Goal: Task Accomplishment & Management: Manage account settings

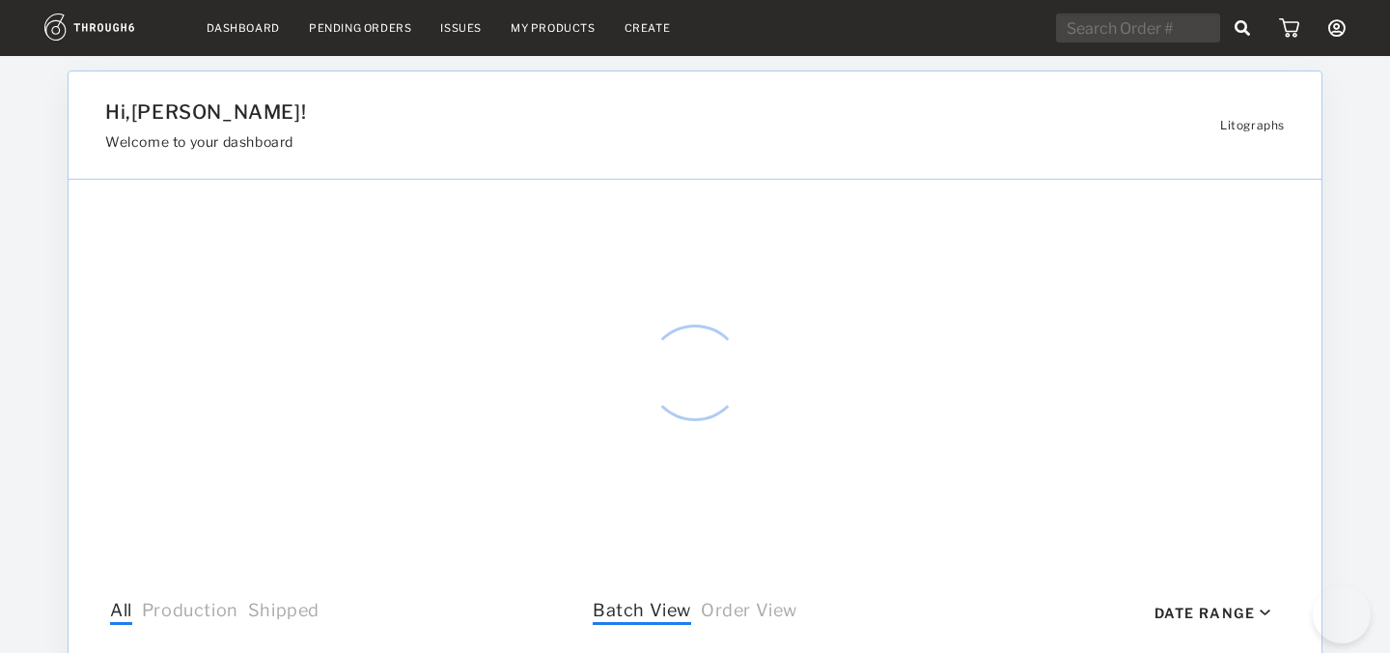
select select "7"
select select "2025"
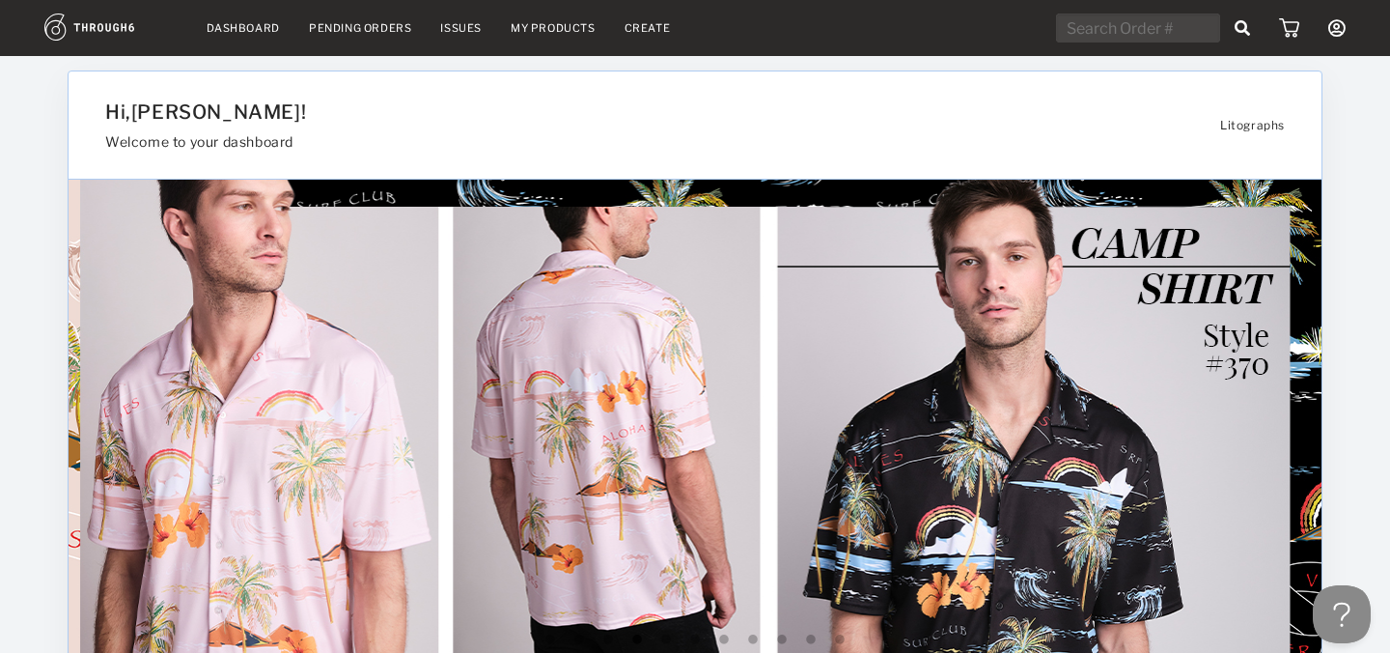
click at [1104, 31] on input "text" at bounding box center [1138, 28] width 164 height 29
paste input "521149"
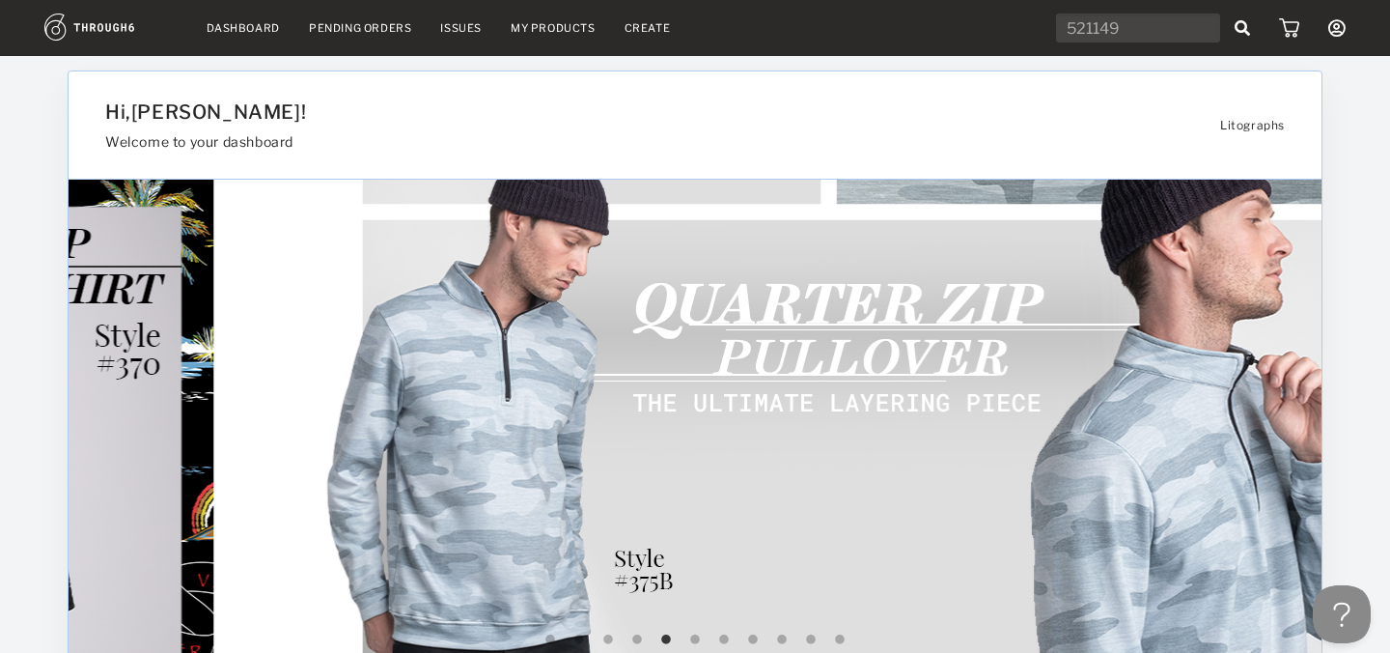
type input "521149"
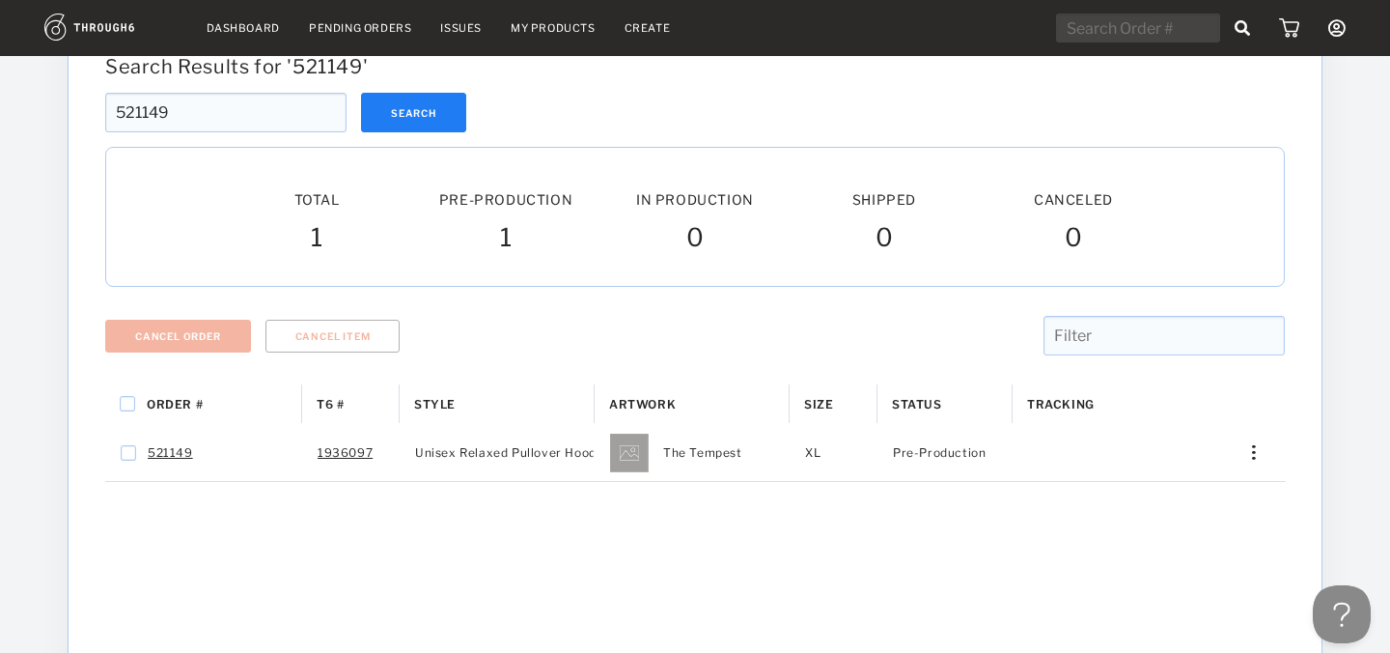
scroll to position [130, 0]
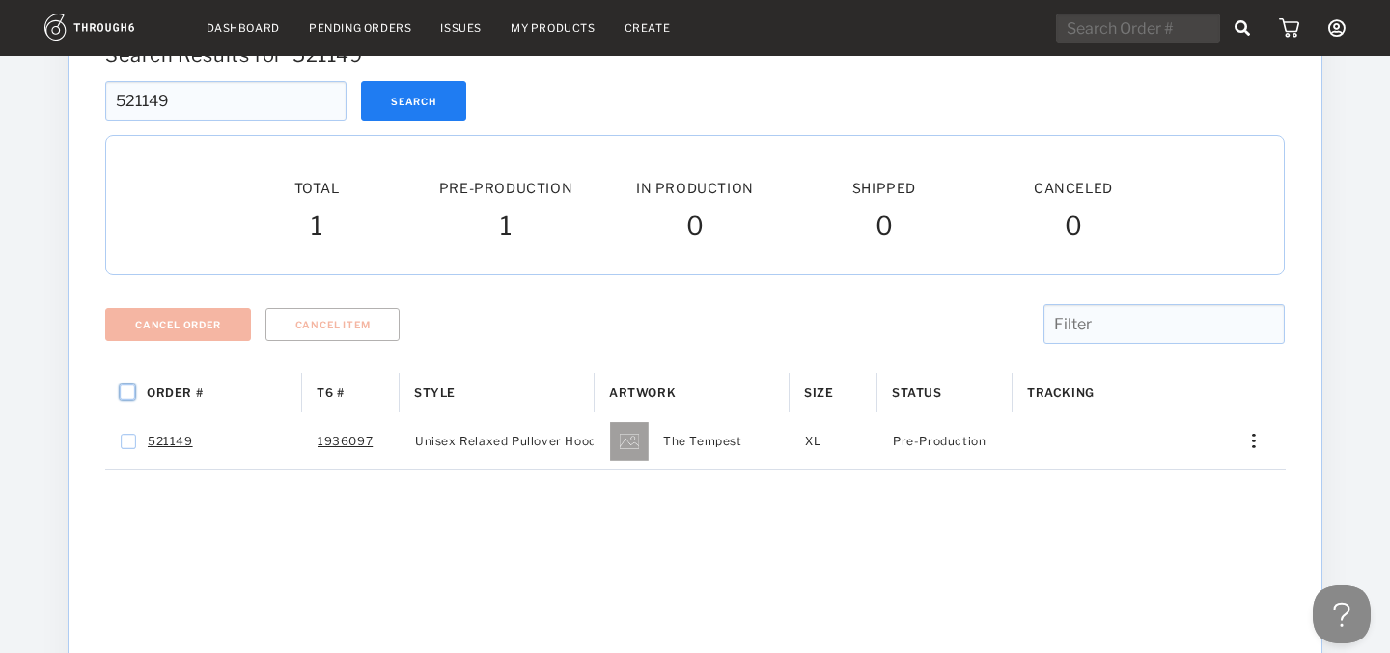
click at [125, 392] on input "Press Space to toggle all rows selection (unchecked)" at bounding box center [127, 391] width 15 height 15
checkbox input "true"
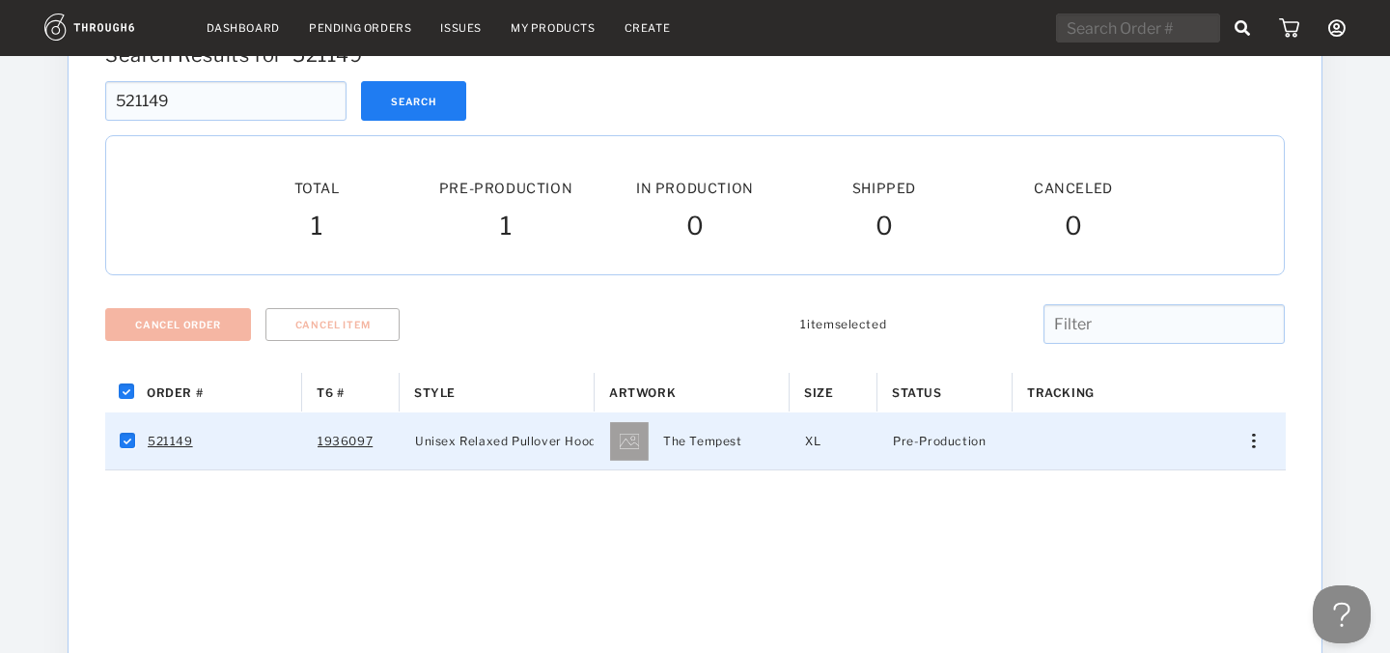
click at [161, 439] on link "521149" at bounding box center [170, 441] width 45 height 25
checkbox input "false"
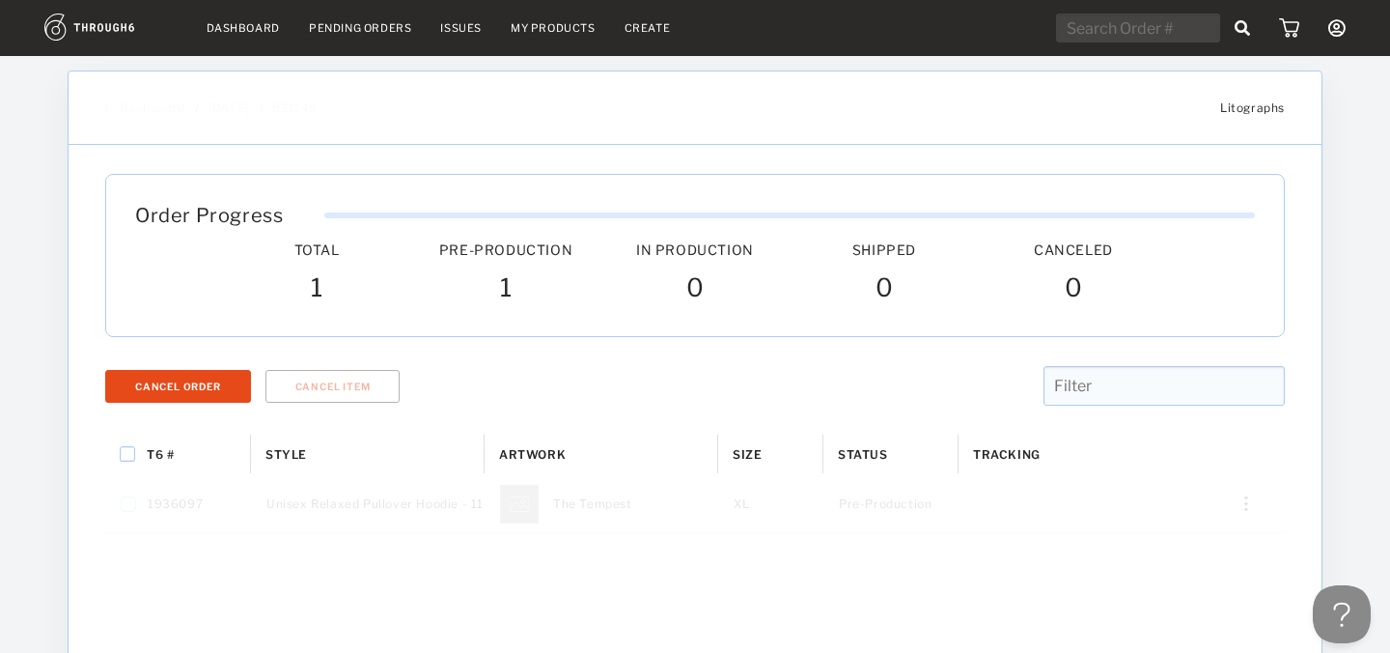
scroll to position [11, 0]
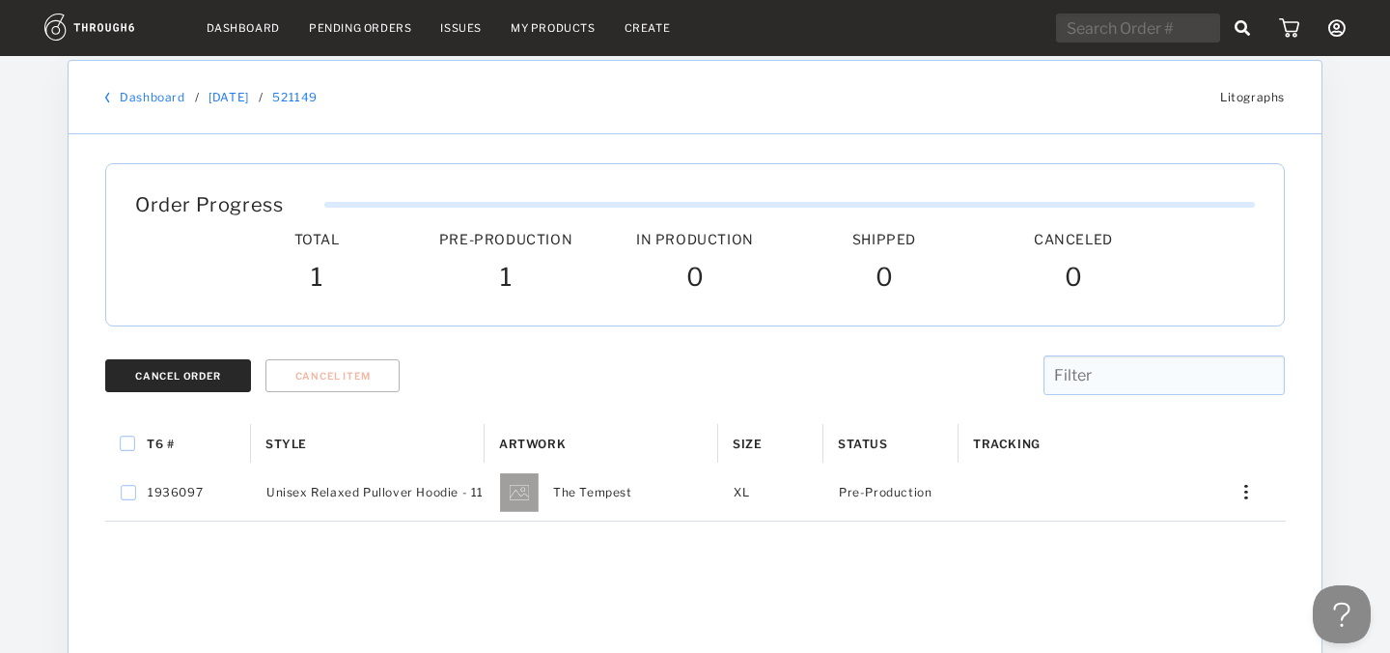
click at [181, 381] on button "Cancel Order" at bounding box center [178, 375] width 146 height 33
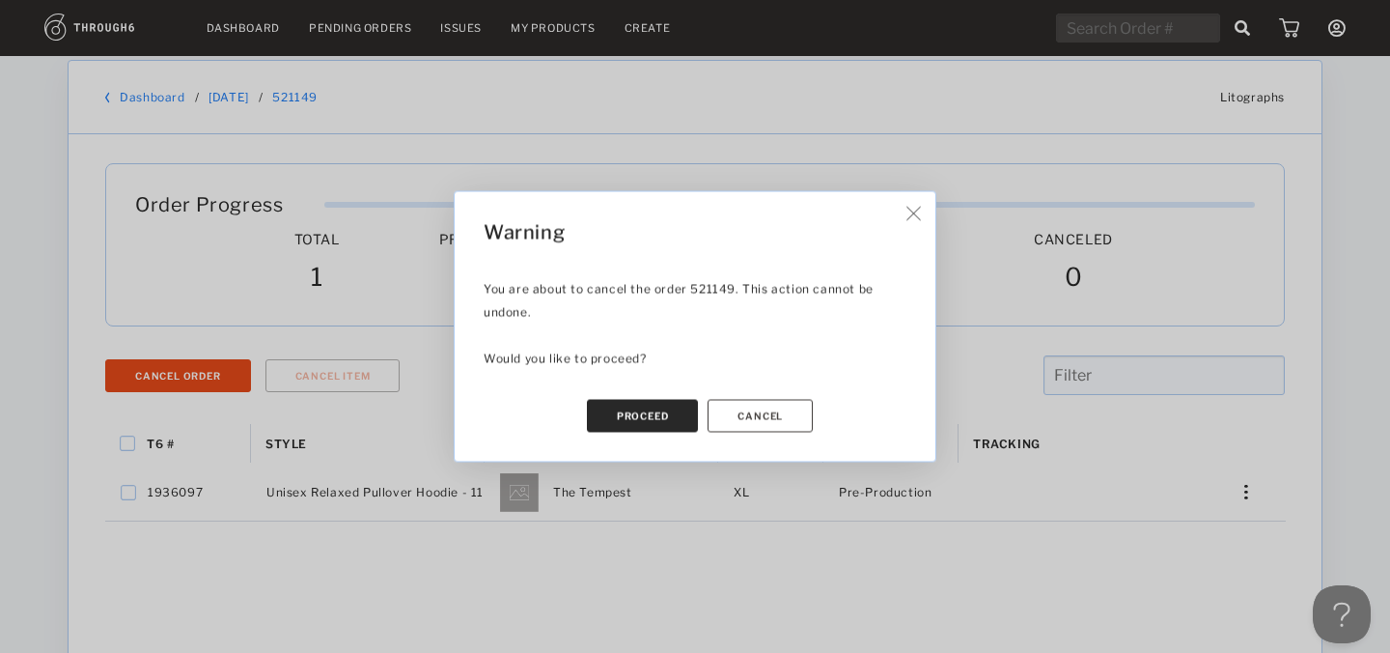
click at [662, 421] on button "Proceed" at bounding box center [643, 416] width 112 height 33
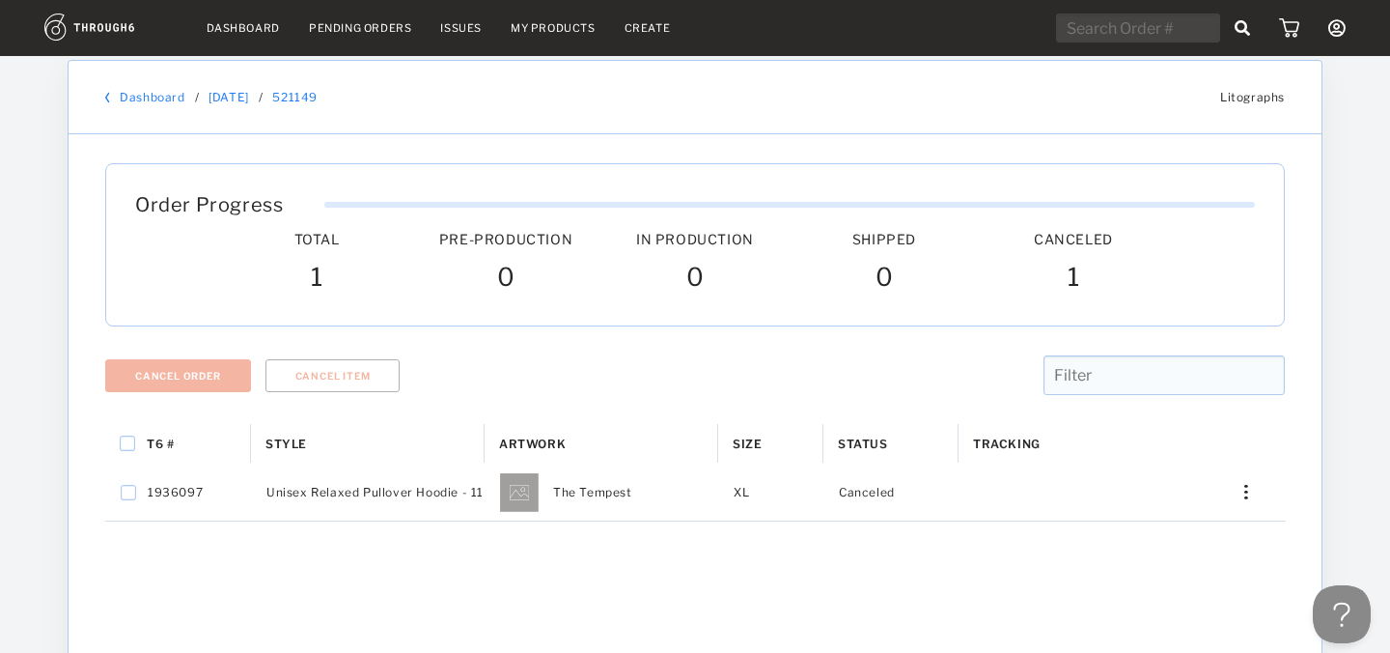
scroll to position [0, 0]
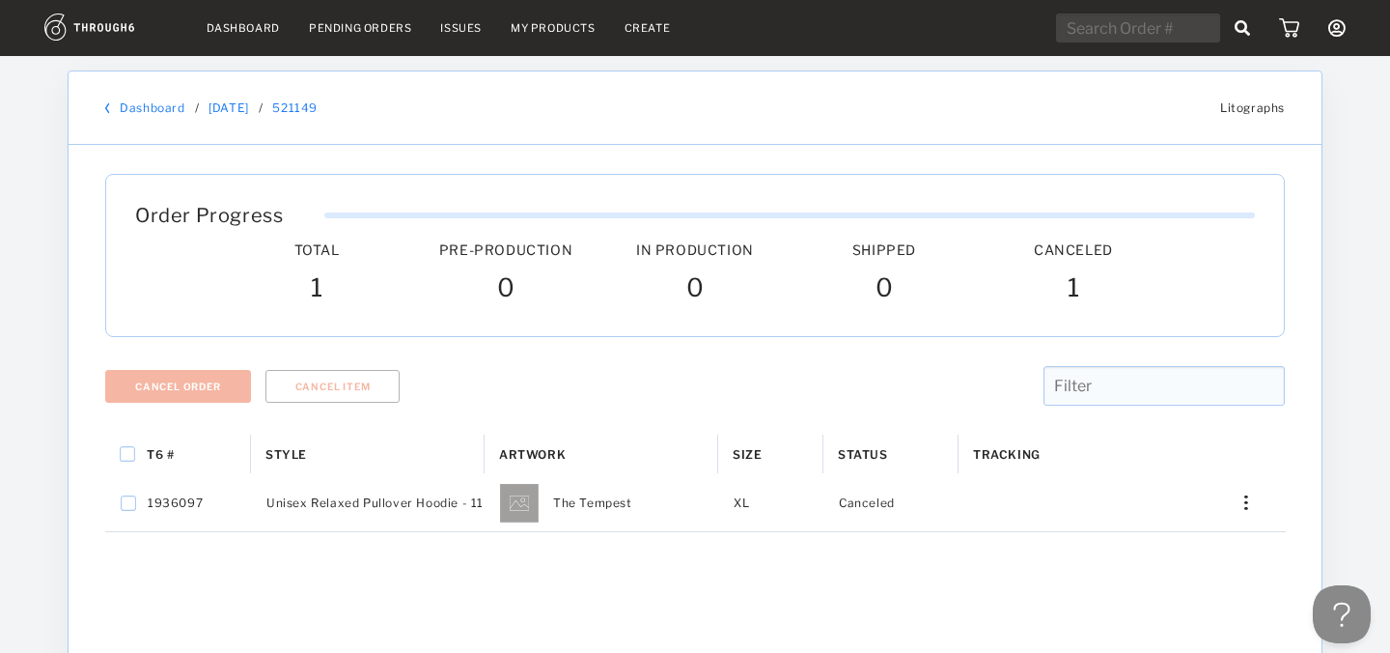
click at [1093, 35] on input "text" at bounding box center [1138, 28] width 164 height 29
paste input "521101"
type input "521101"
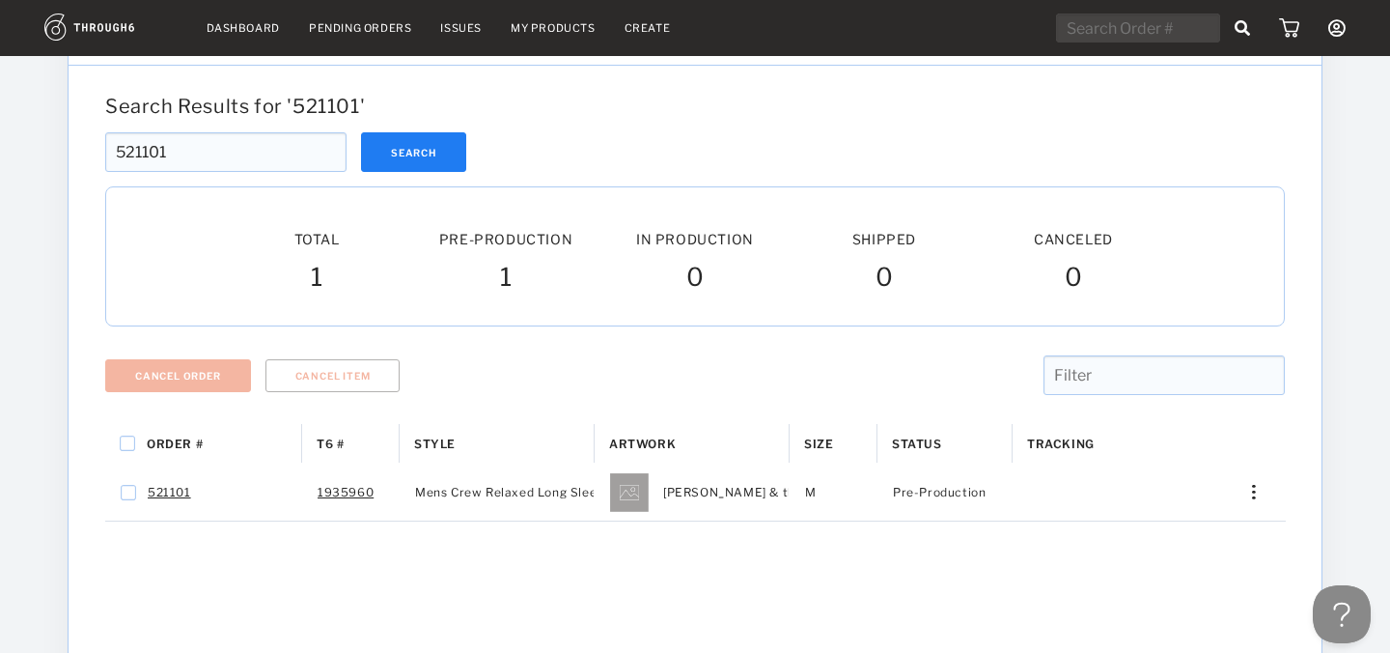
scroll to position [83, 0]
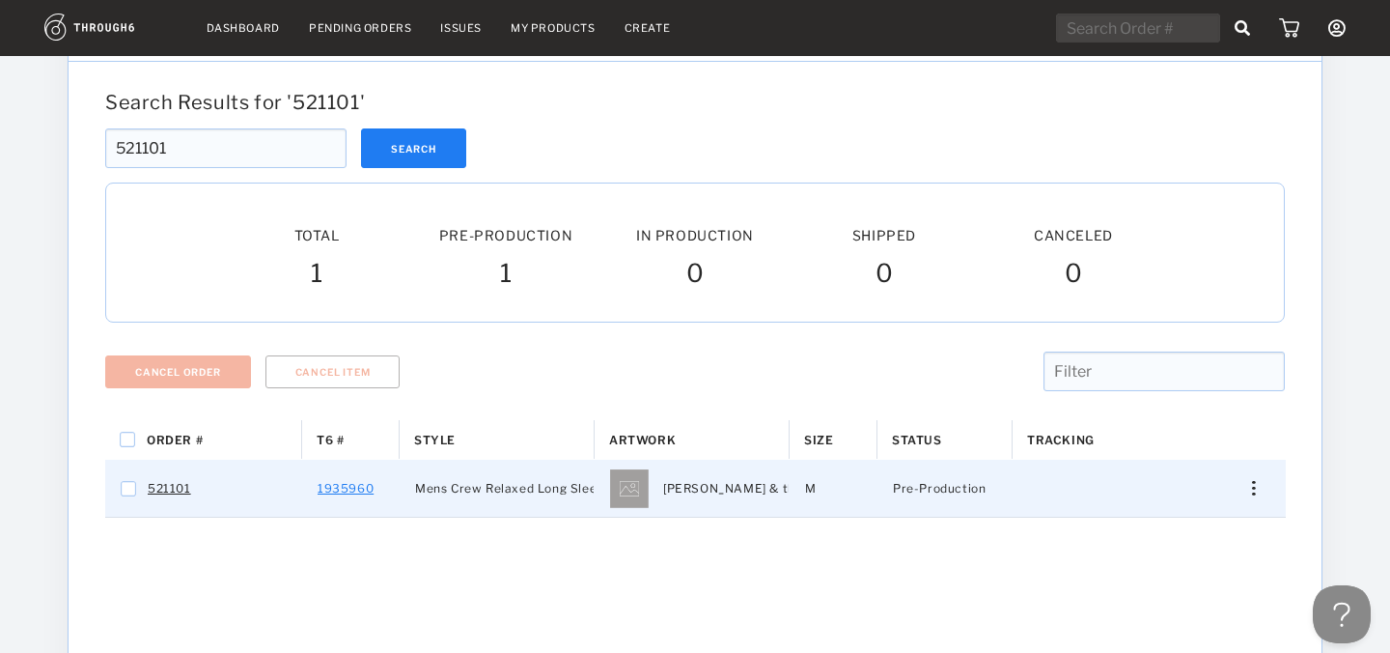
click at [341, 488] on link "1935960" at bounding box center [346, 488] width 56 height 25
checkbox input "true"
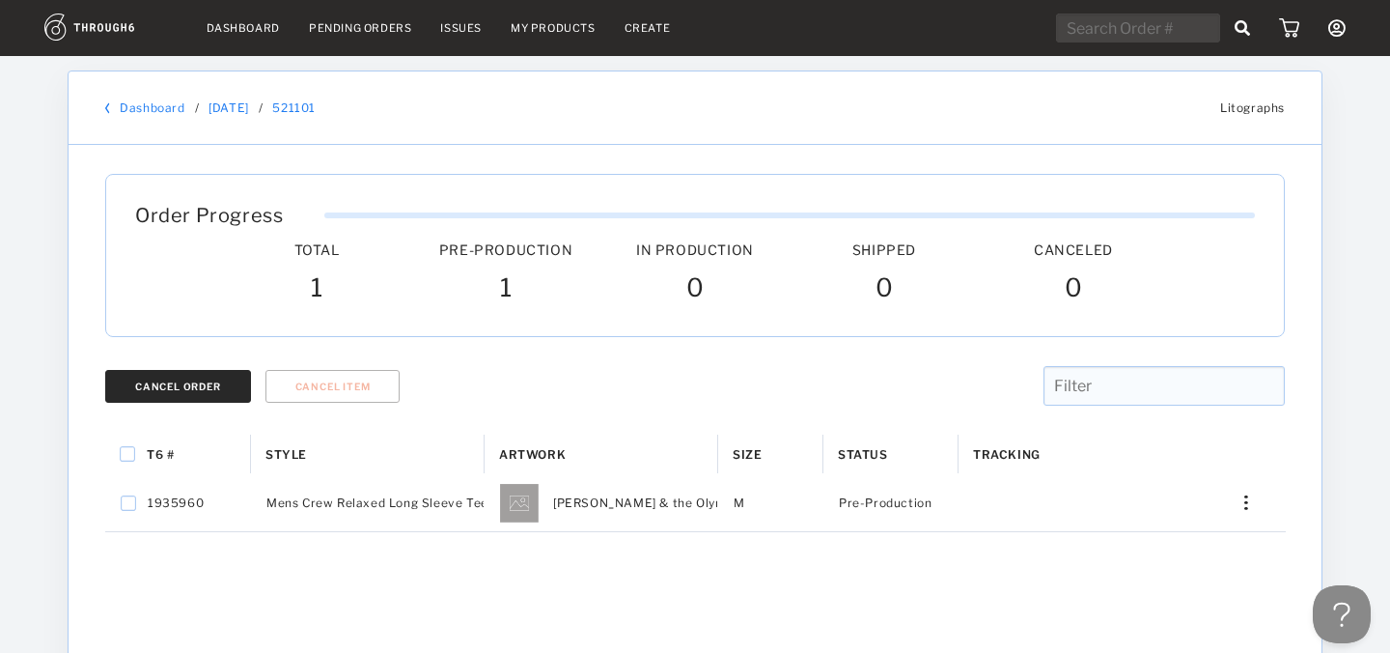
click at [228, 389] on button "Cancel Order" at bounding box center [178, 386] width 146 height 33
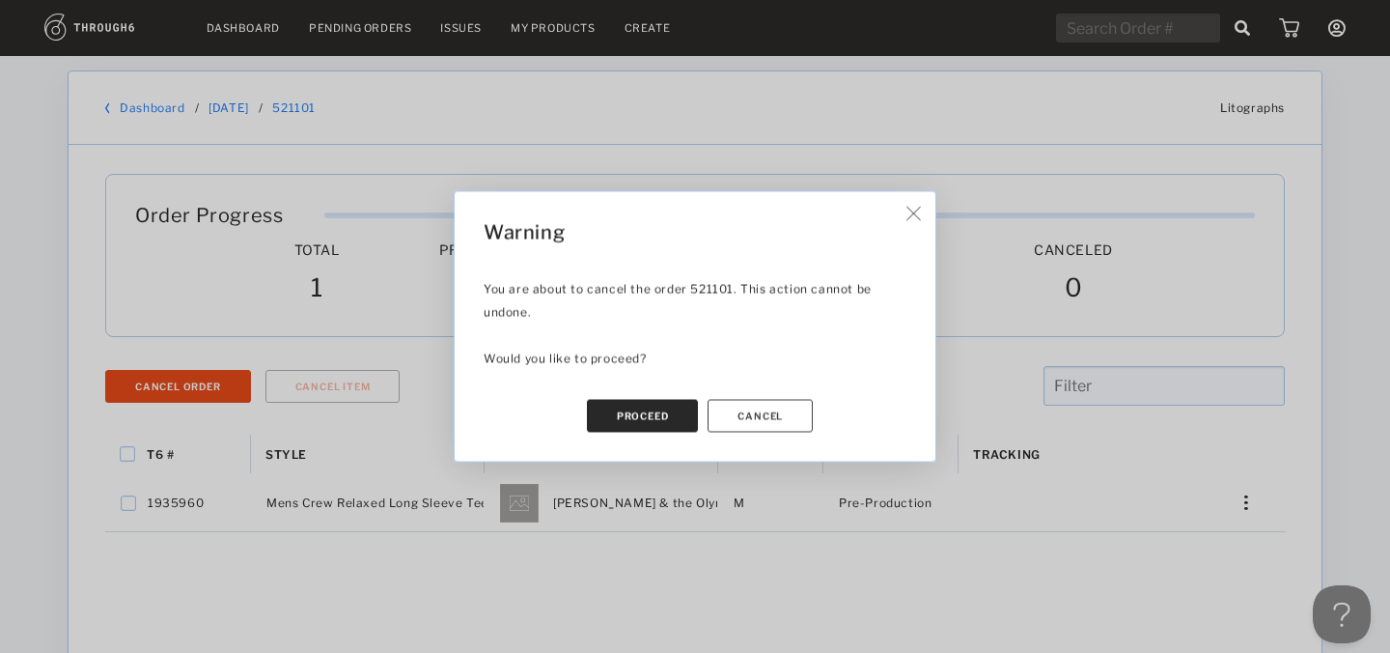
click at [673, 413] on button "Proceed" at bounding box center [643, 416] width 112 height 33
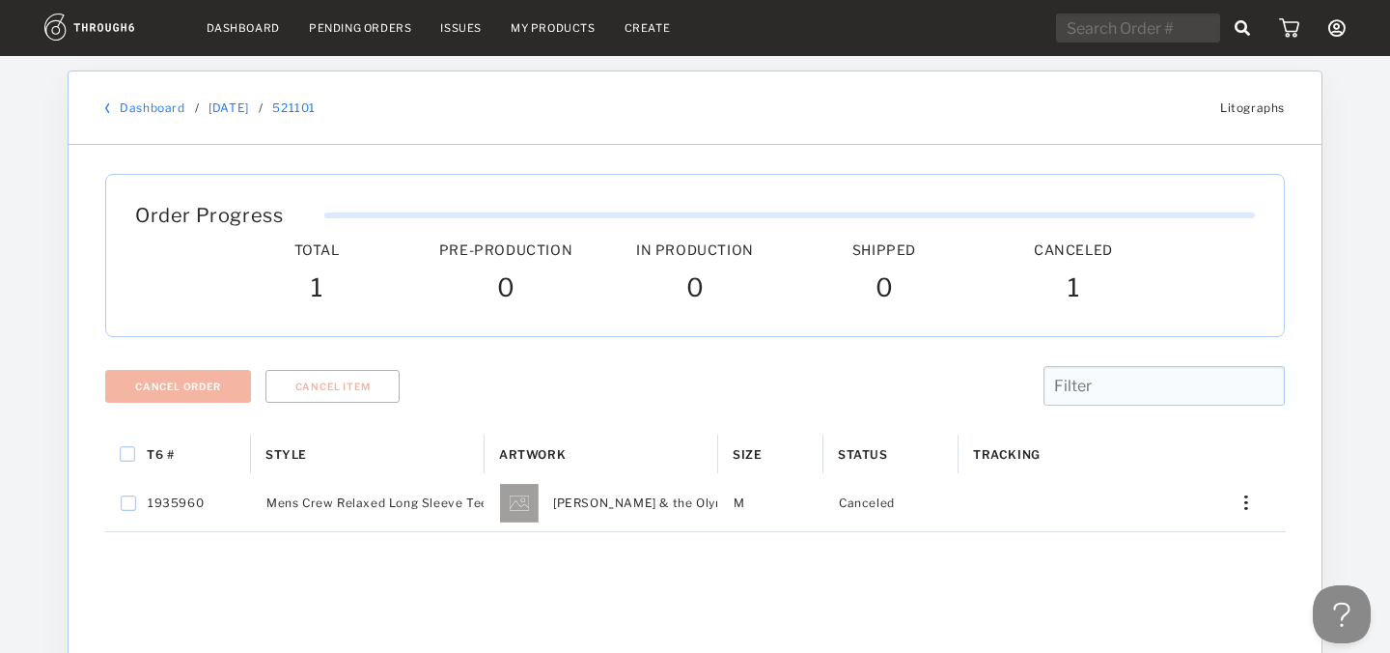
click at [1149, 17] on input "text" at bounding box center [1138, 28] width 164 height 29
paste input "521111"
type input "521111"
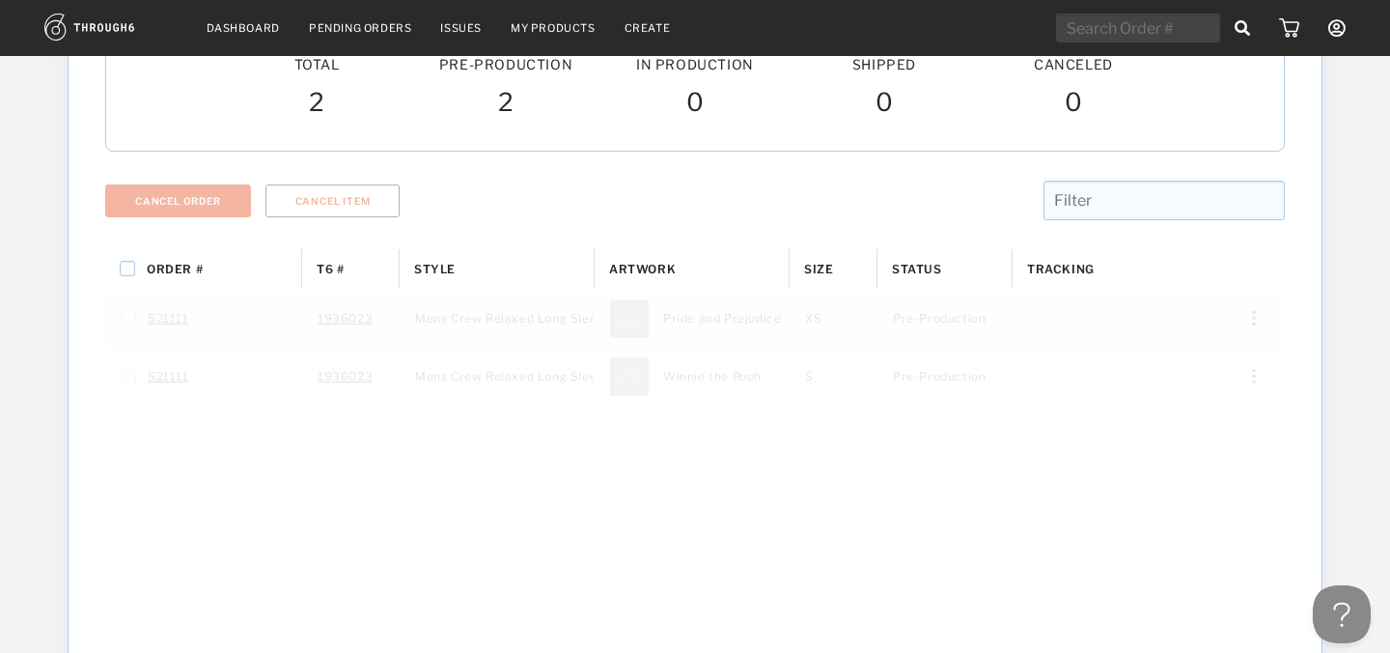
scroll to position [251, 0]
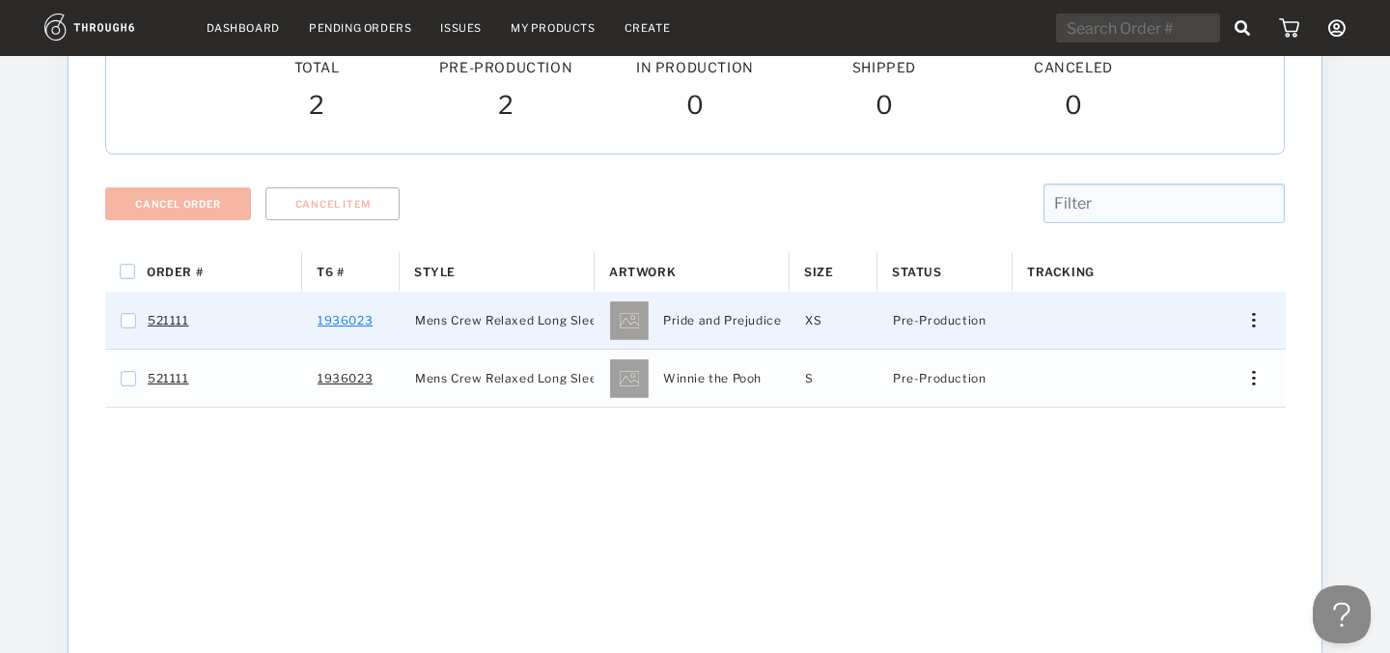
click at [337, 324] on link "1936023" at bounding box center [345, 320] width 55 height 25
checkbox input "false"
checkbox input "true"
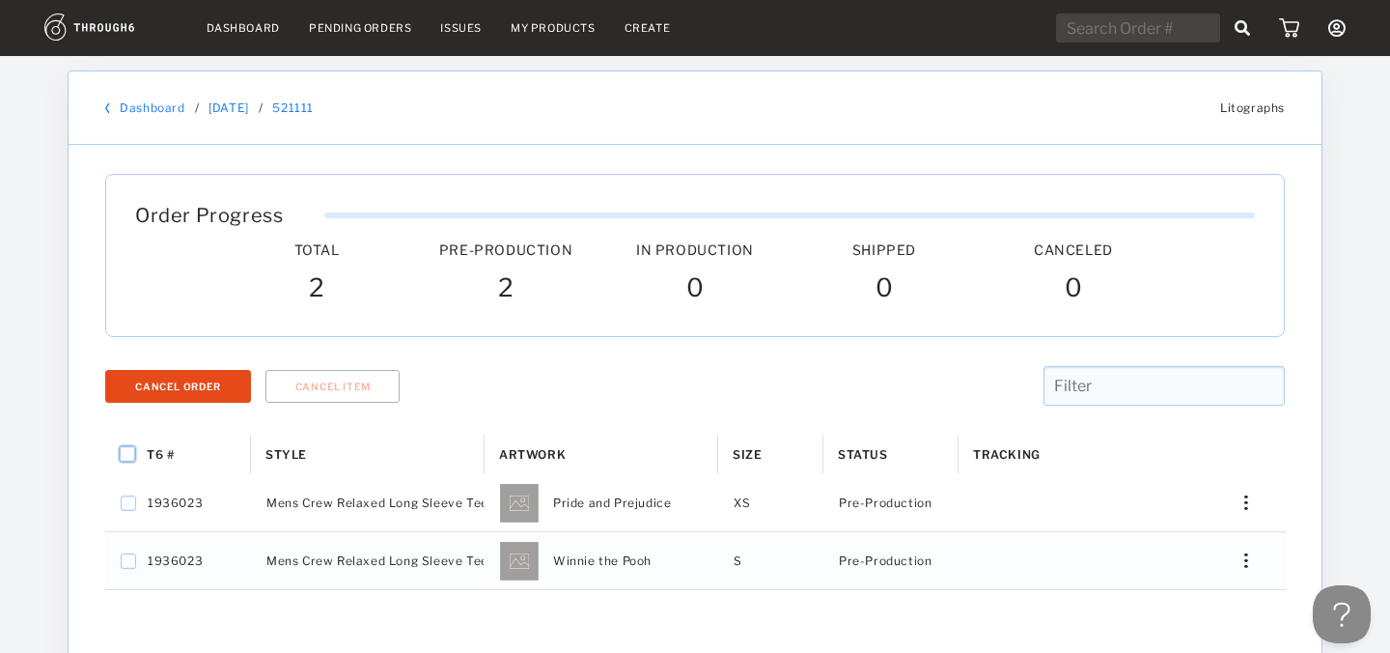
click at [128, 456] on input "Press Space to toggle all rows selection (unchecked)" at bounding box center [127, 453] width 15 height 15
checkbox input "true"
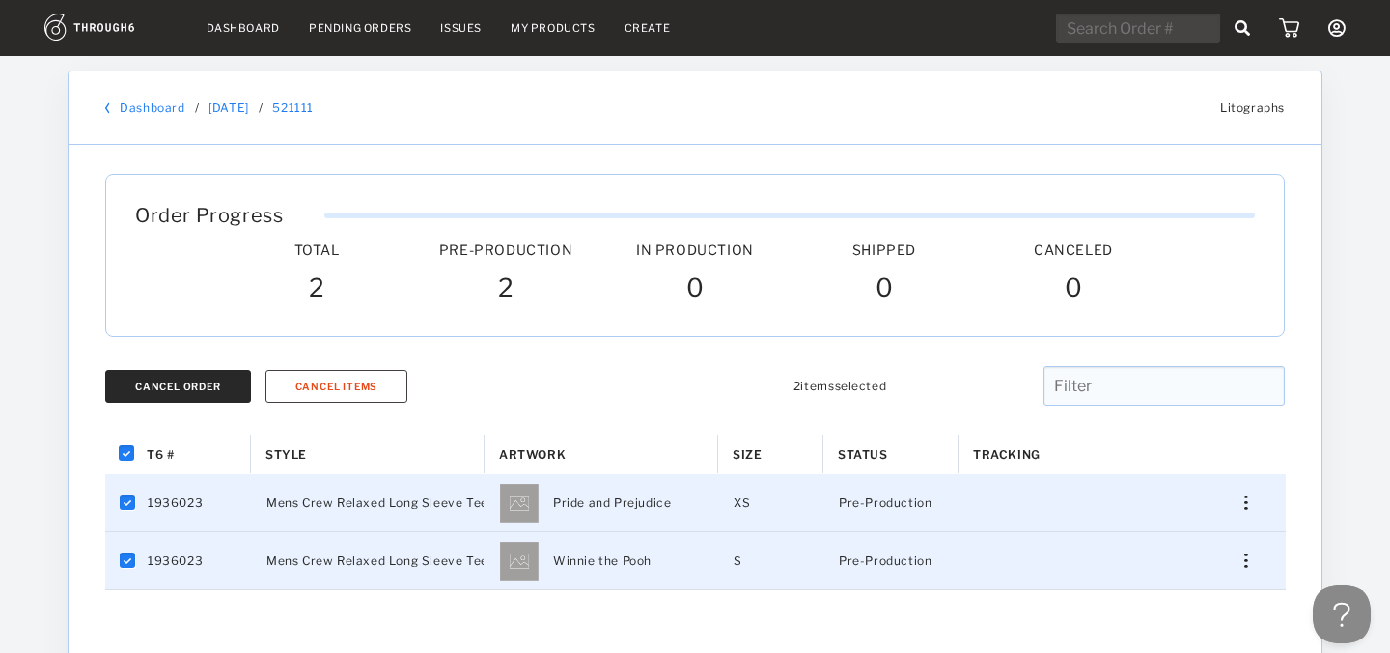
click at [229, 386] on button "Cancel Order" at bounding box center [178, 386] width 146 height 33
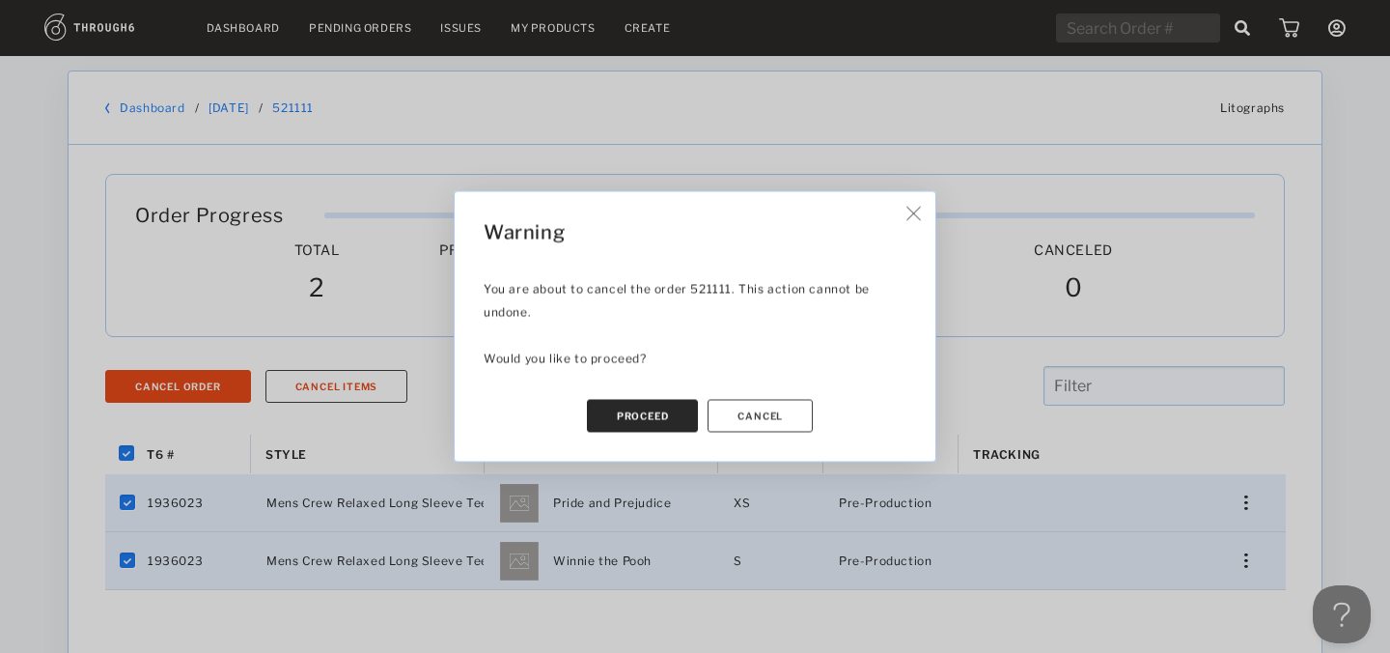
click at [664, 400] on button "Proceed" at bounding box center [643, 416] width 112 height 33
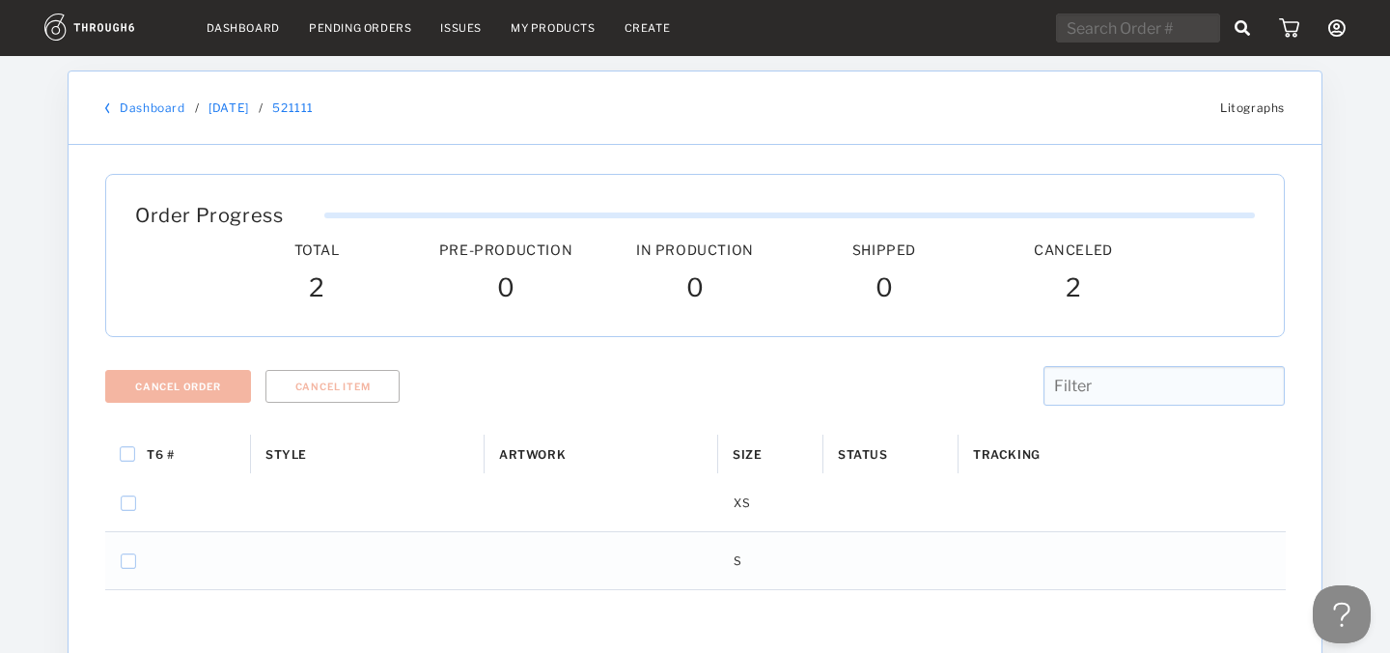
checkbox input "false"
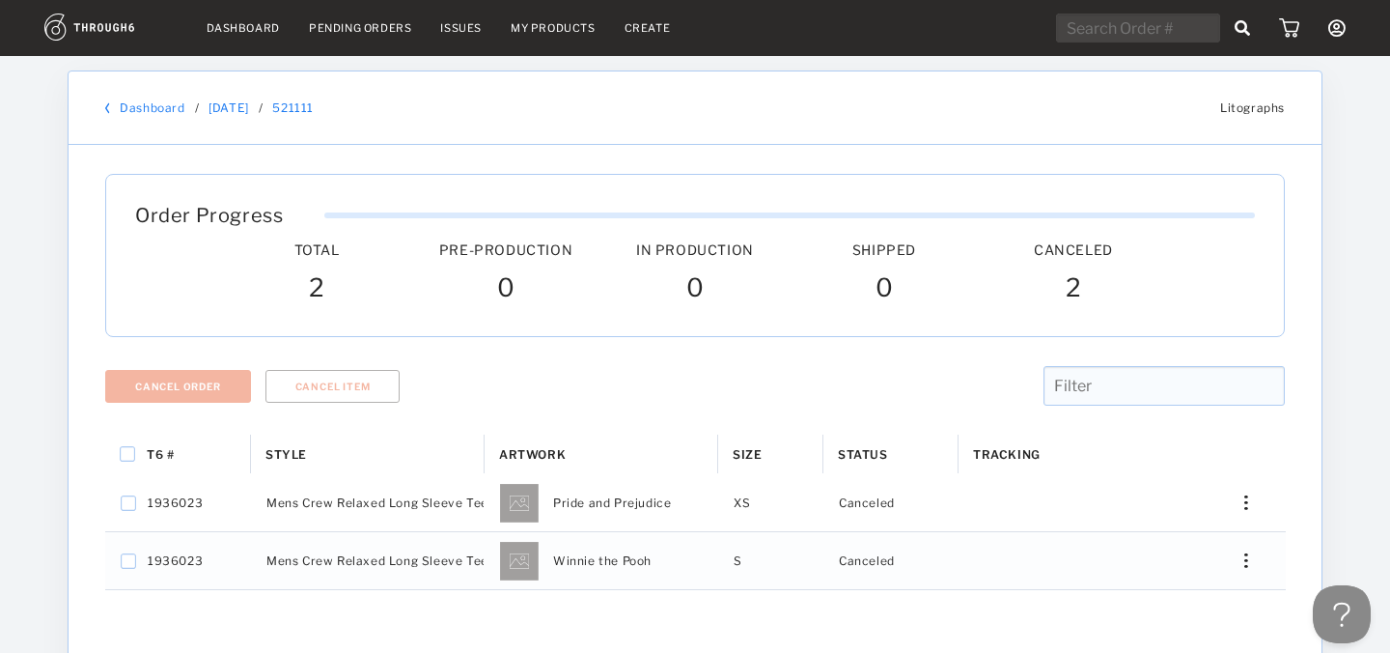
click at [1128, 25] on input "text" at bounding box center [1138, 28] width 164 height 29
paste input "521007"
type input "521007"
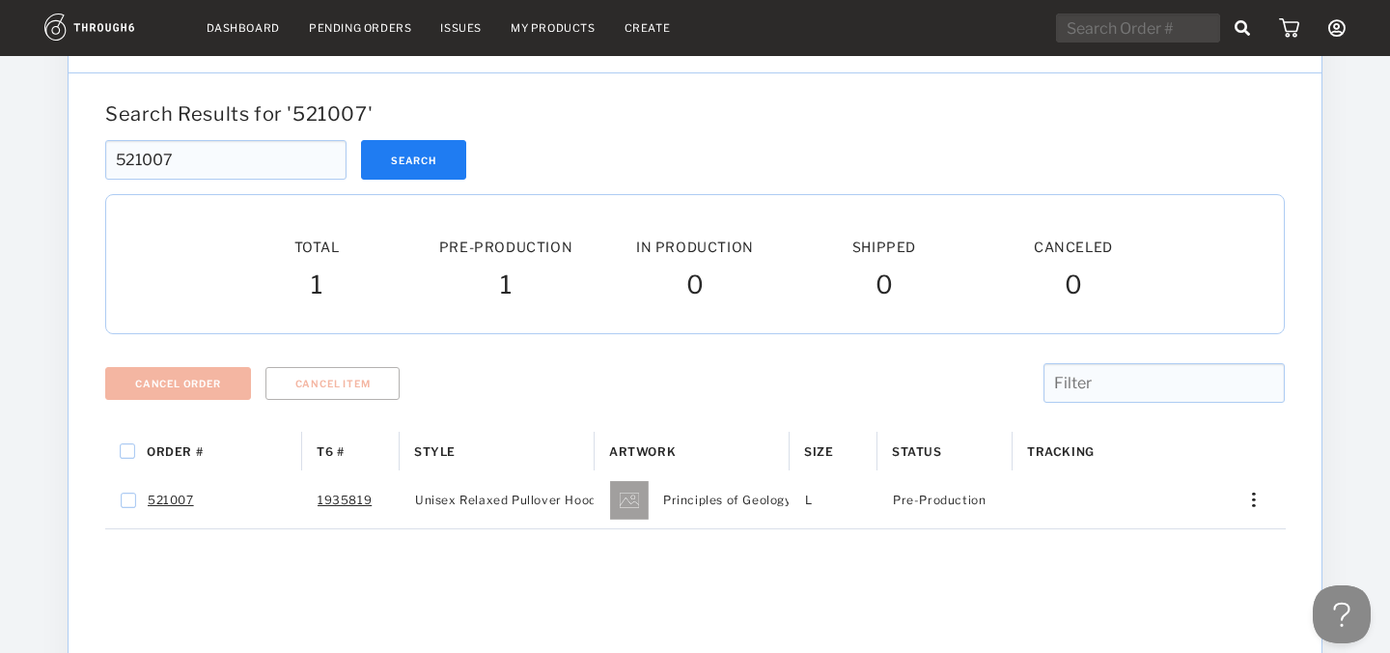
scroll to position [154, 0]
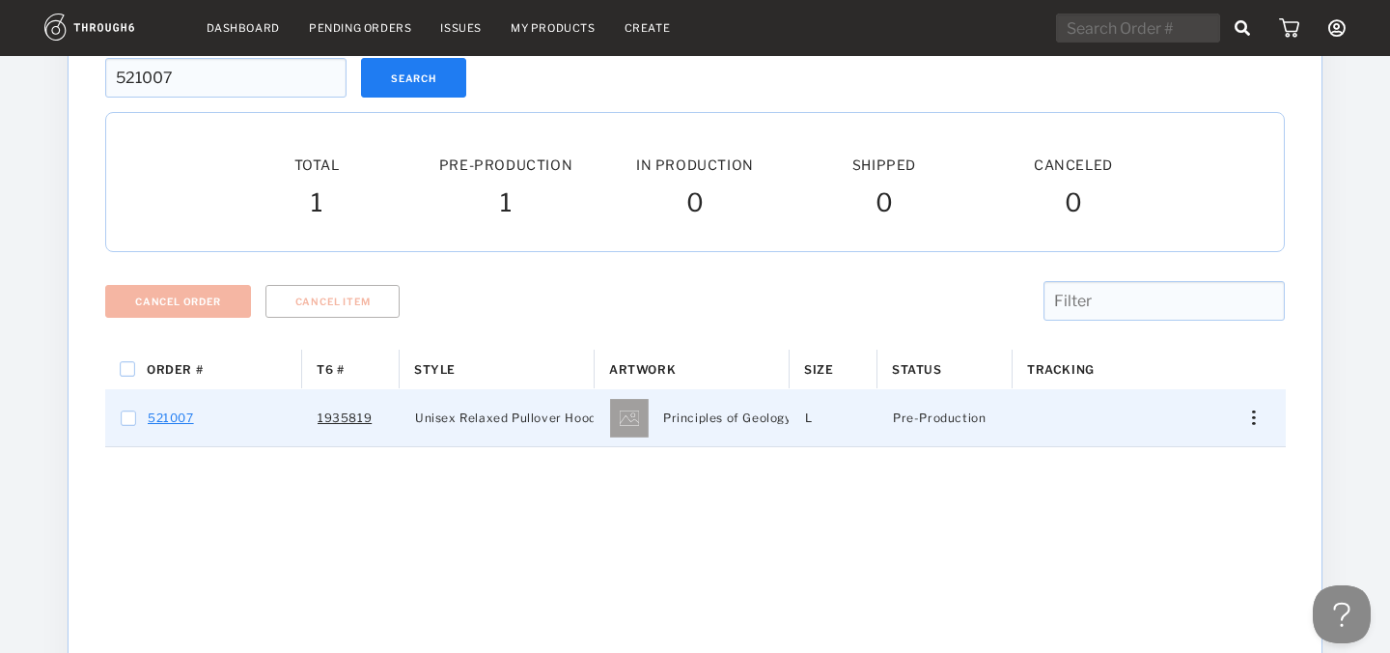
click at [181, 416] on link "521007" at bounding box center [171, 418] width 46 height 25
checkbox input "true"
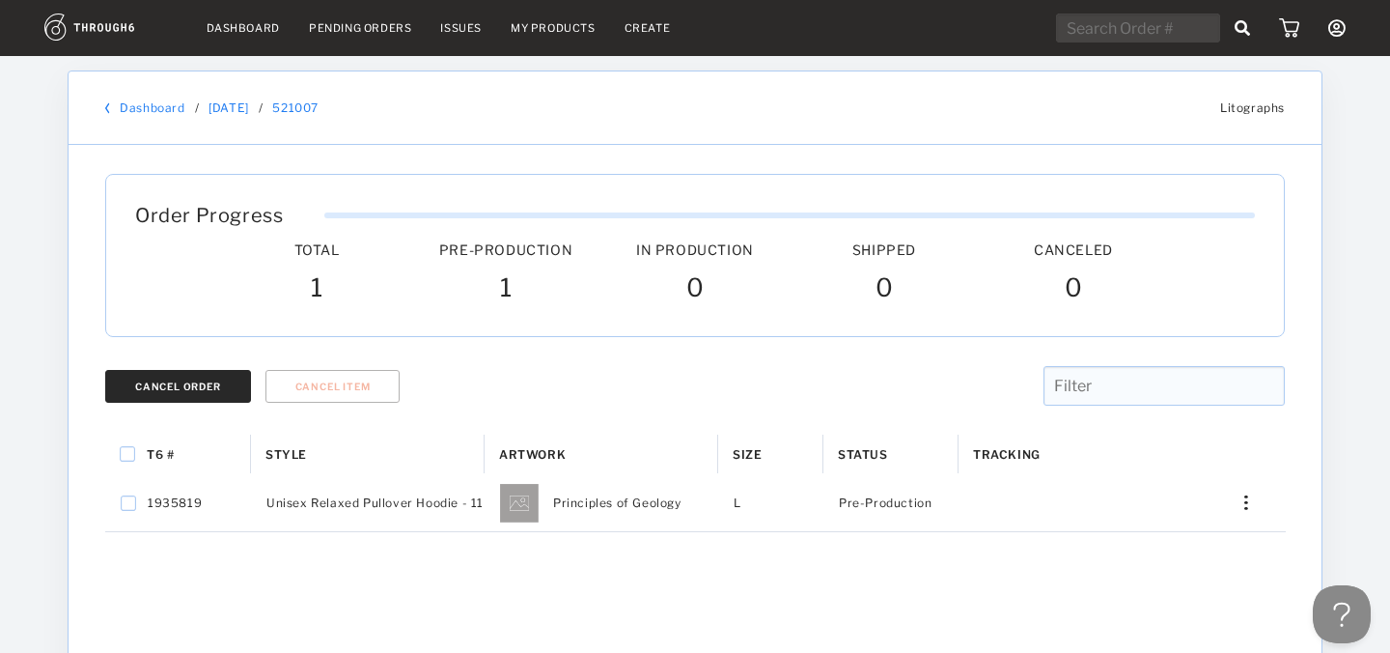
click at [192, 381] on div "Cancel Order" at bounding box center [178, 386] width 86 height 12
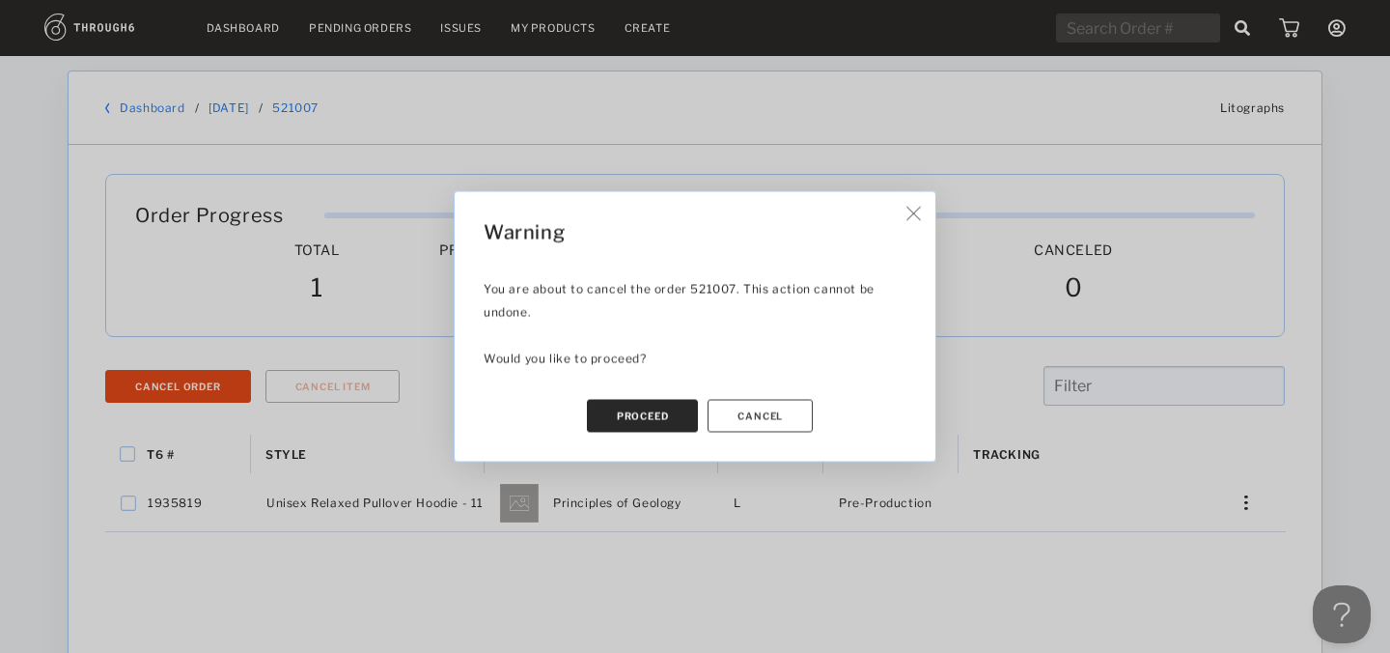
click at [670, 413] on button "Proceed" at bounding box center [643, 416] width 112 height 33
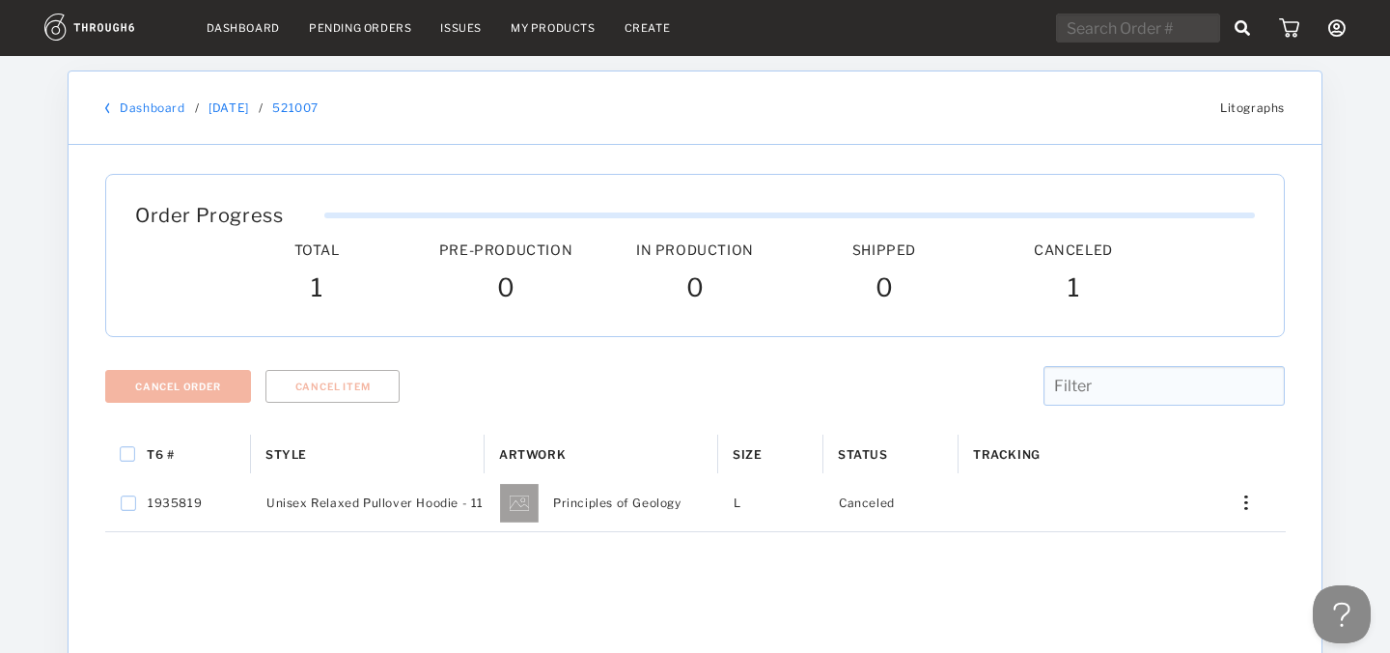
click at [1112, 42] on input "text" at bounding box center [1138, 28] width 164 height 29
paste input "521021"
type input "521021"
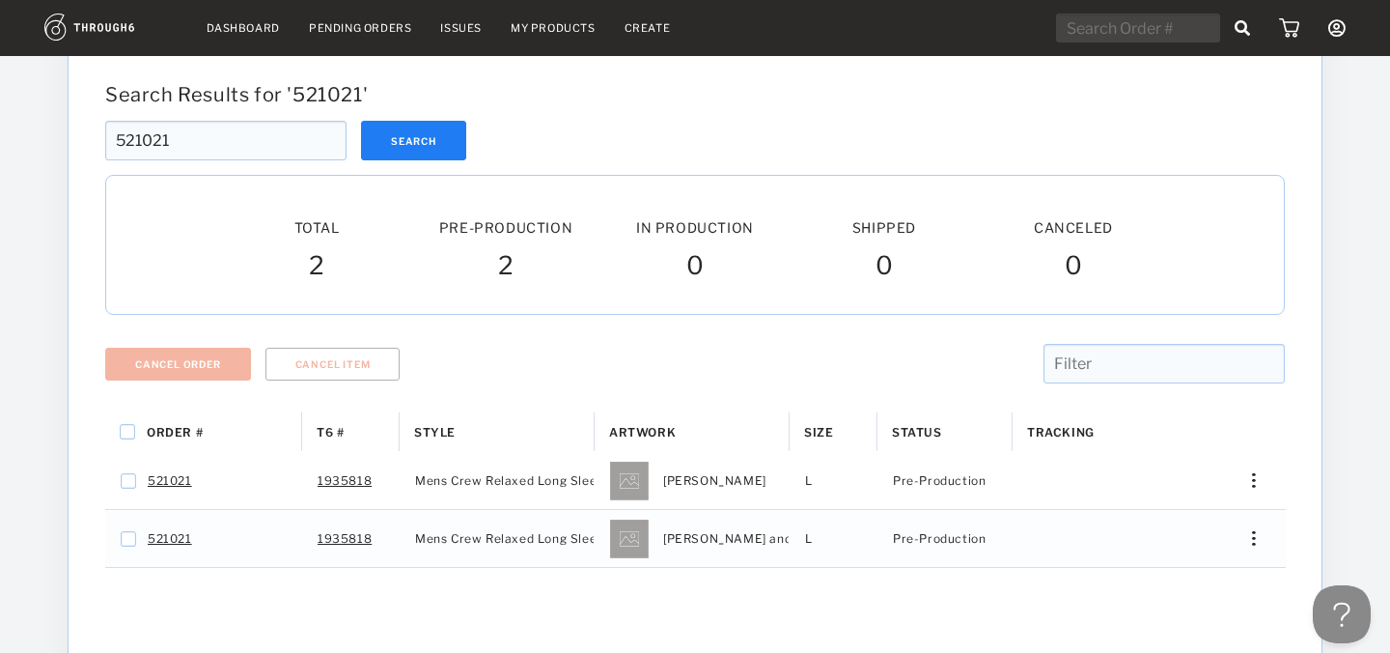
scroll to position [145, 0]
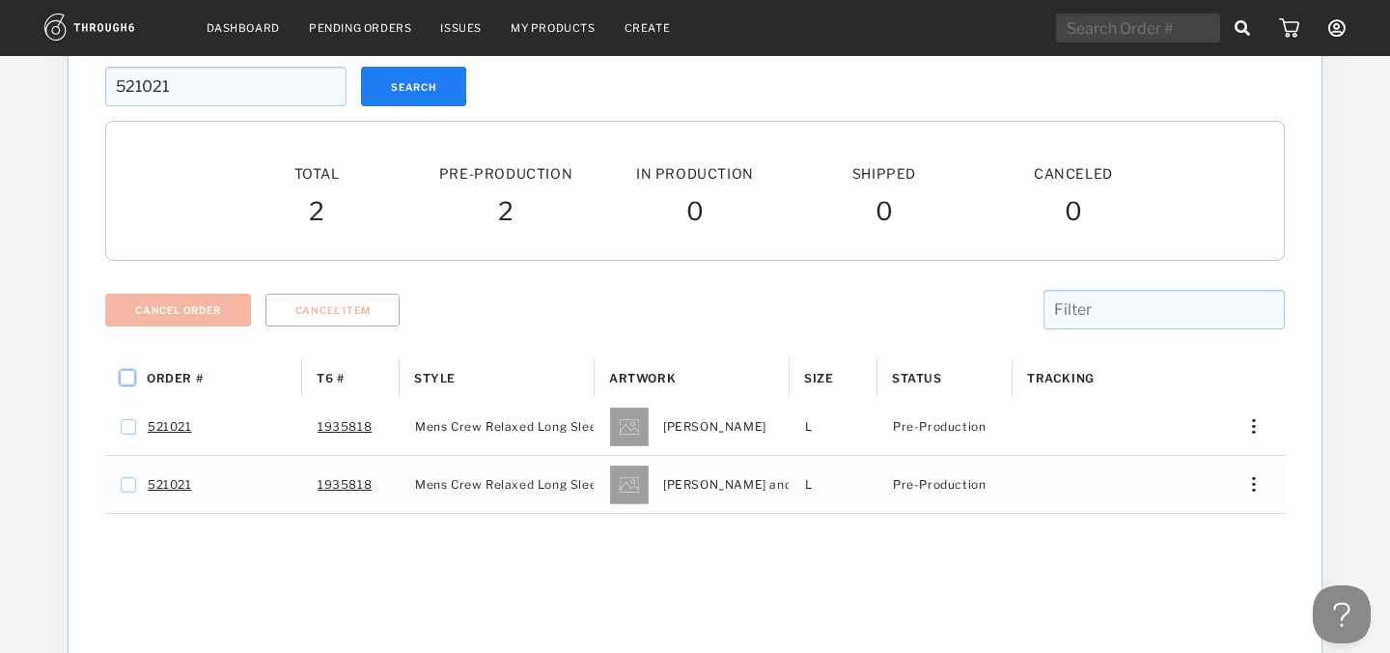
click at [123, 381] on input "Press Space to toggle all rows selection (unchecked)" at bounding box center [127, 377] width 15 height 15
checkbox input "true"
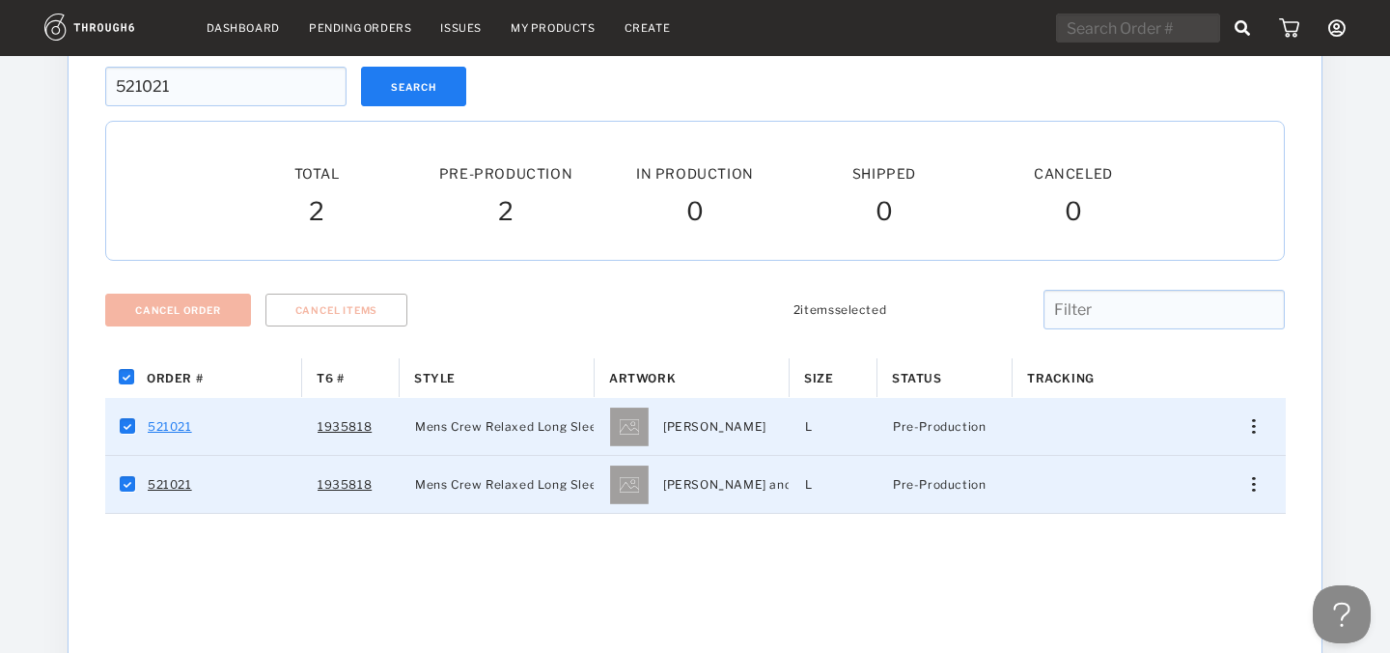
click at [176, 430] on link "521021" at bounding box center [170, 426] width 44 height 25
checkbox input "false"
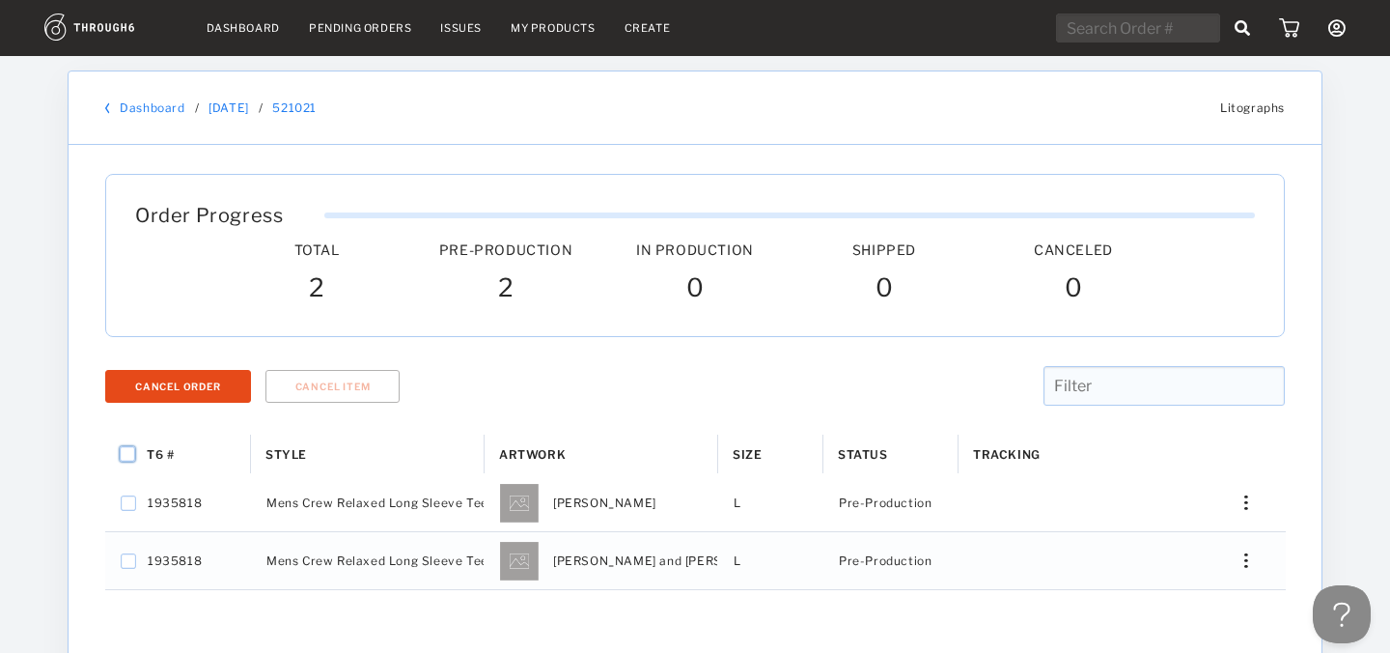
click at [129, 457] on input "Press Space to toggle all rows selection (unchecked)" at bounding box center [127, 453] width 15 height 15
checkbox input "true"
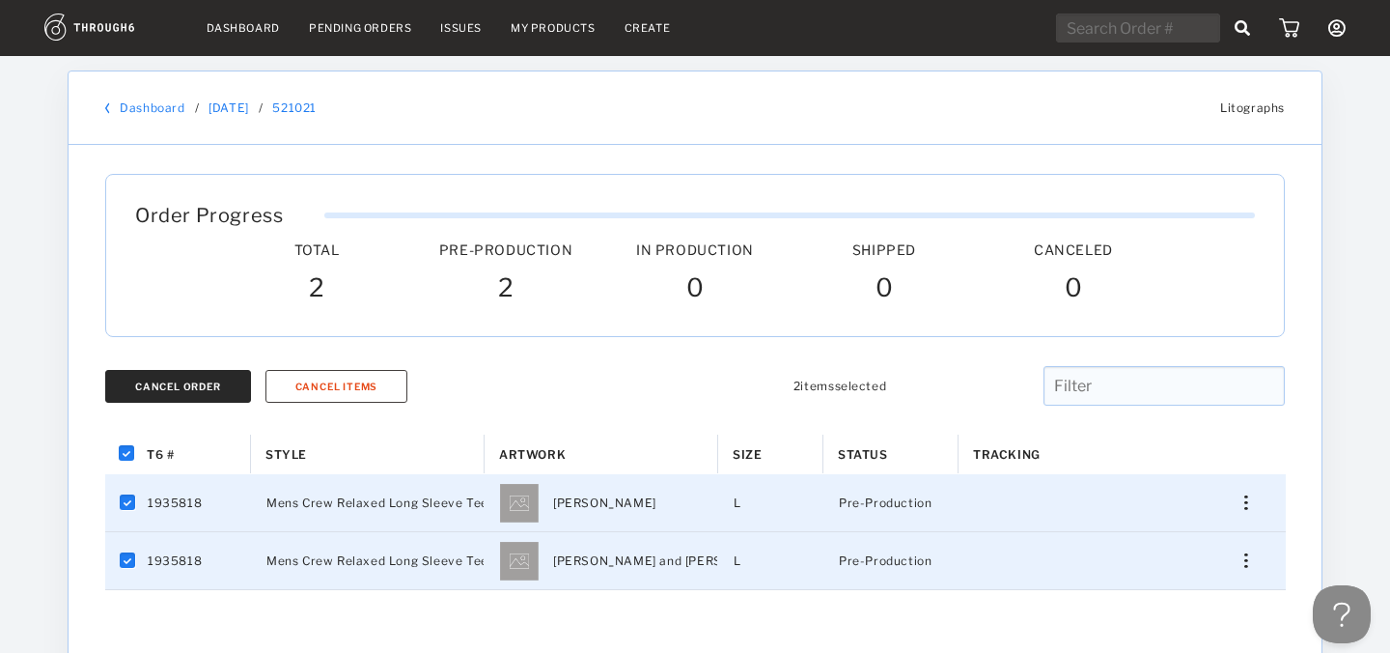
click at [171, 384] on div "Cancel Order" at bounding box center [178, 386] width 86 height 12
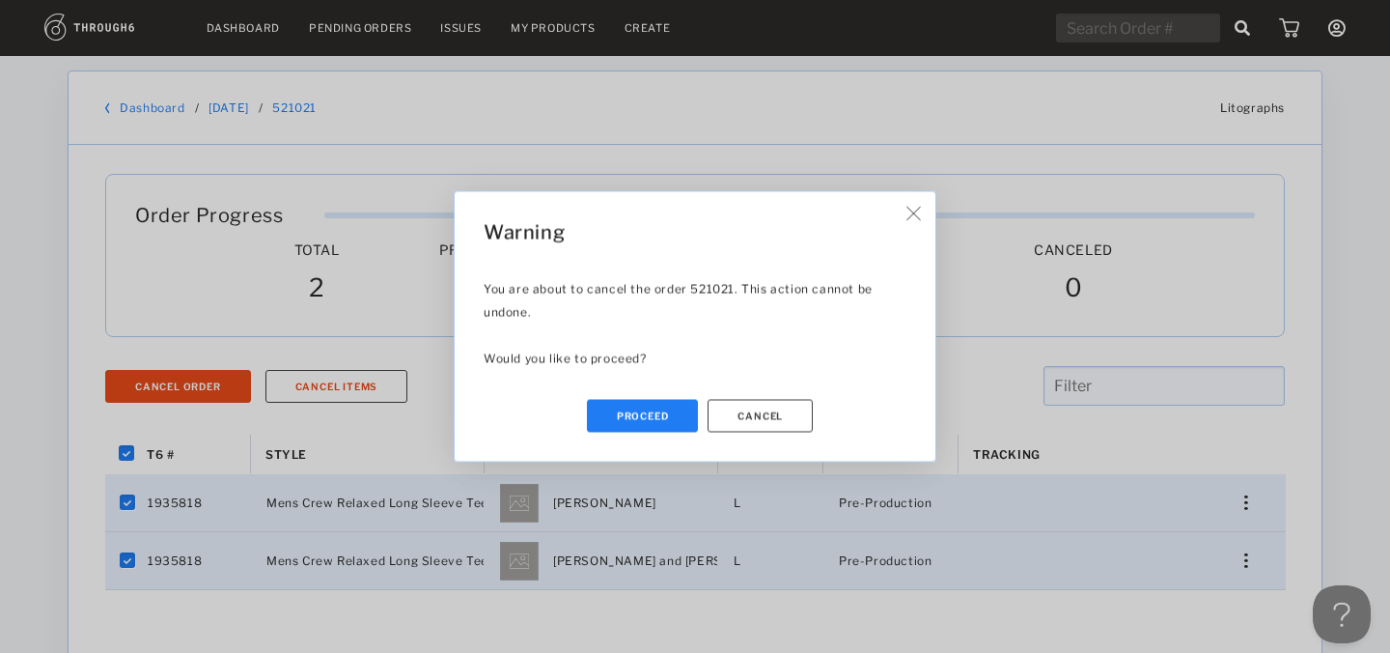
click at [654, 416] on button "Proceed" at bounding box center [643, 416] width 112 height 33
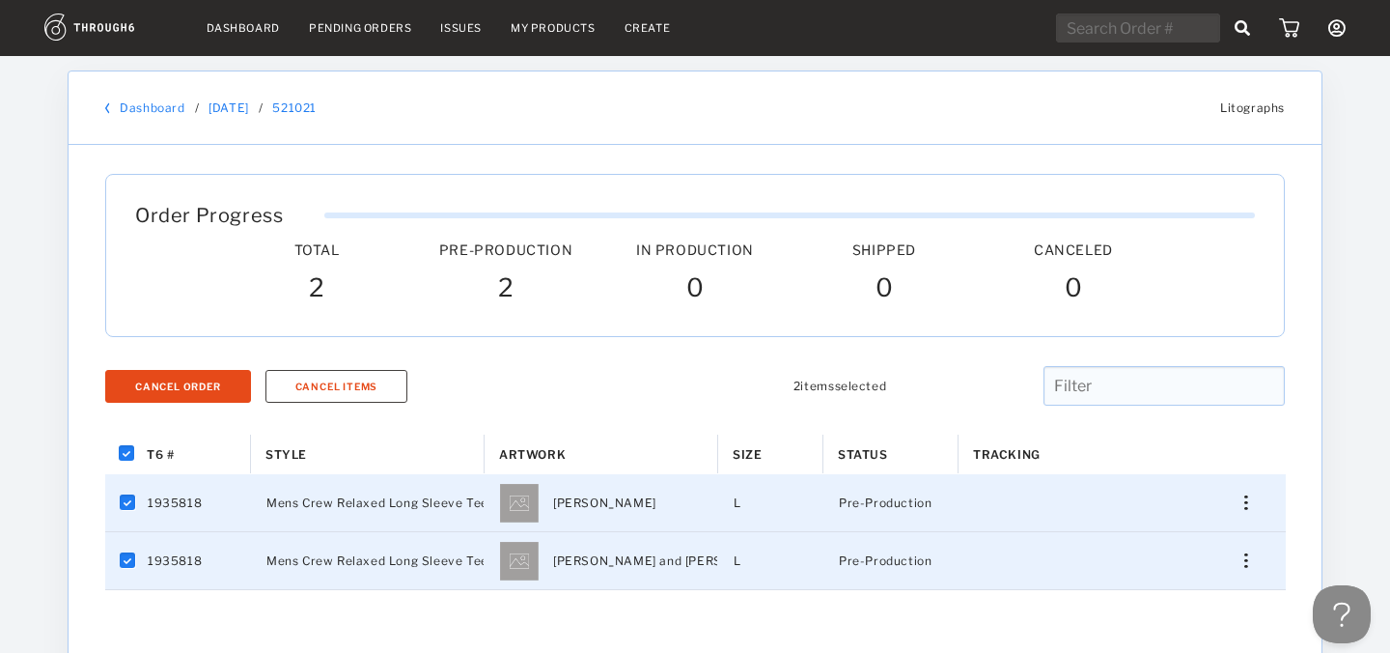
checkbox input "false"
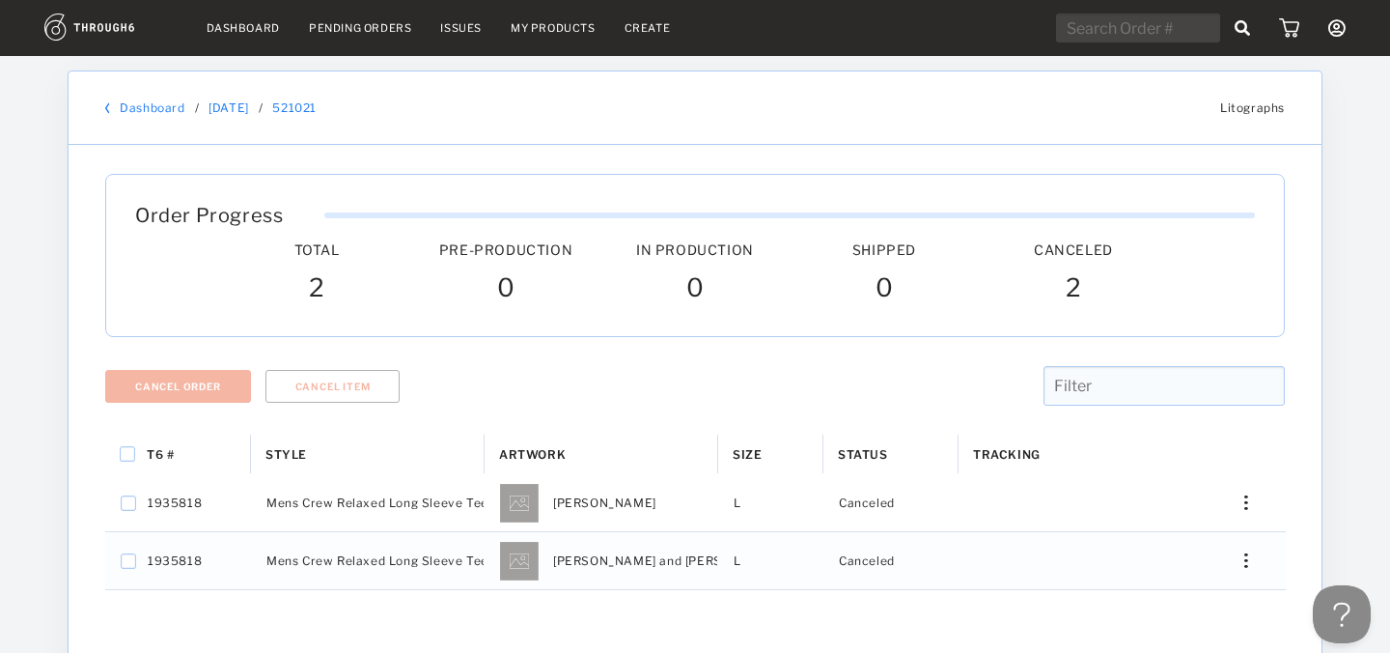
click at [1092, 39] on input "text" at bounding box center [1138, 28] width 164 height 29
paste input "521113"
type input "521113"
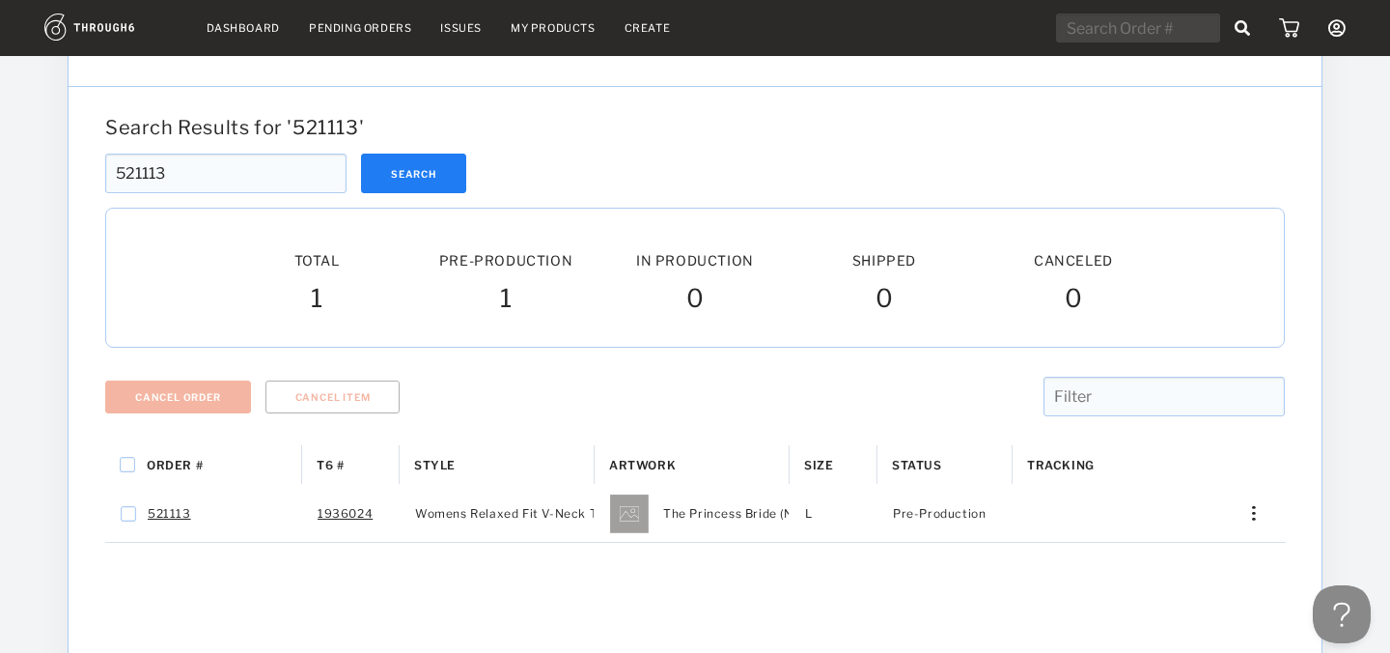
scroll to position [65, 0]
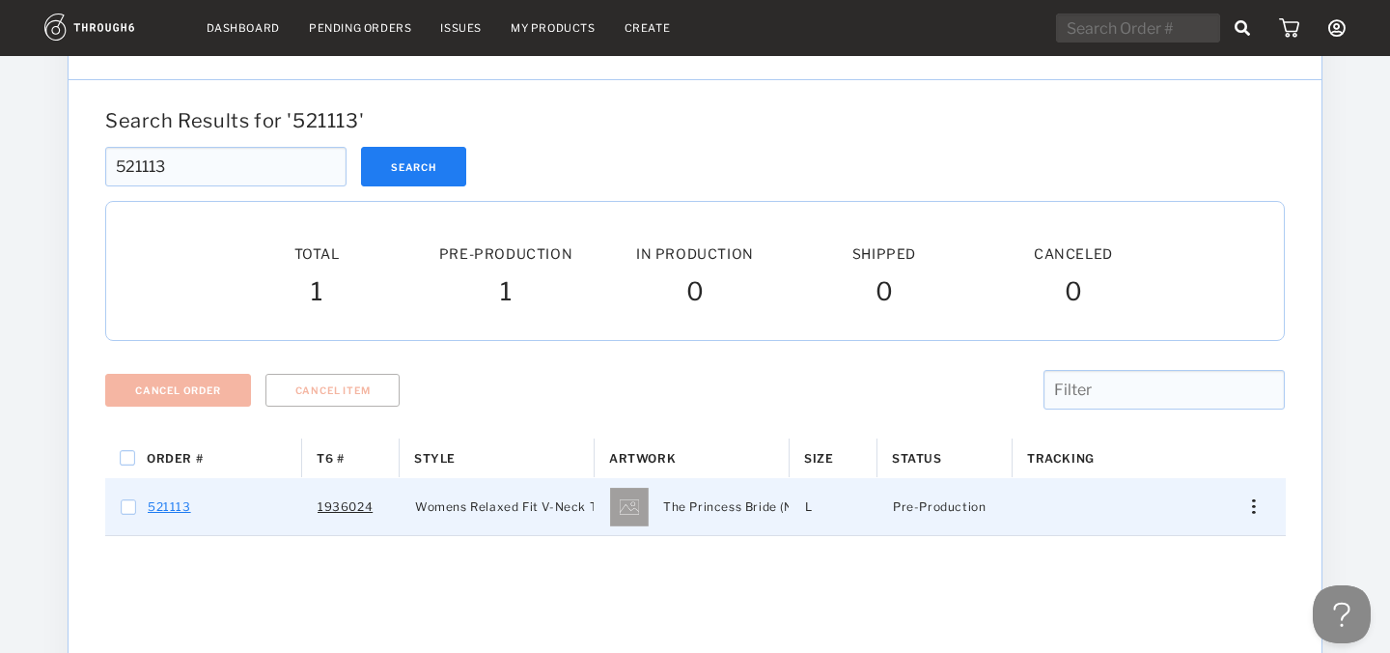
click at [170, 509] on link "521113" at bounding box center [169, 506] width 43 height 25
checkbox input "true"
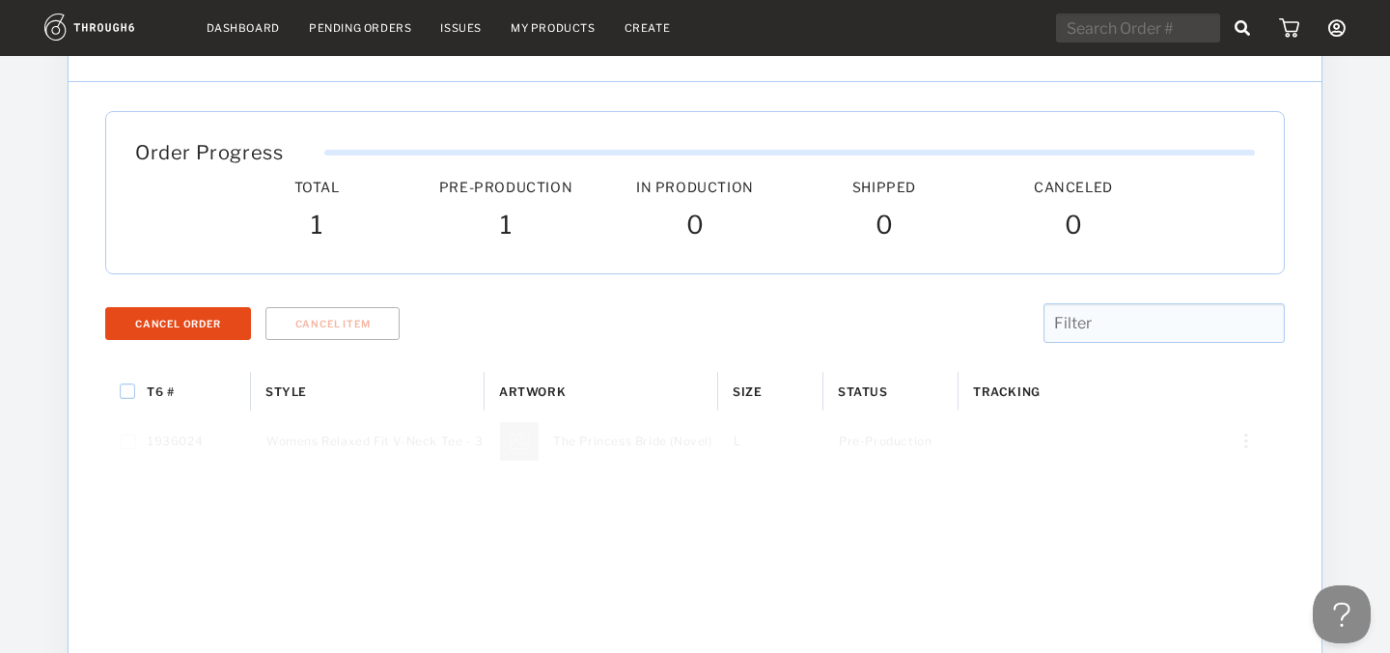
scroll to position [64, 0]
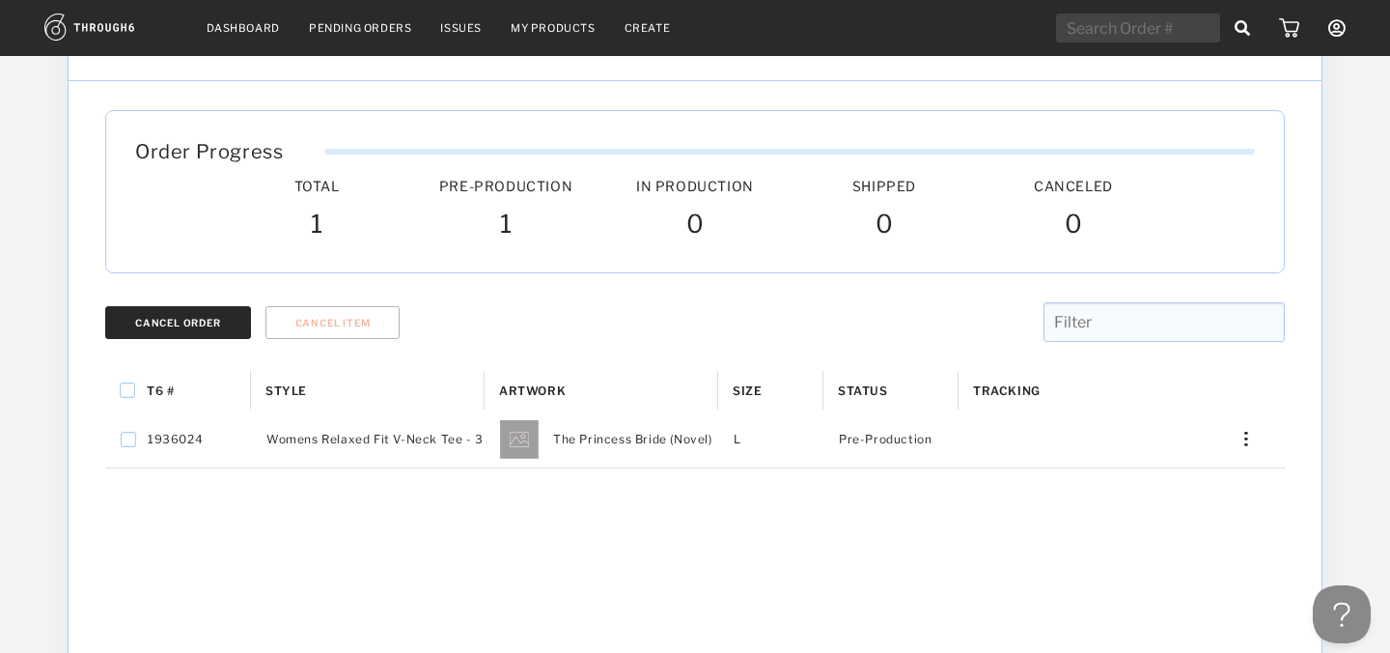
click at [212, 329] on button "Cancel Order" at bounding box center [178, 322] width 146 height 33
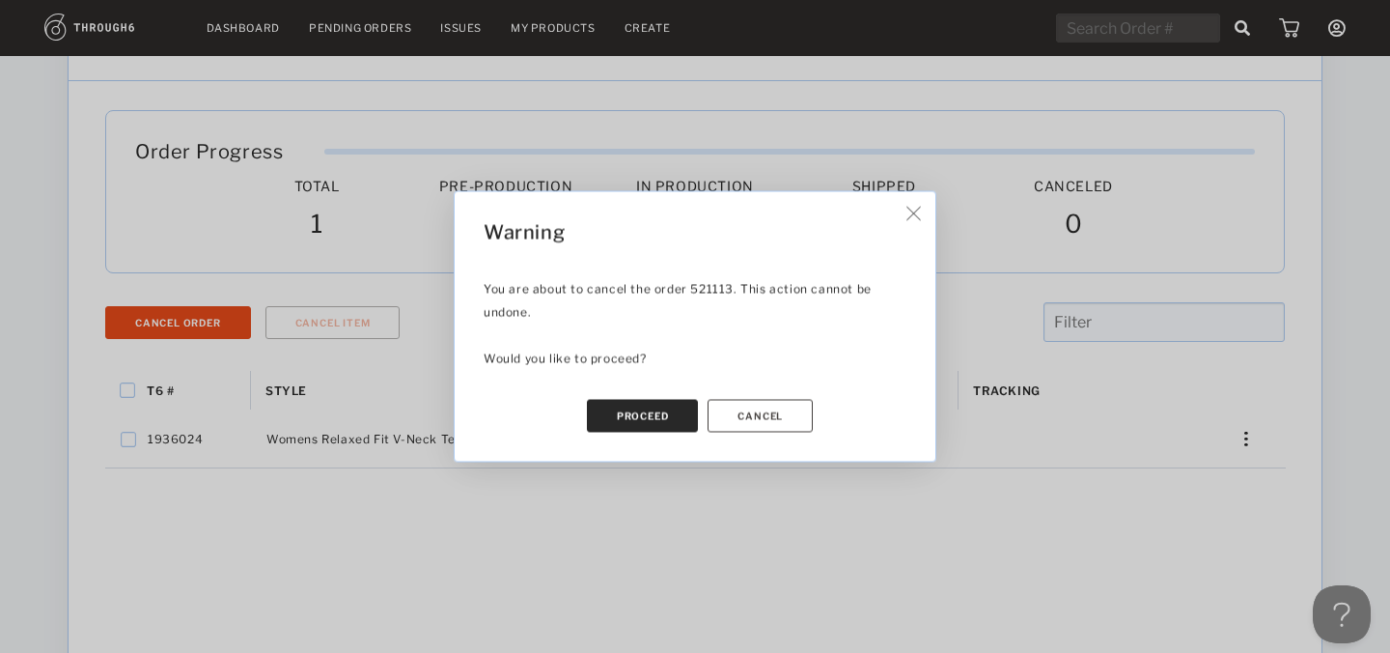
click at [625, 407] on button "Proceed" at bounding box center [643, 416] width 112 height 33
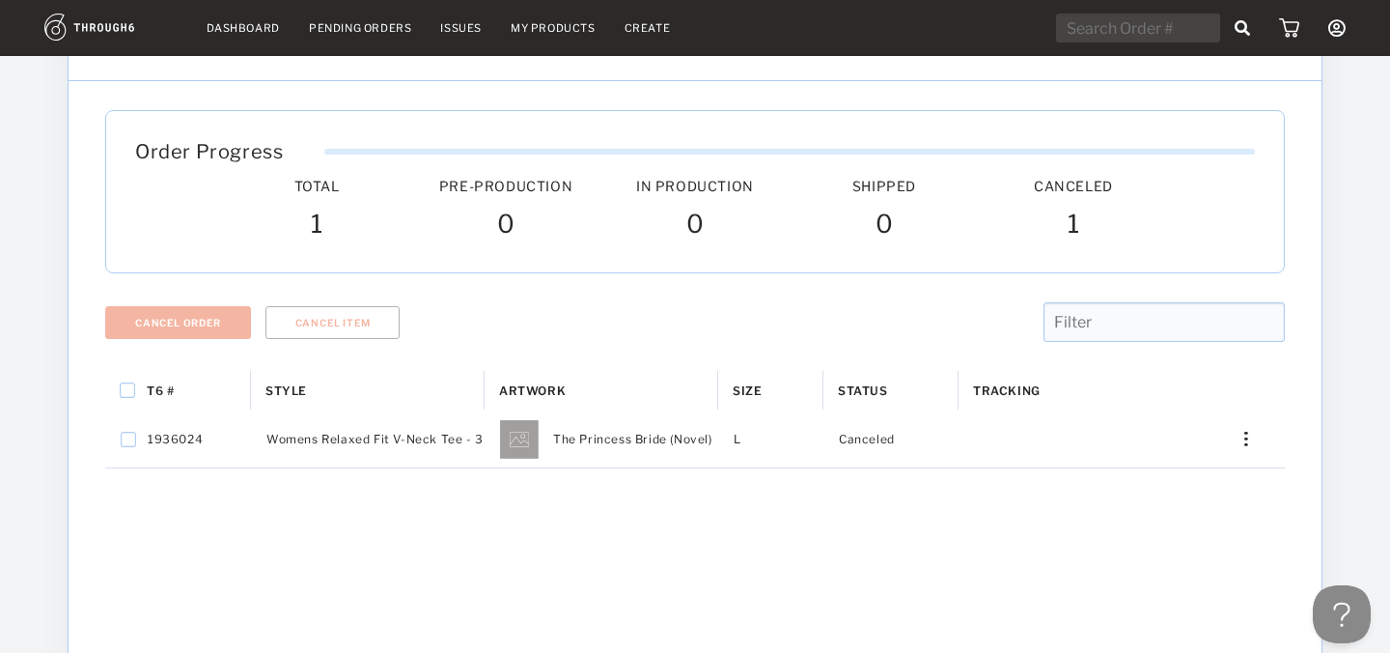
scroll to position [0, 0]
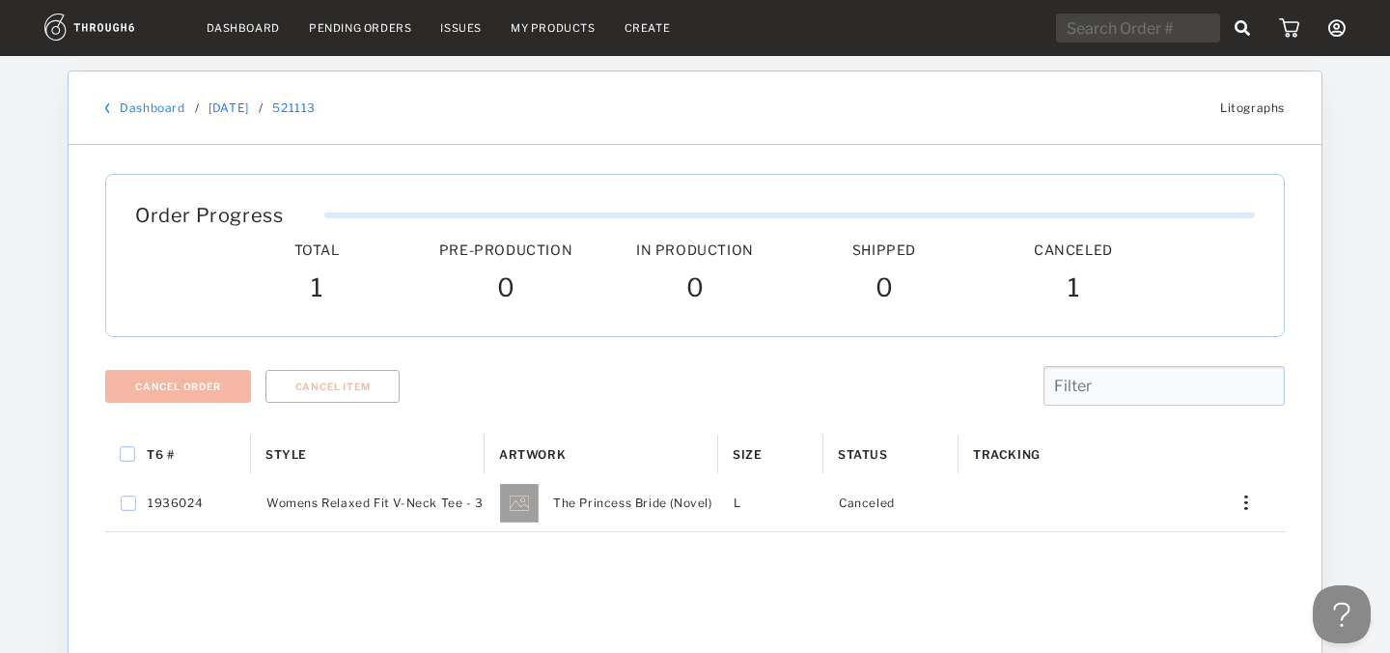
click at [1126, 33] on input "text" at bounding box center [1138, 28] width 164 height 29
paste input "521136"
type input "521136"
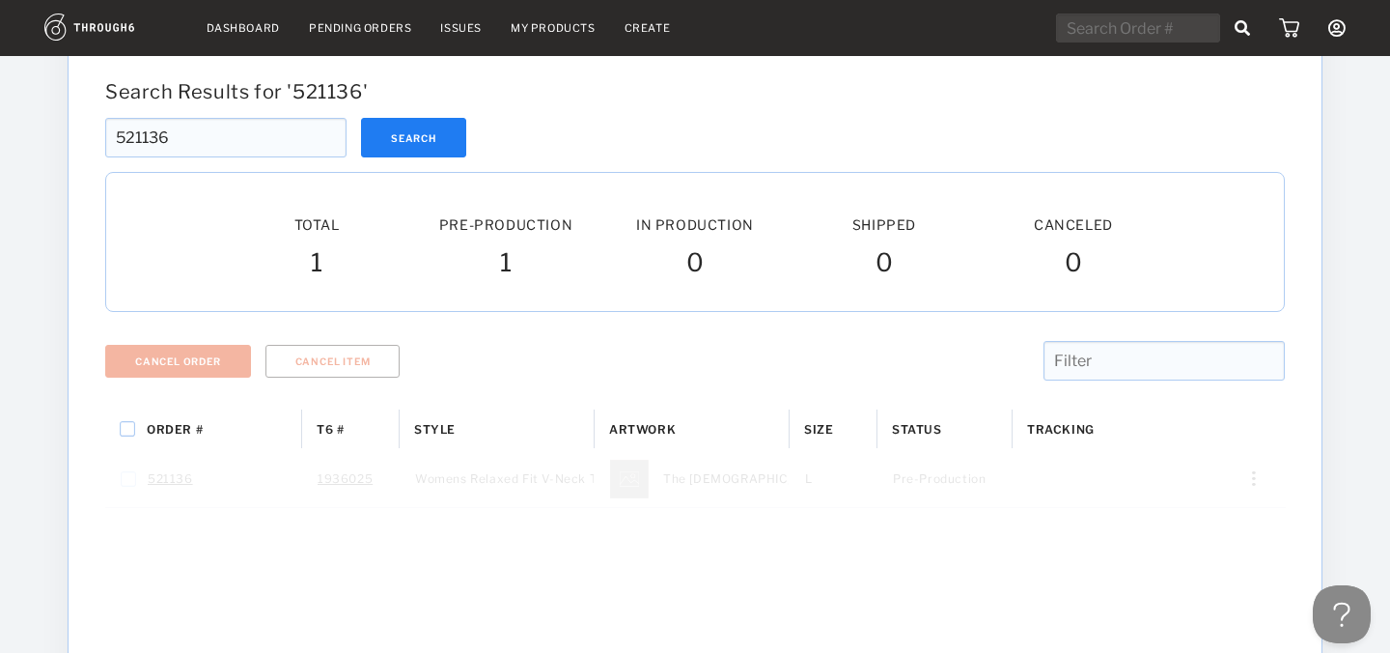
scroll to position [95, 0]
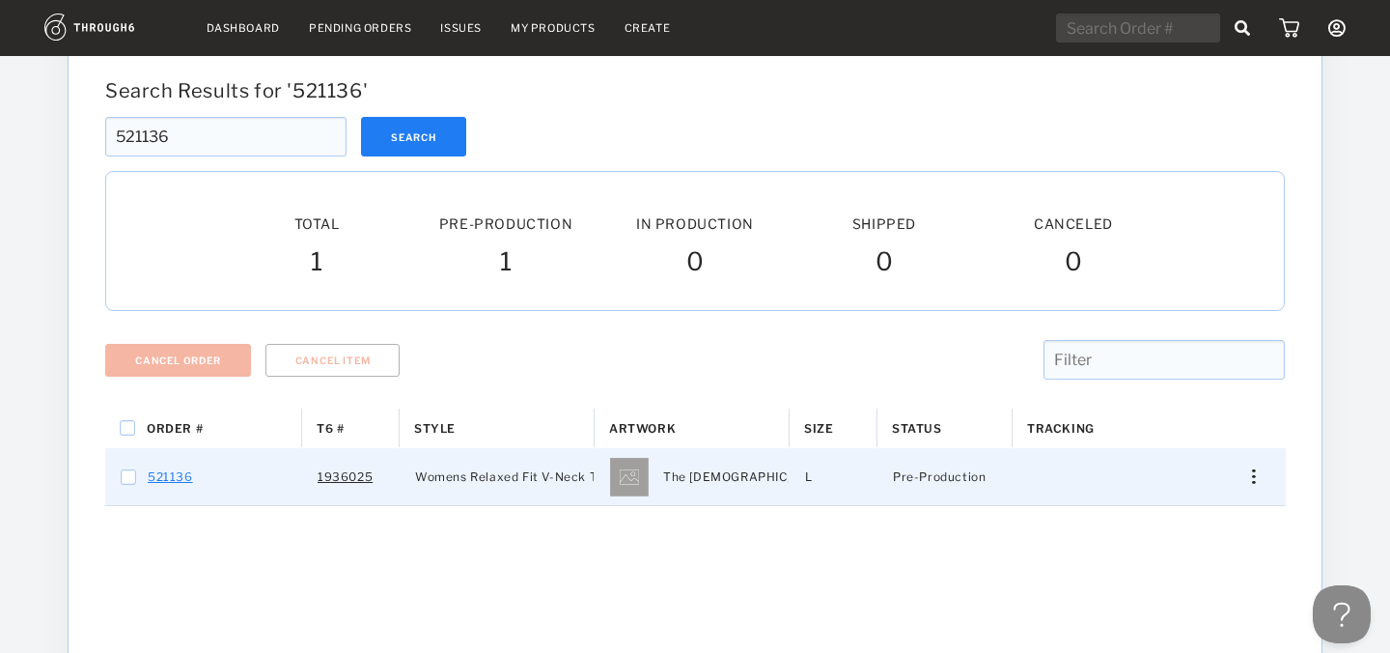
click at [176, 484] on link "521136" at bounding box center [170, 476] width 45 height 25
checkbox input "true"
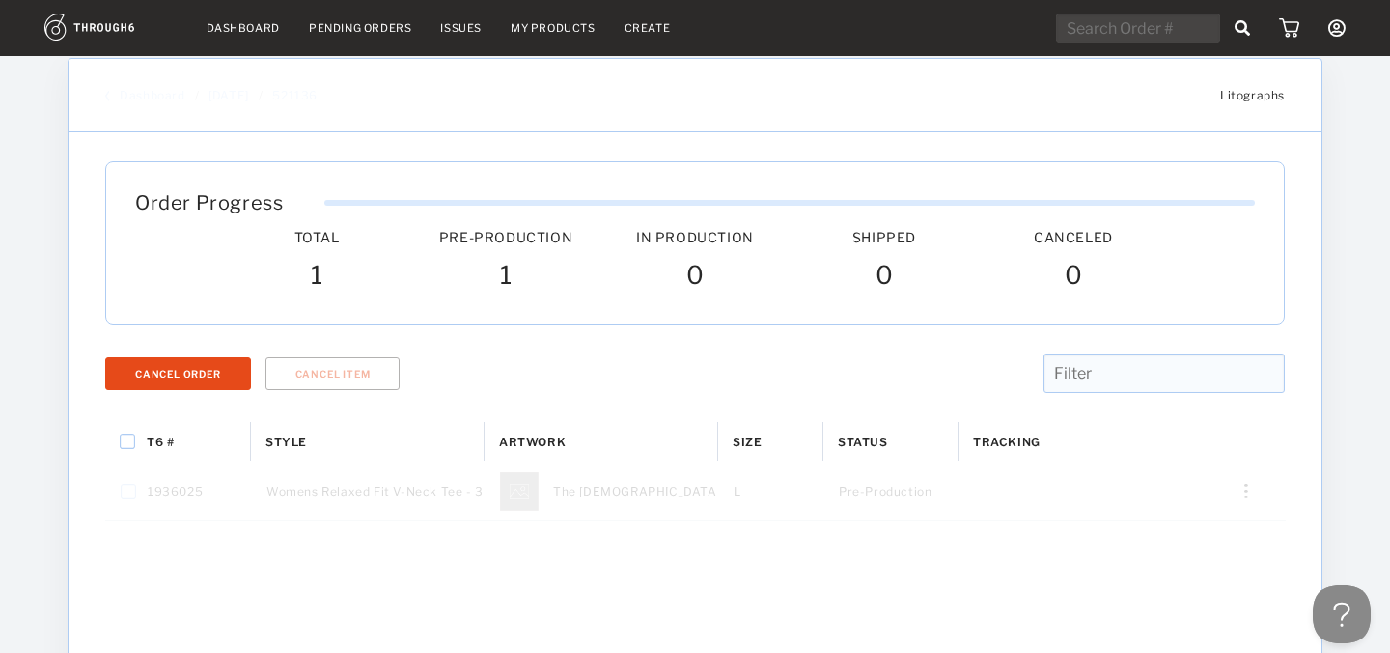
scroll to position [11, 0]
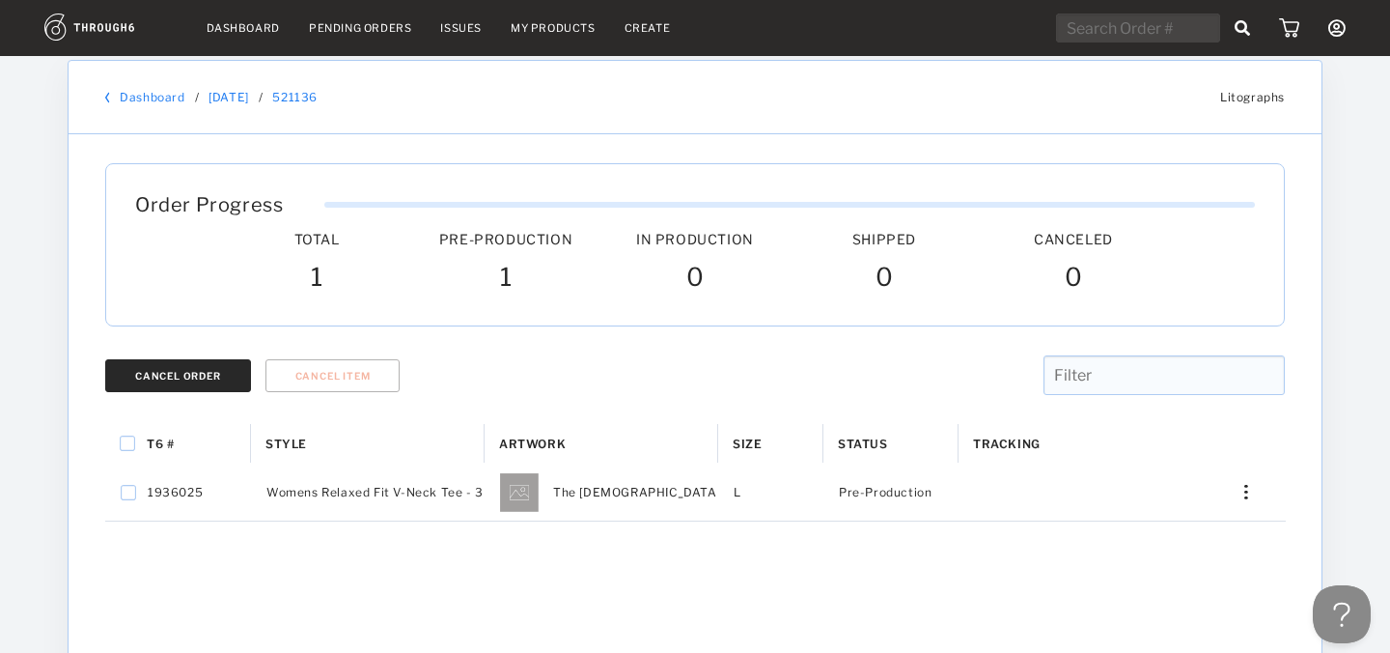
click at [226, 368] on button "Cancel Order" at bounding box center [178, 375] width 146 height 33
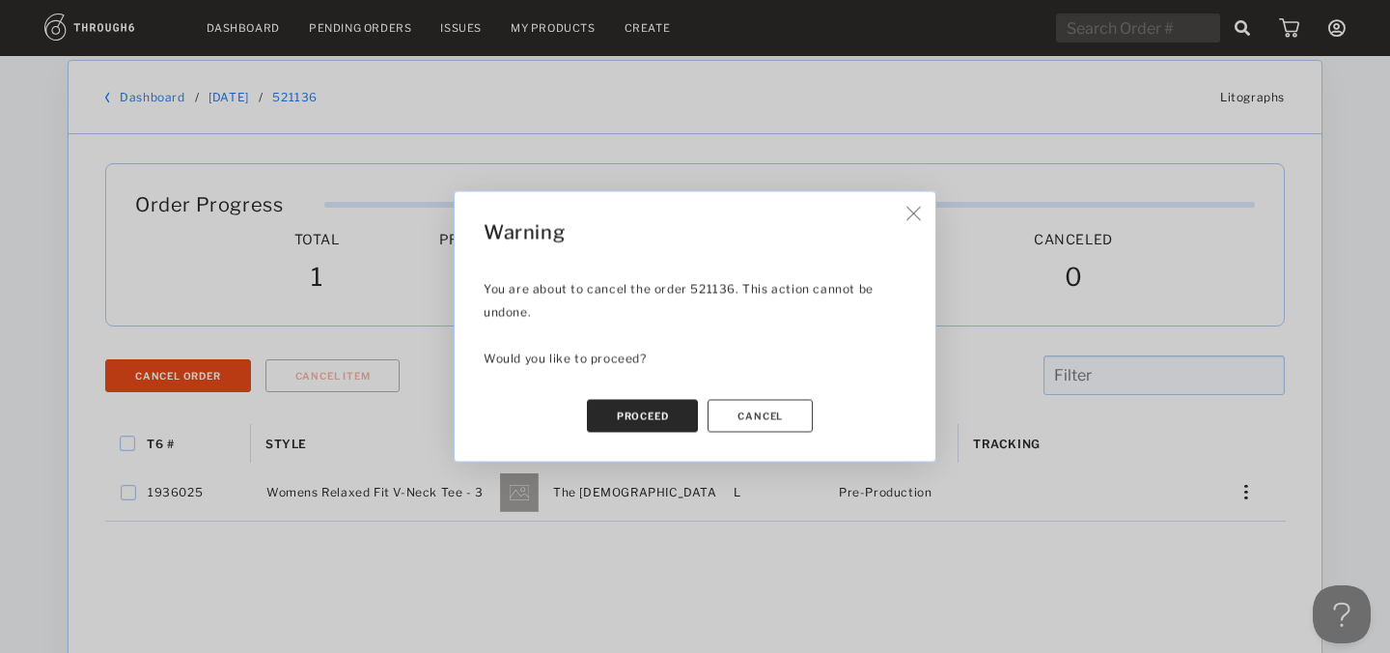
click at [651, 422] on button "Proceed" at bounding box center [643, 416] width 112 height 33
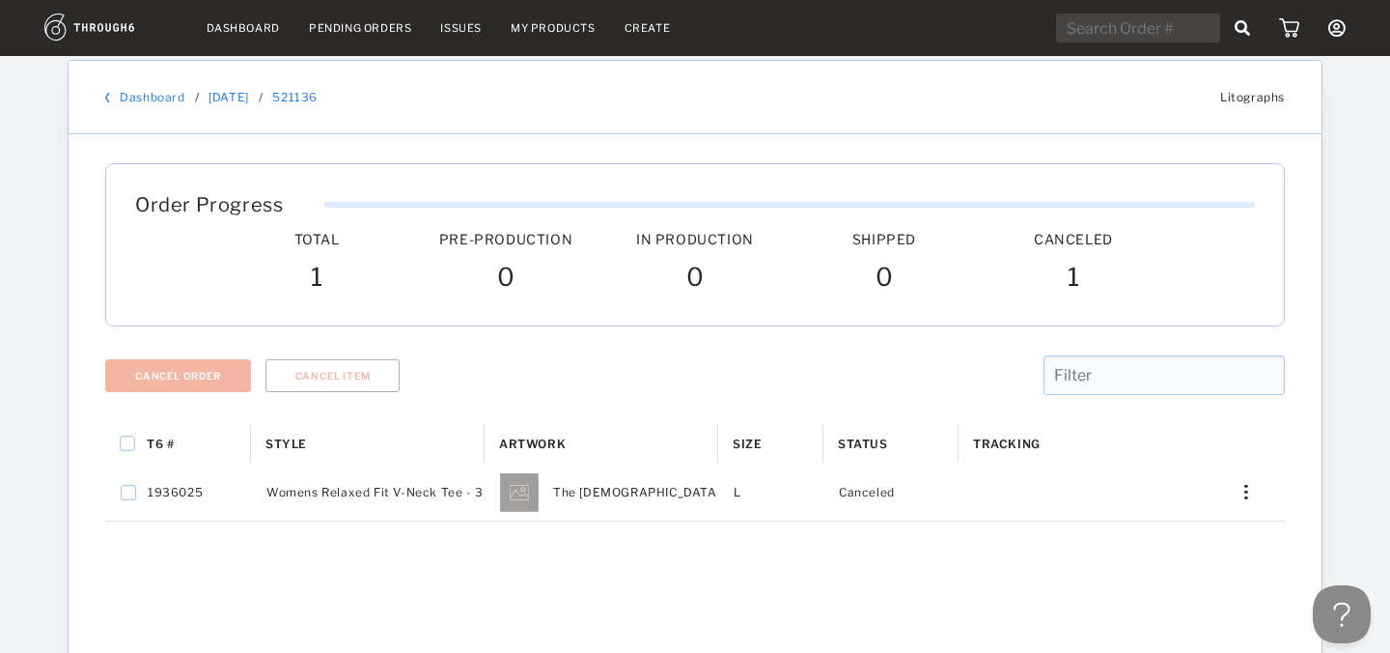
scroll to position [0, 0]
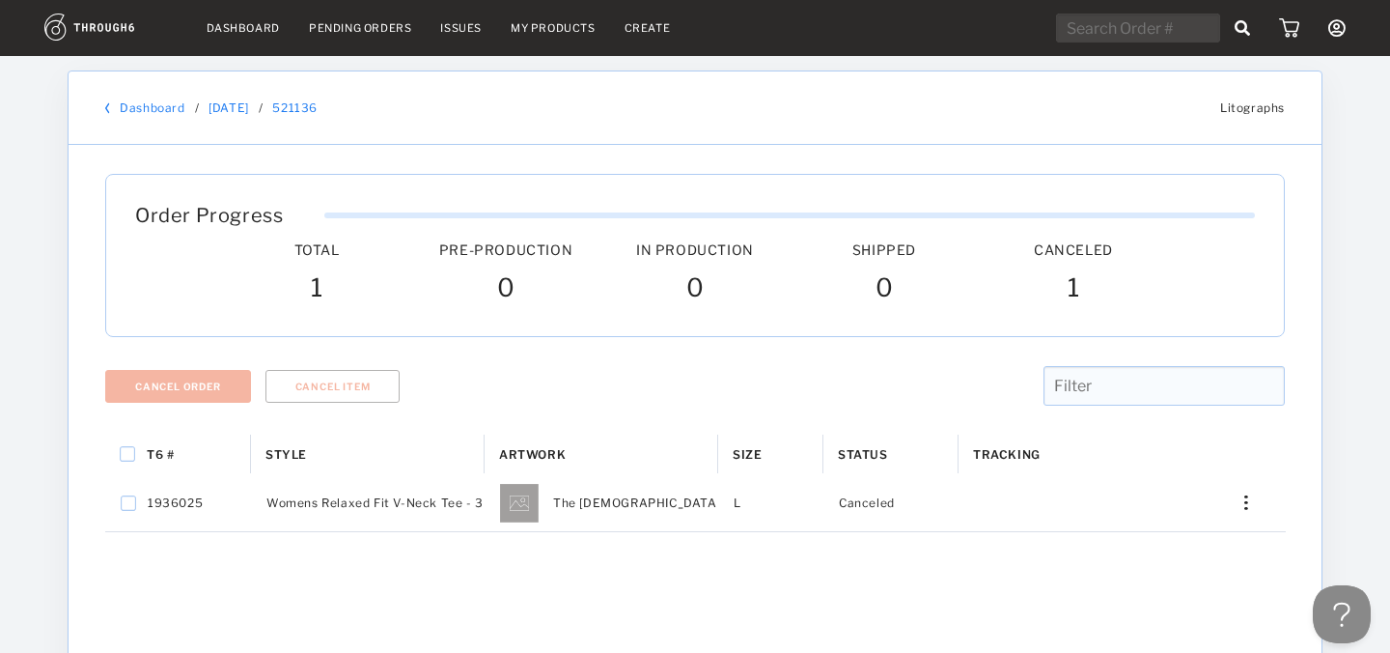
click at [1113, 36] on input "text" at bounding box center [1138, 28] width 164 height 29
paste input "521085"
type input "521085"
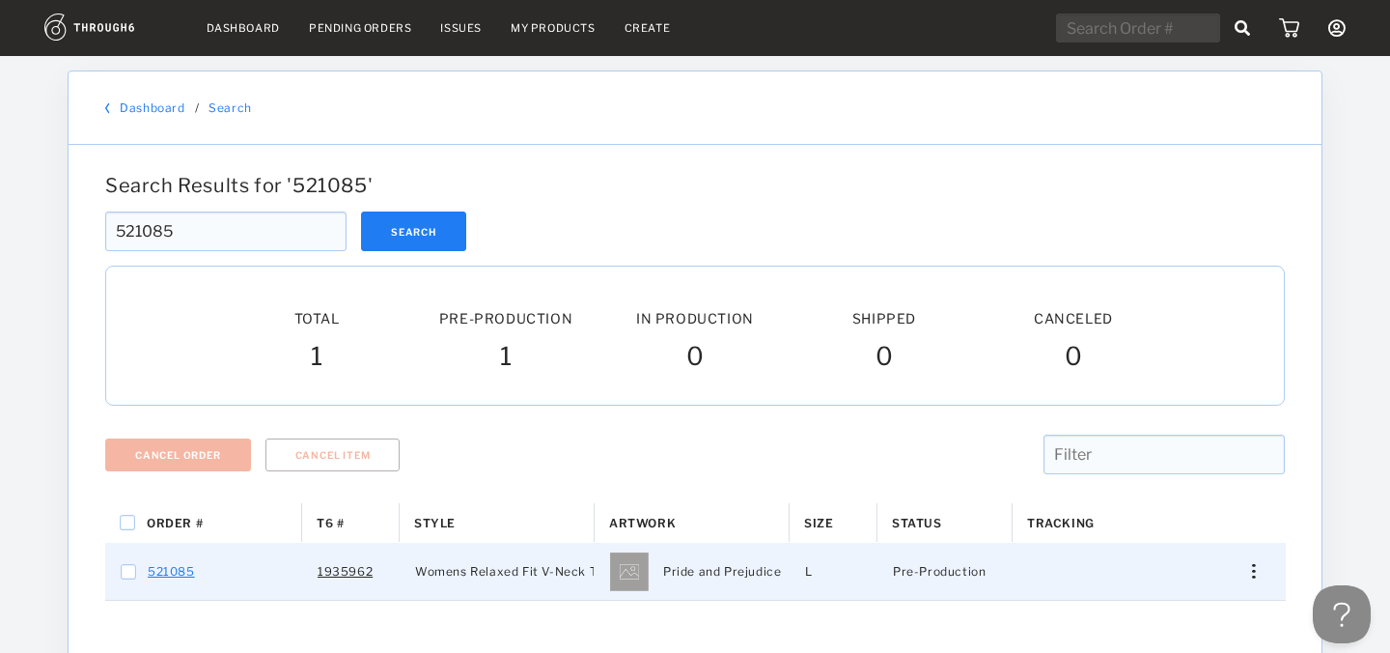
click at [170, 574] on link "521085" at bounding box center [171, 571] width 47 height 25
checkbox input "true"
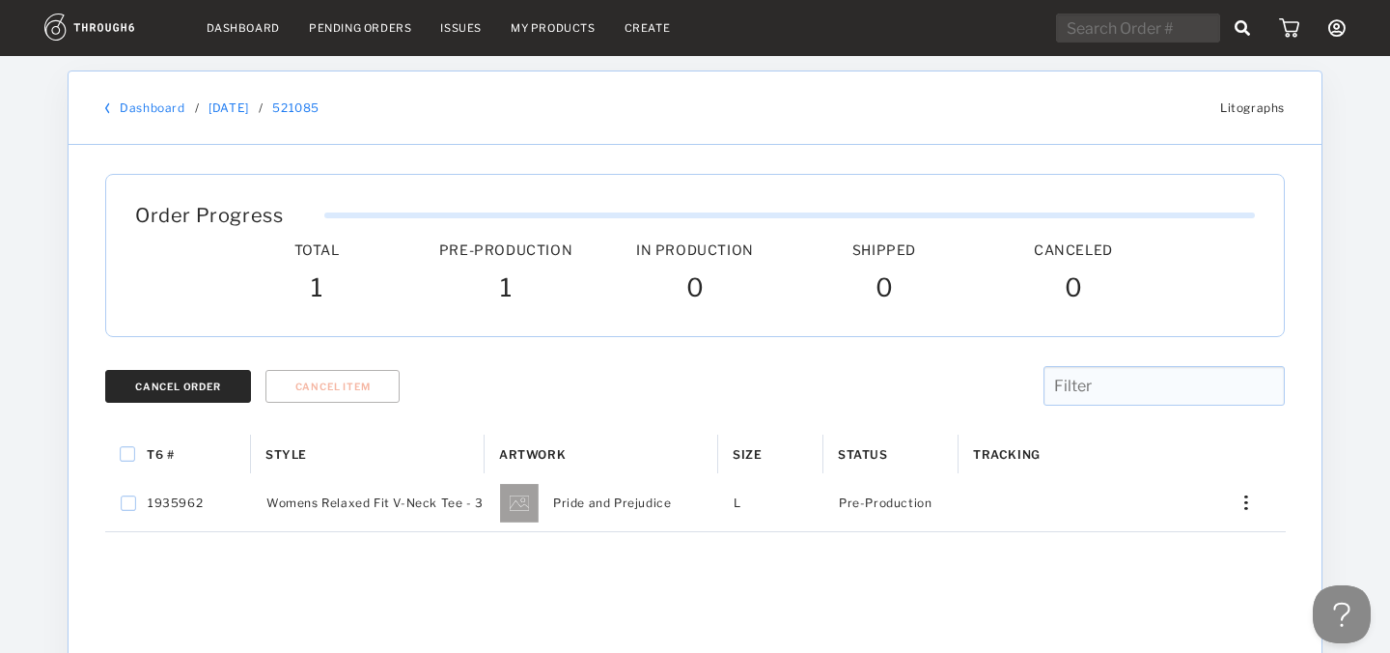
click at [200, 394] on button "Cancel Order" at bounding box center [178, 386] width 146 height 33
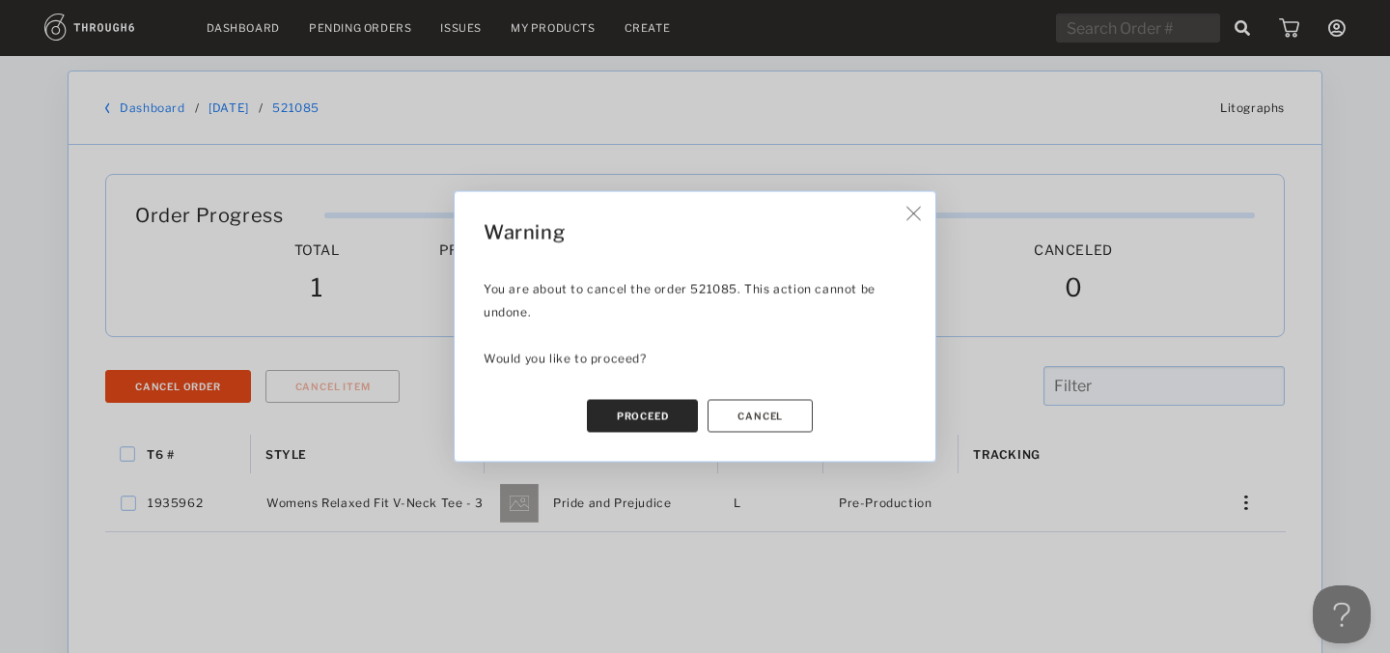
click at [642, 411] on button "Proceed" at bounding box center [643, 416] width 112 height 33
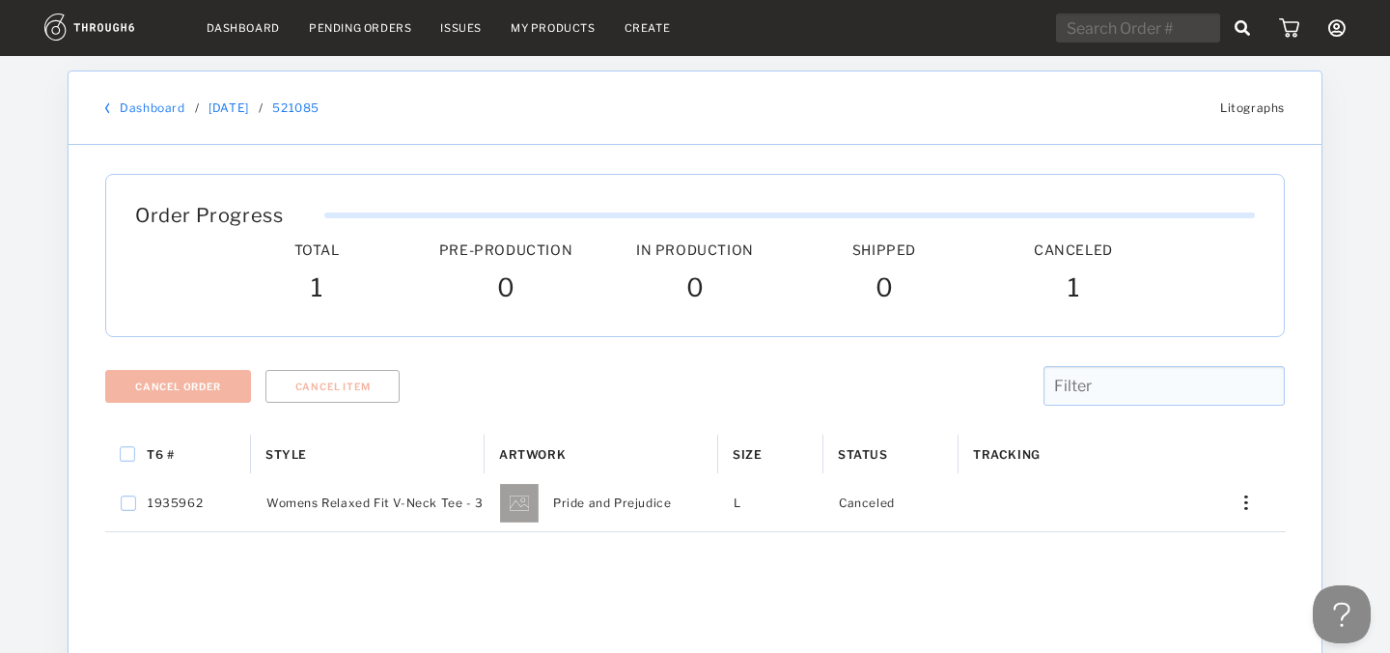
click at [1148, 38] on input "text" at bounding box center [1138, 28] width 164 height 29
paste input "521104"
type input "521104"
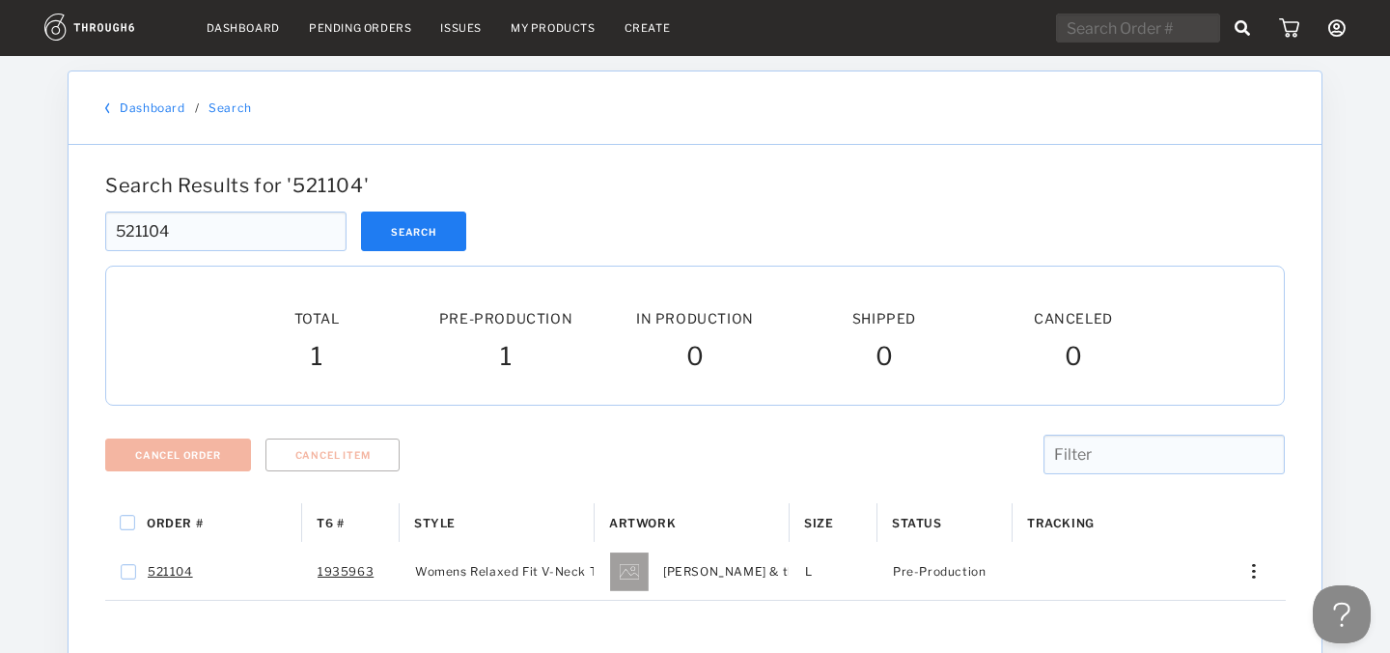
scroll to position [48, 0]
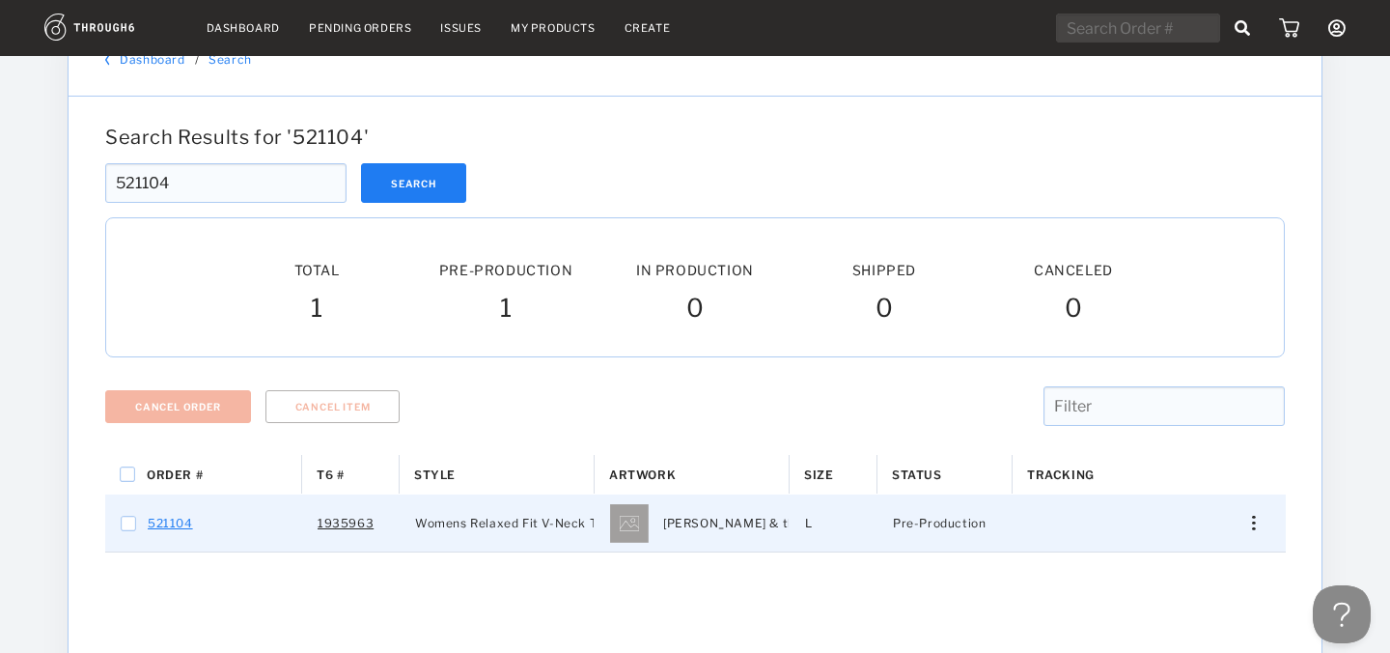
click at [176, 513] on link "521104" at bounding box center [170, 523] width 45 height 25
checkbox input "true"
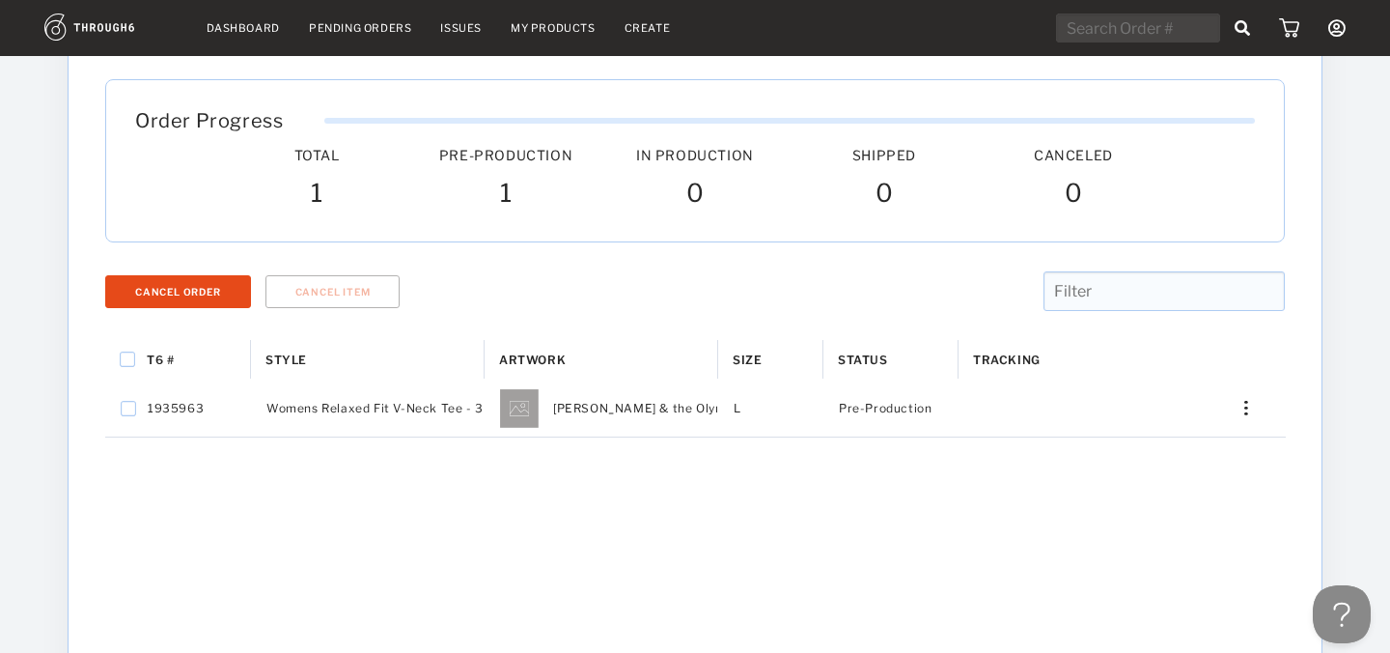
scroll to position [98, 0]
click at [217, 293] on div "Cancel Order" at bounding box center [178, 289] width 86 height 12
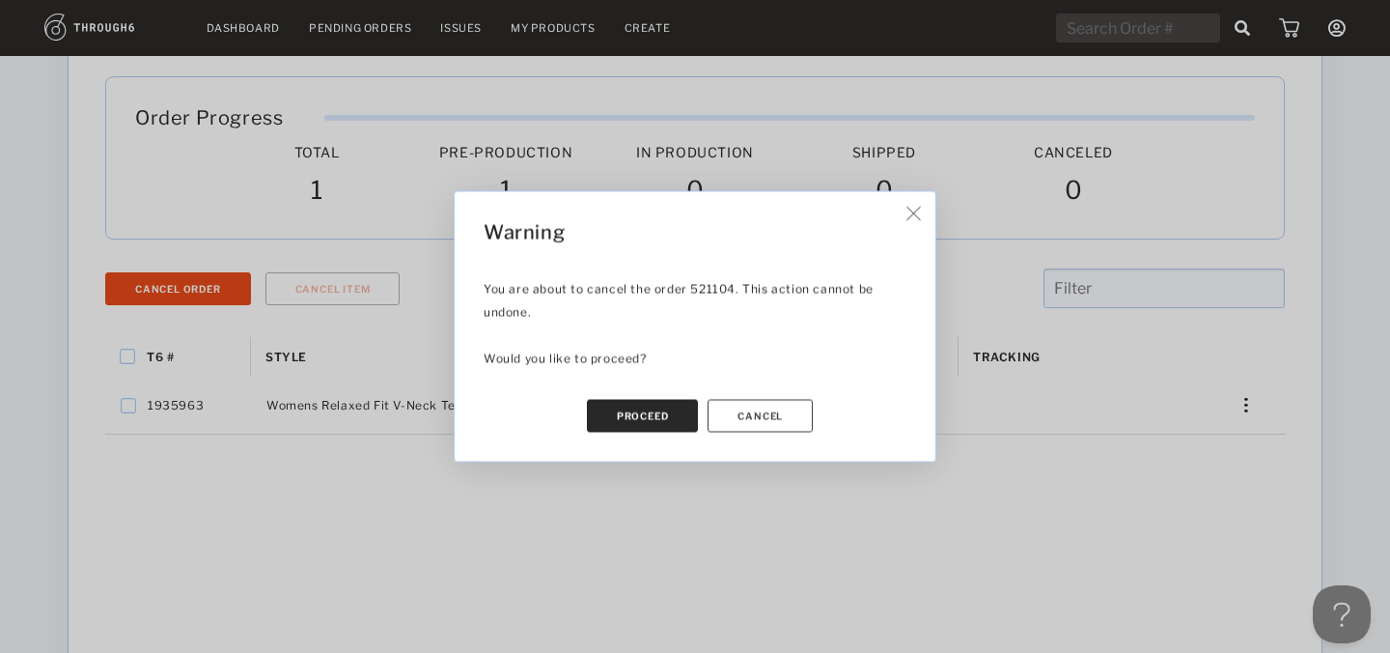
click at [625, 409] on button "Proceed" at bounding box center [643, 416] width 112 height 33
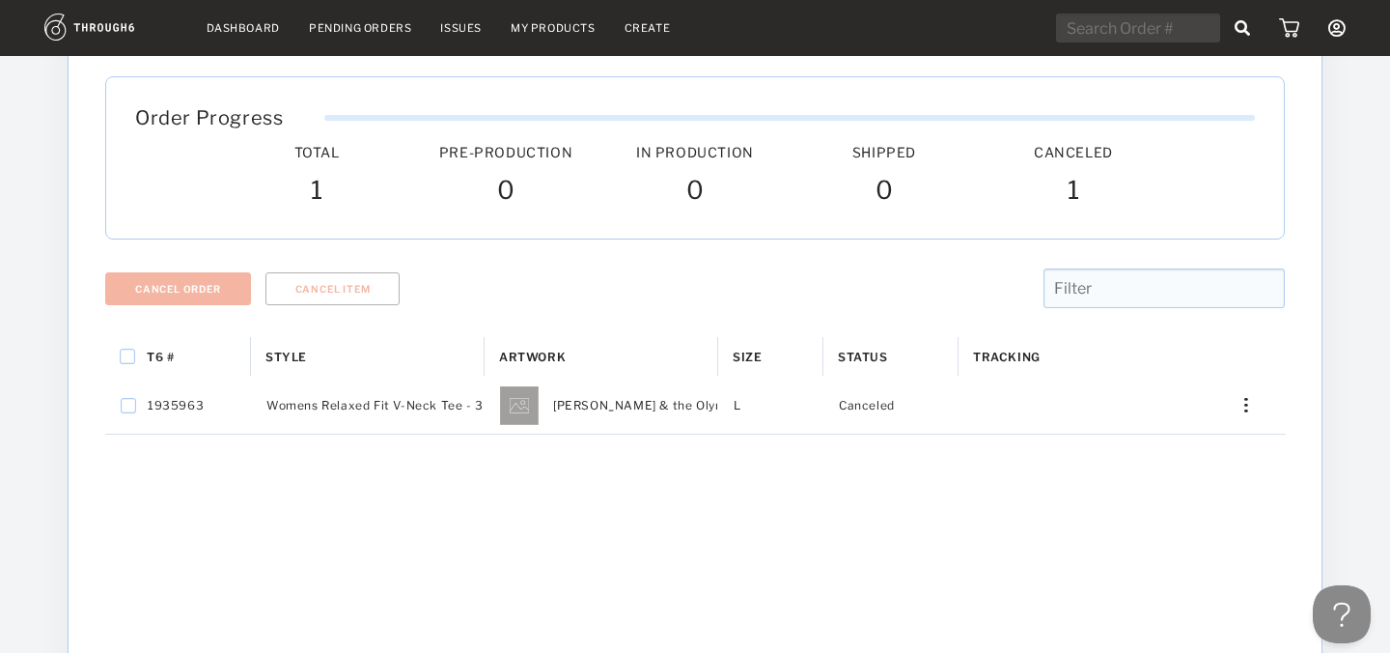
scroll to position [0, 0]
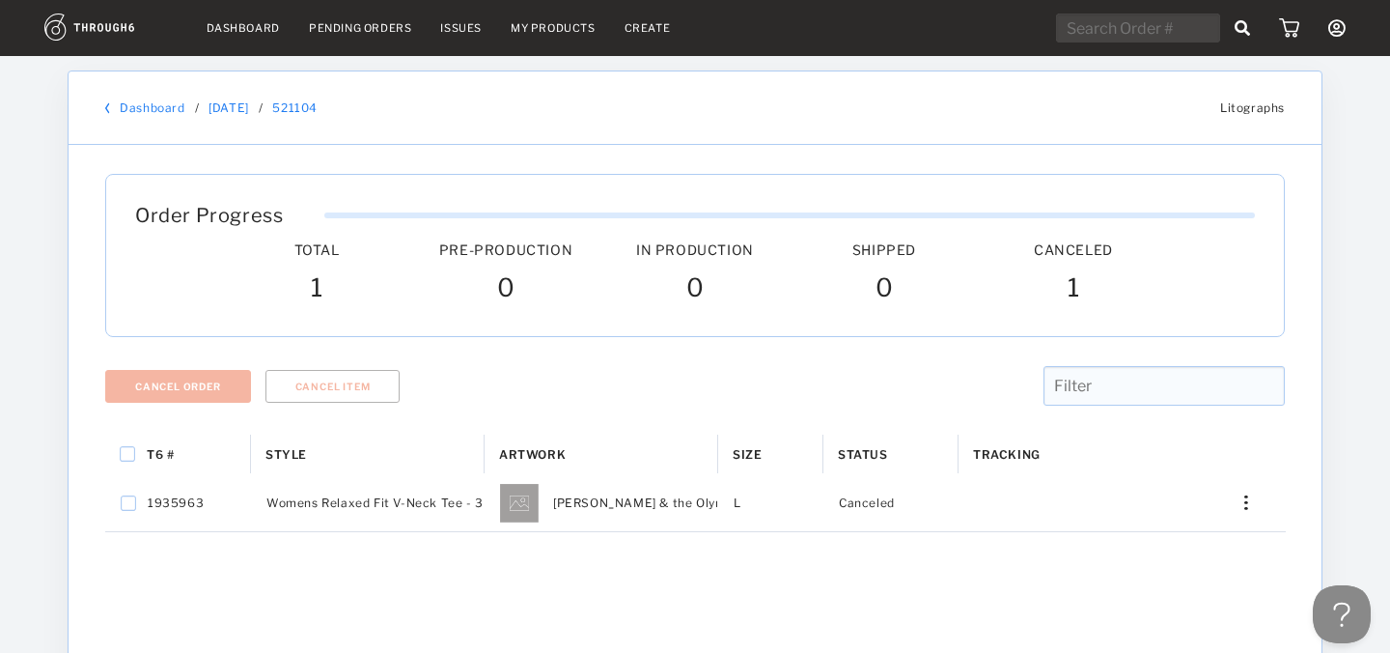
click at [1183, 31] on input "text" at bounding box center [1138, 28] width 164 height 29
paste input "521075"
type input "521075"
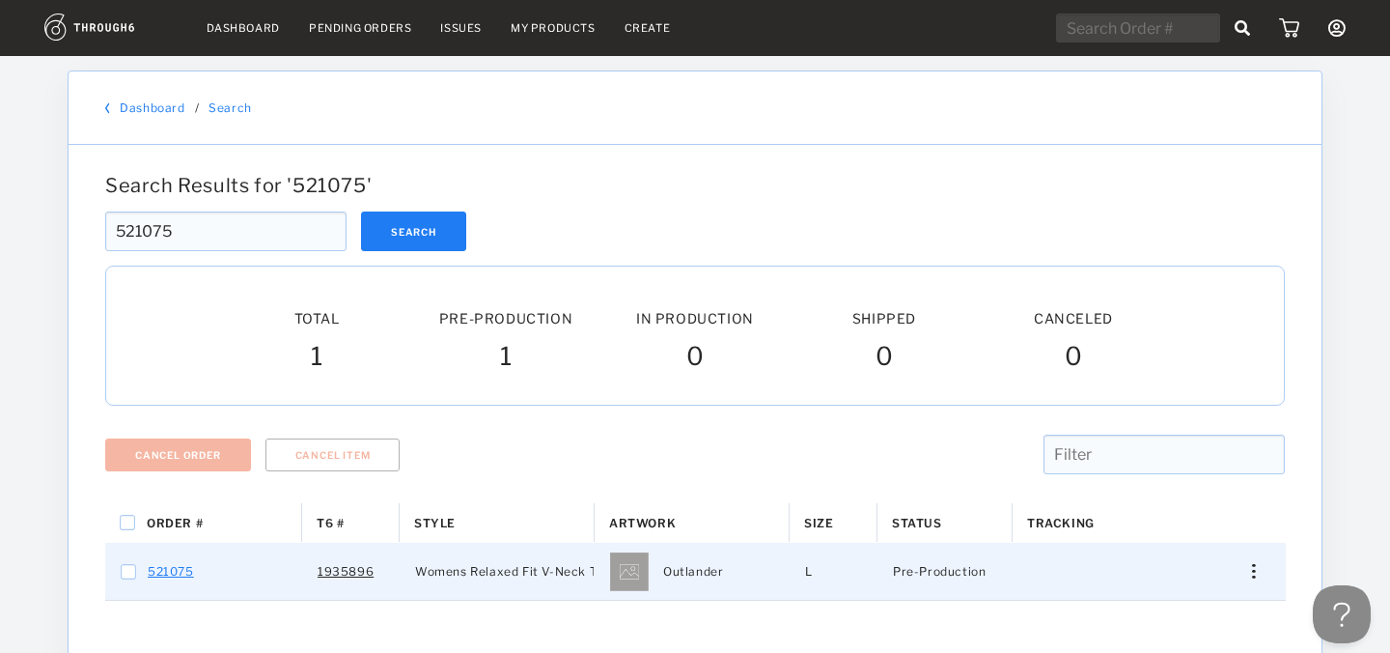
click at [173, 572] on link "521075" at bounding box center [171, 571] width 46 height 25
checkbox input "true"
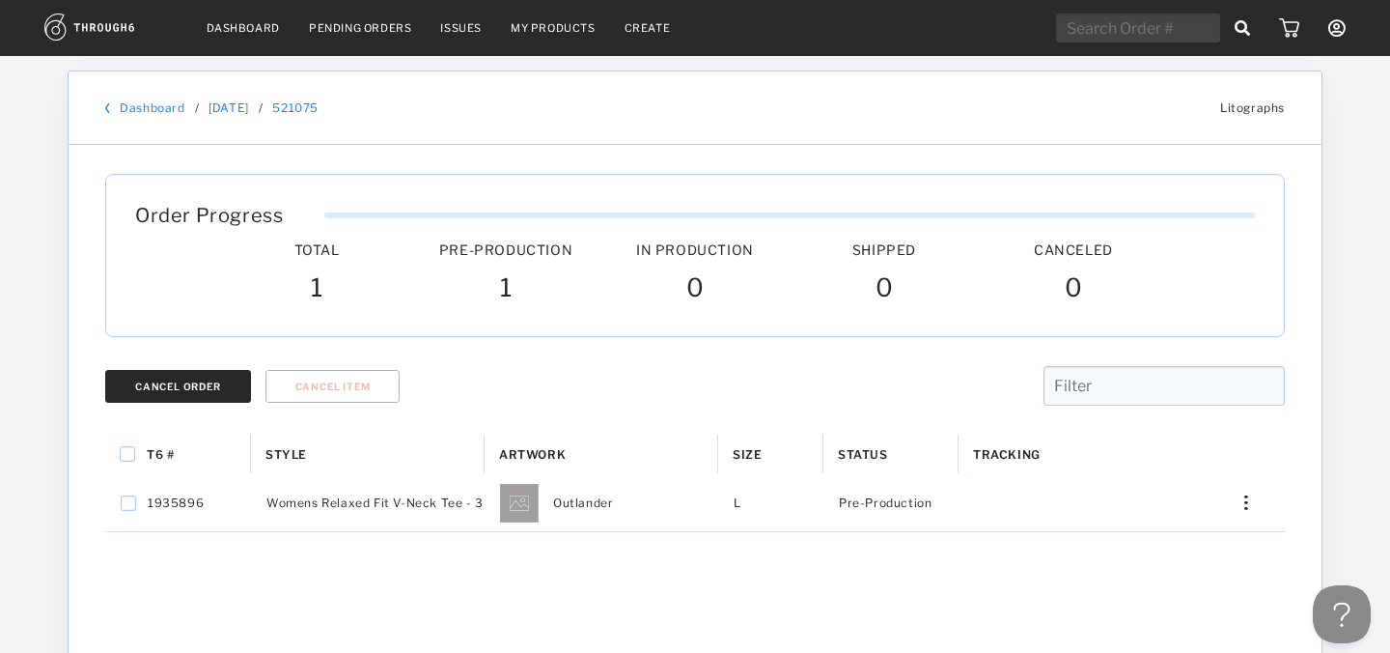
click at [192, 392] on button "Cancel Order" at bounding box center [178, 386] width 146 height 33
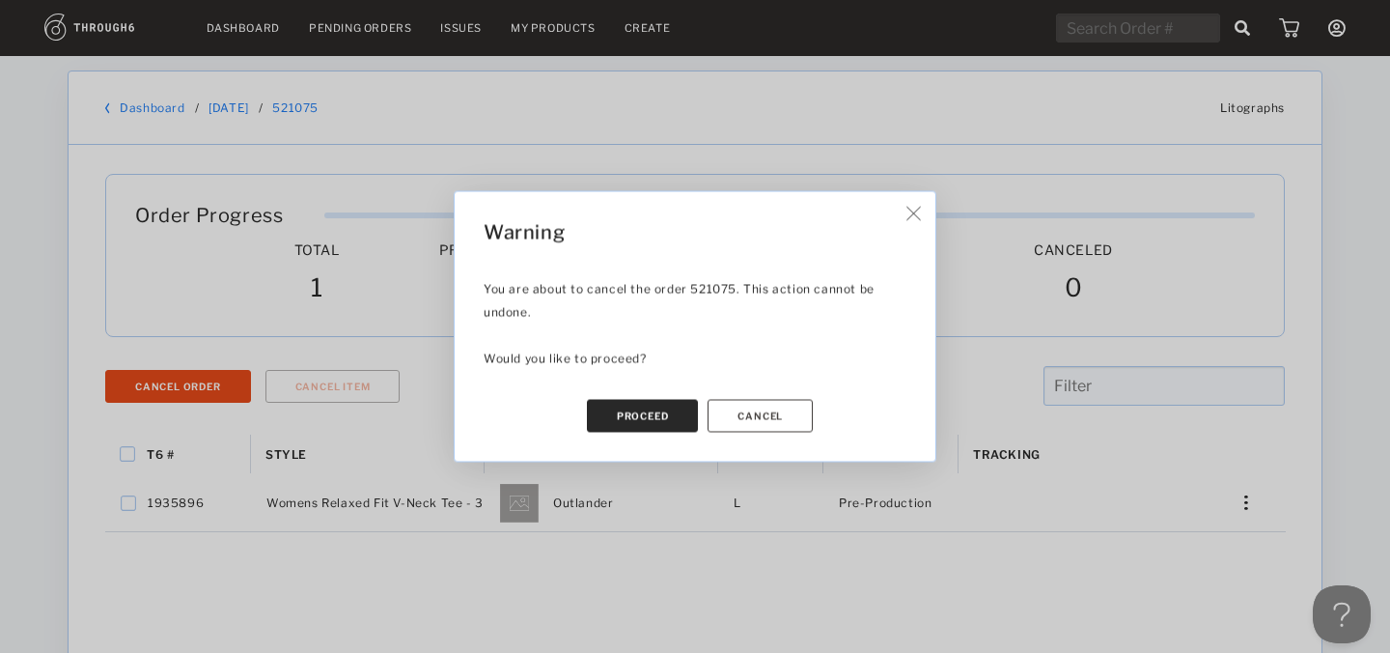
click at [641, 408] on button "Proceed" at bounding box center [643, 416] width 112 height 33
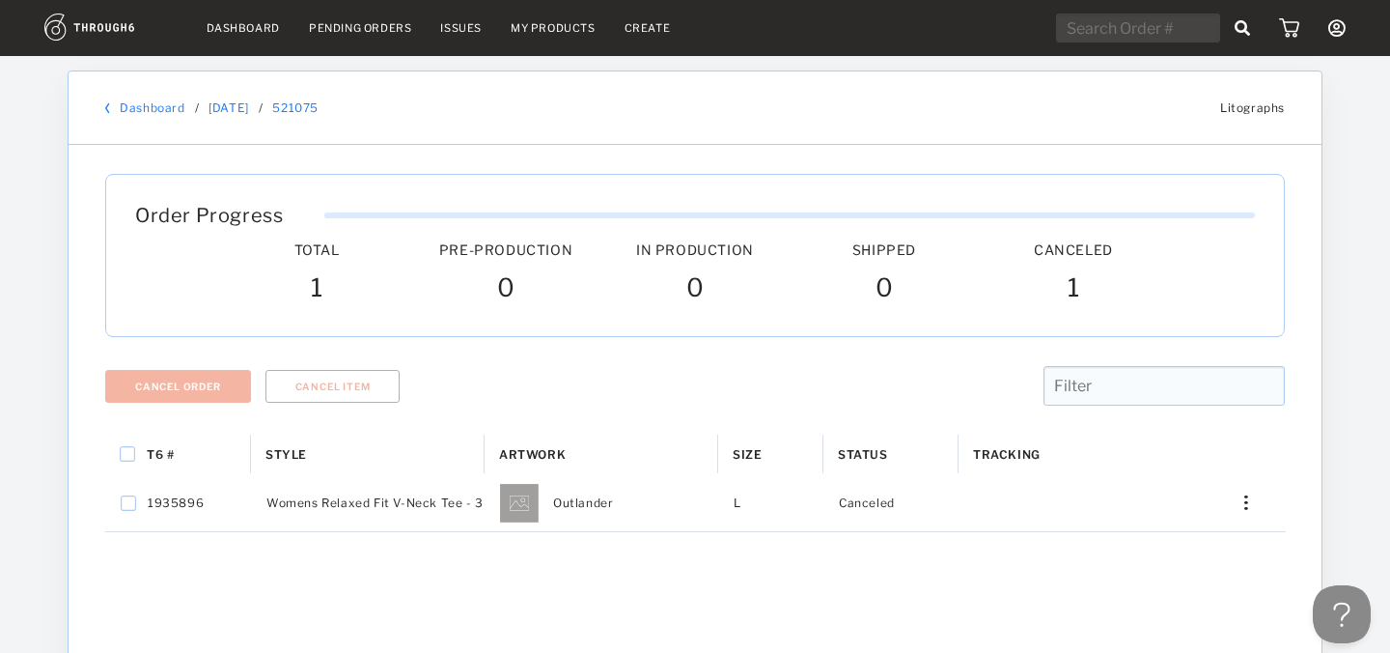
click at [1173, 26] on input "text" at bounding box center [1138, 28] width 164 height 29
paste input "521081"
type input "521081"
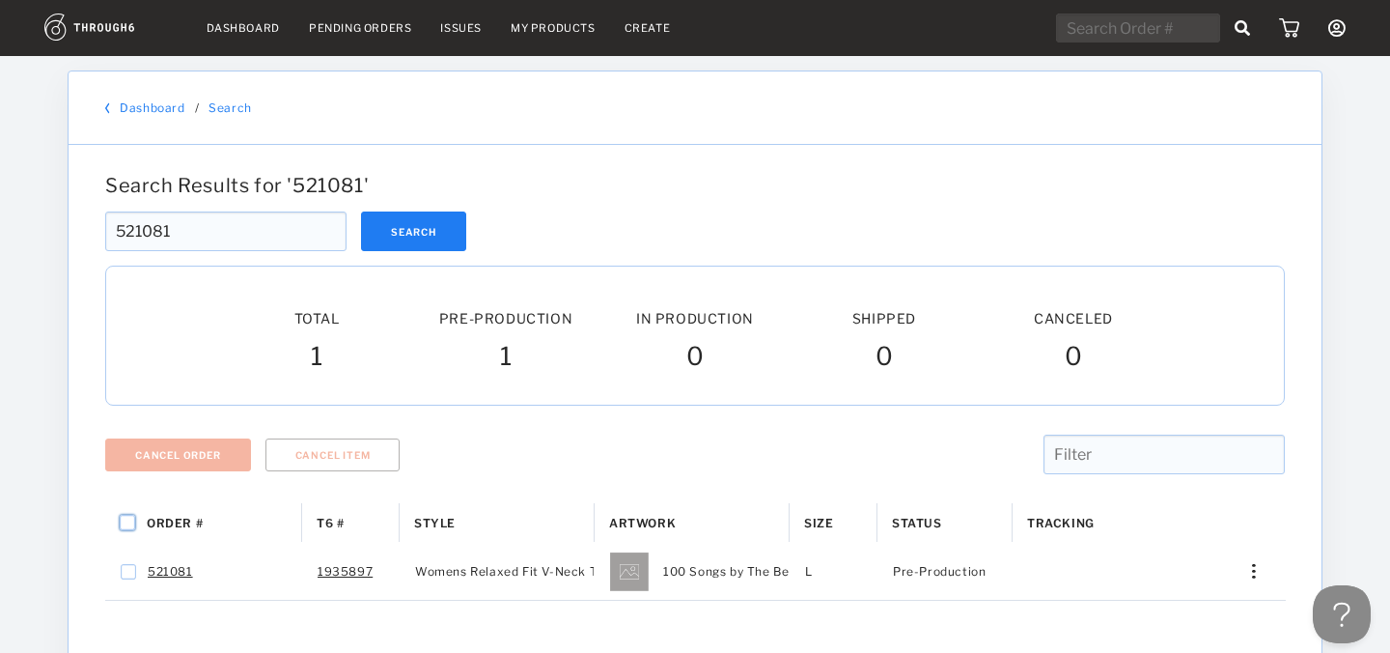
click at [129, 525] on input "Press Space to toggle all rows selection (unchecked)" at bounding box center [127, 522] width 15 height 15
checkbox input "true"
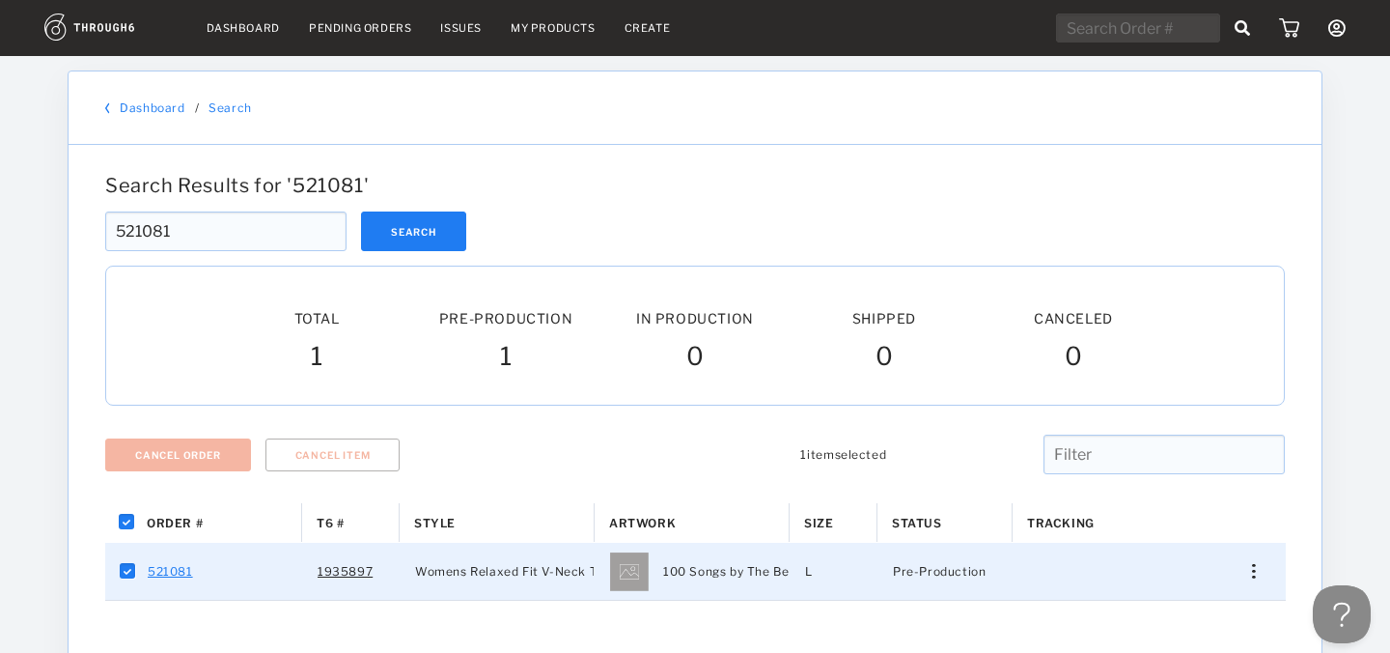
click at [174, 572] on link "521081" at bounding box center [170, 571] width 45 height 25
checkbox input "false"
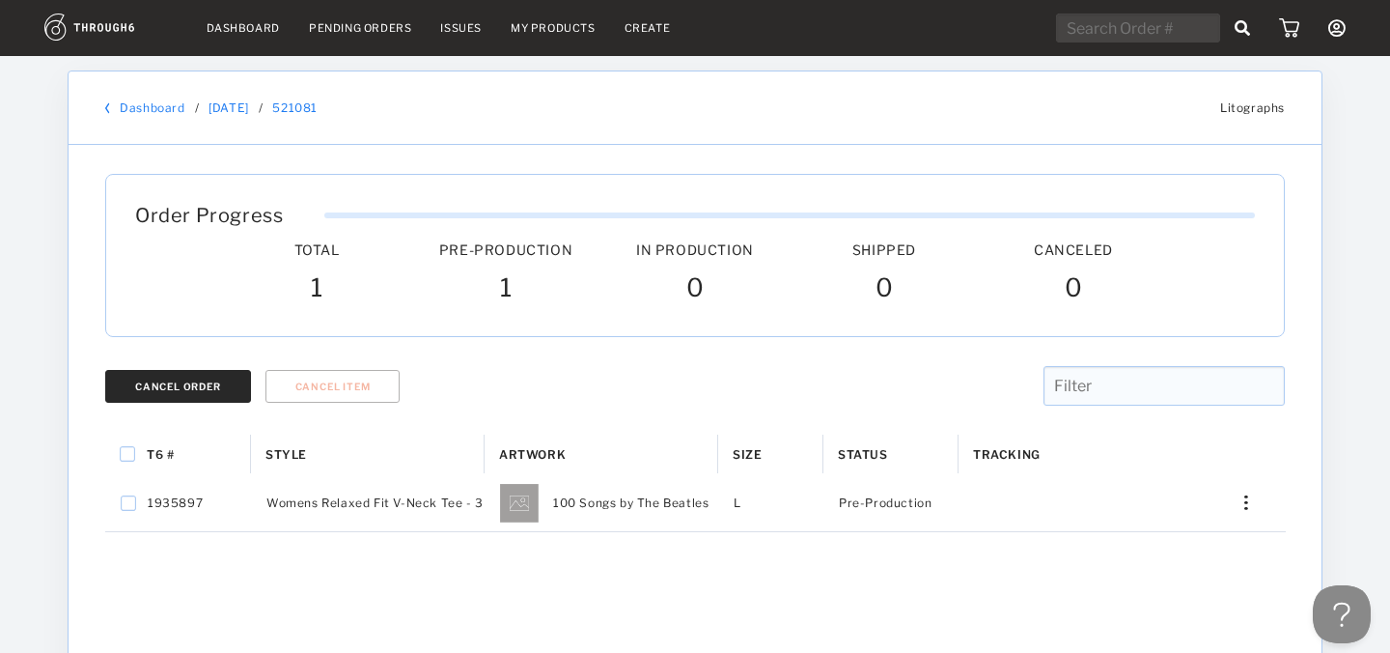
click at [213, 391] on div "Cancel Order" at bounding box center [178, 386] width 86 height 12
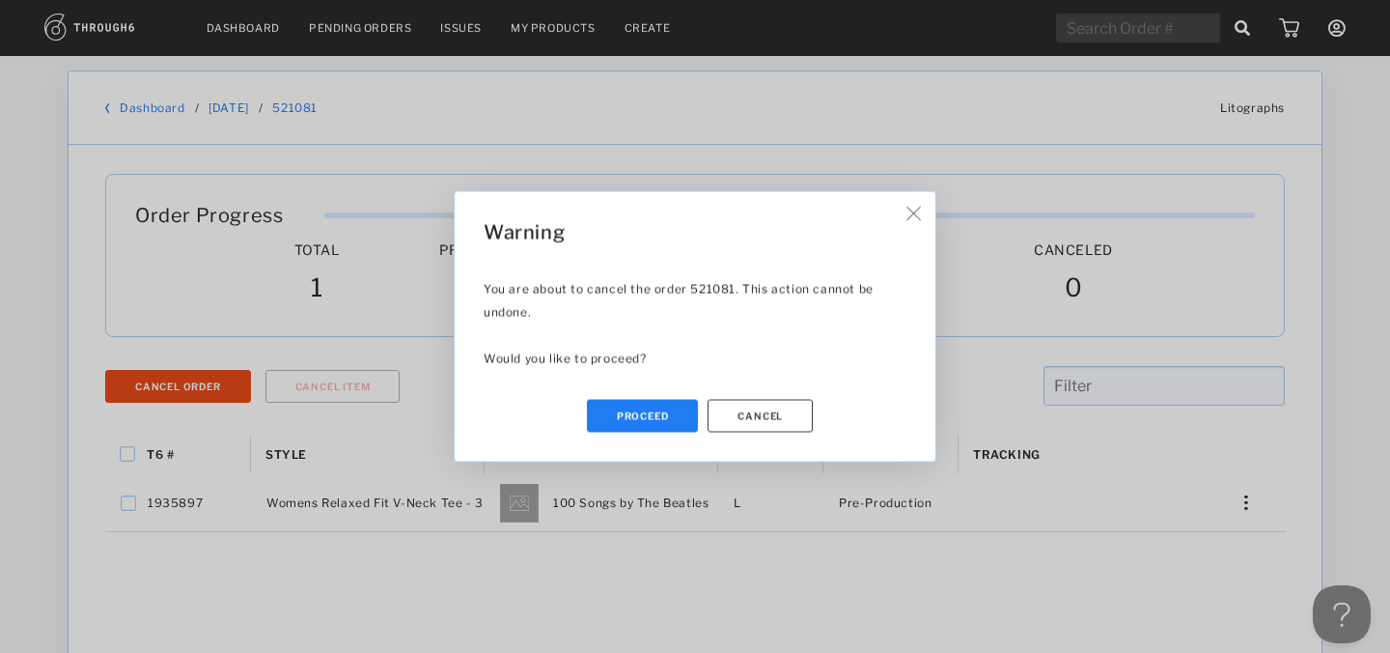
click at [650, 411] on button "Proceed" at bounding box center [643, 416] width 112 height 33
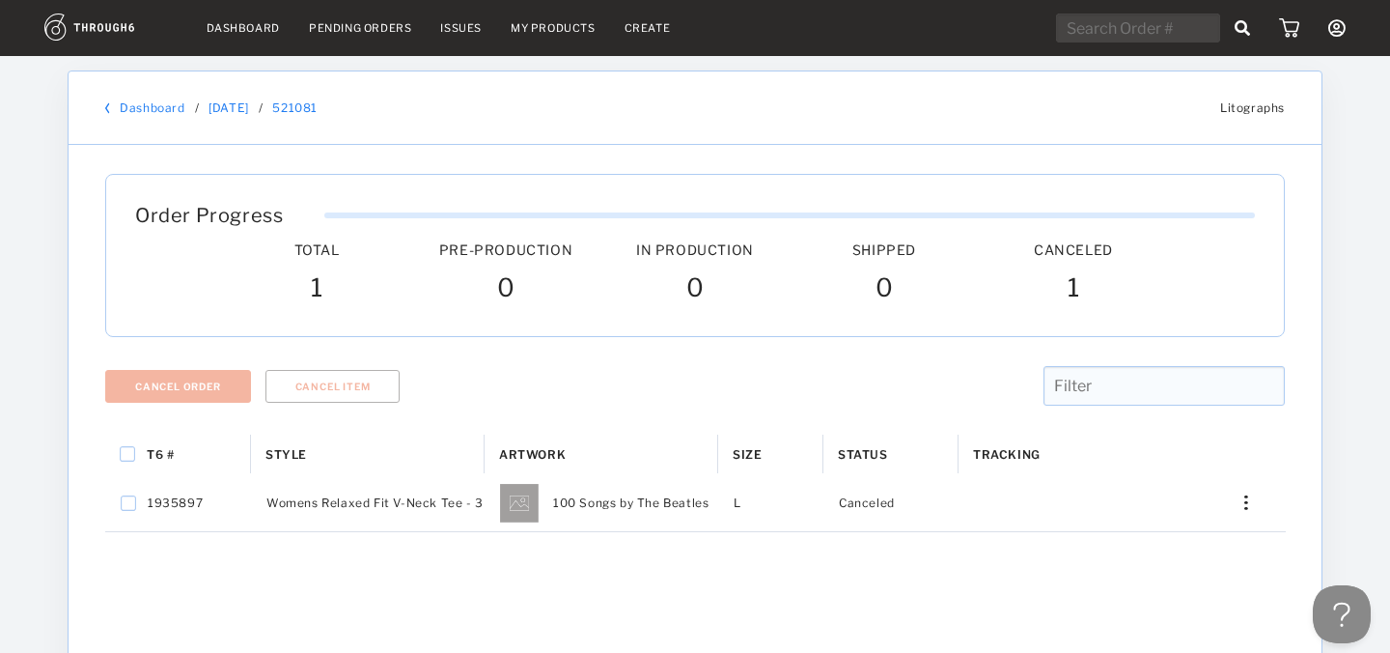
click at [1120, 36] on input "text" at bounding box center [1138, 28] width 164 height 29
paste input "520967"
type input "520967"
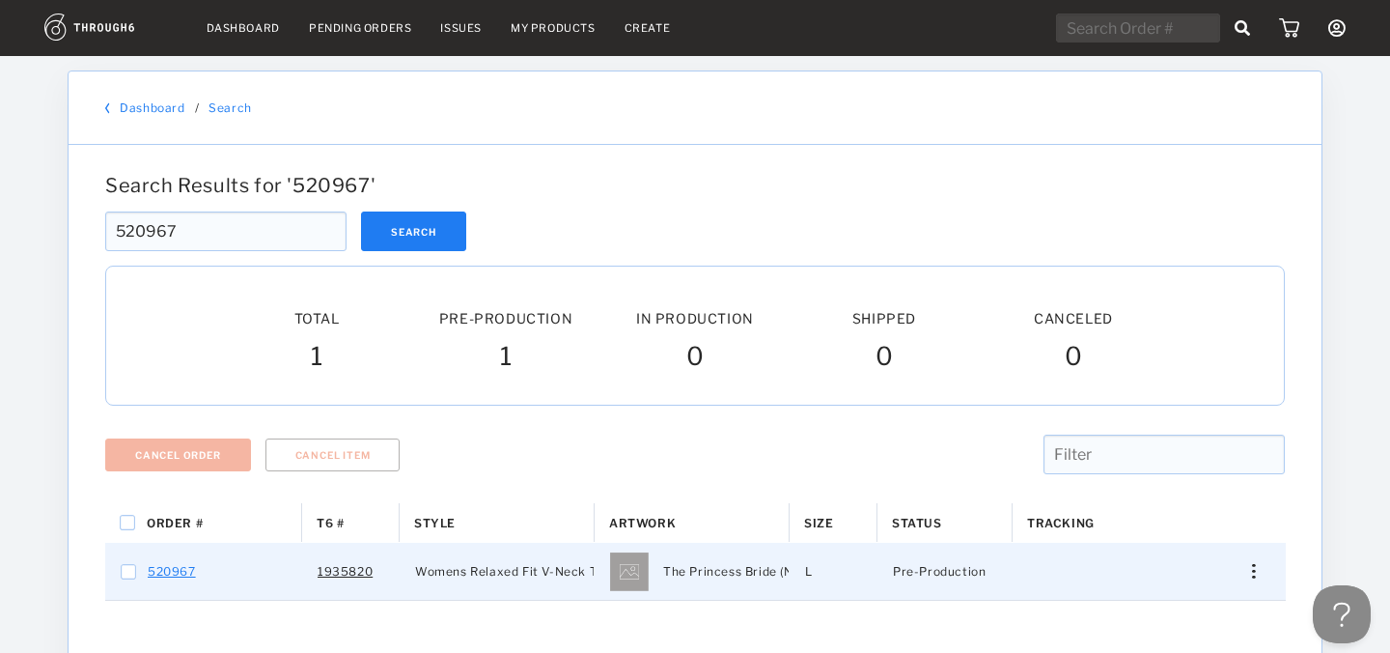
click at [173, 572] on link "520967" at bounding box center [172, 571] width 48 height 25
checkbox input "true"
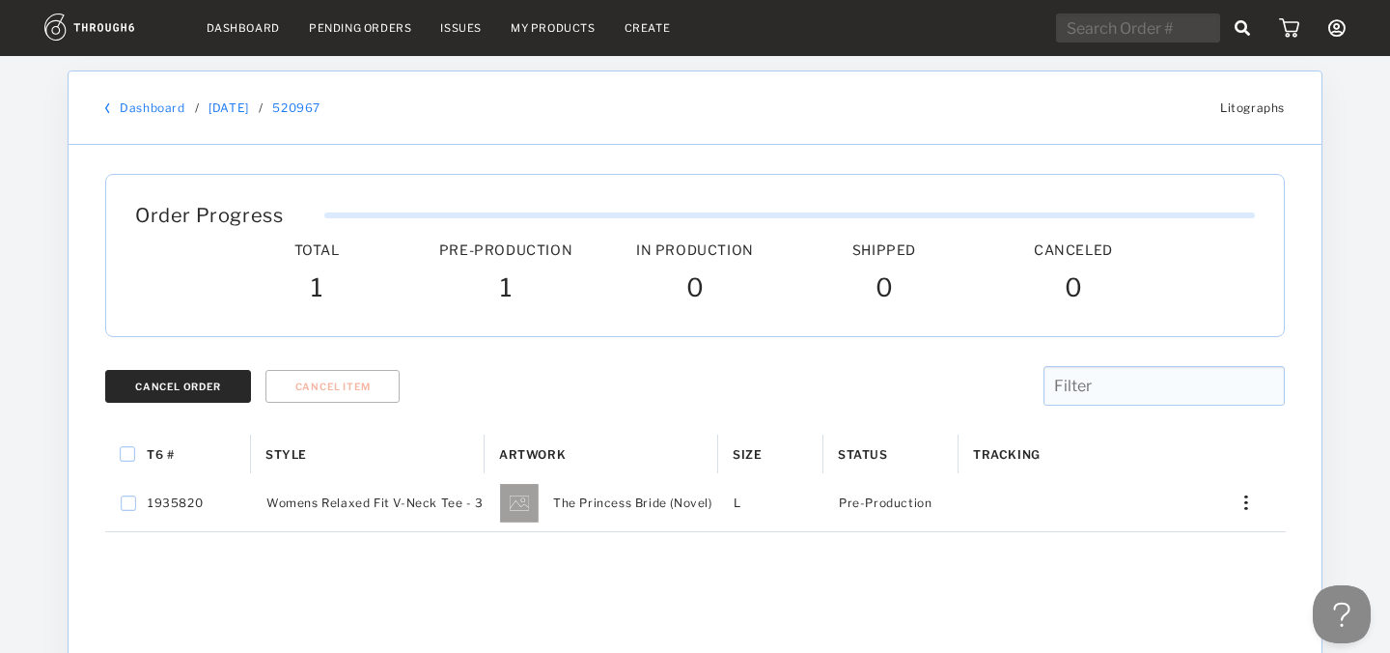
click at [157, 396] on button "Cancel Order" at bounding box center [178, 386] width 146 height 33
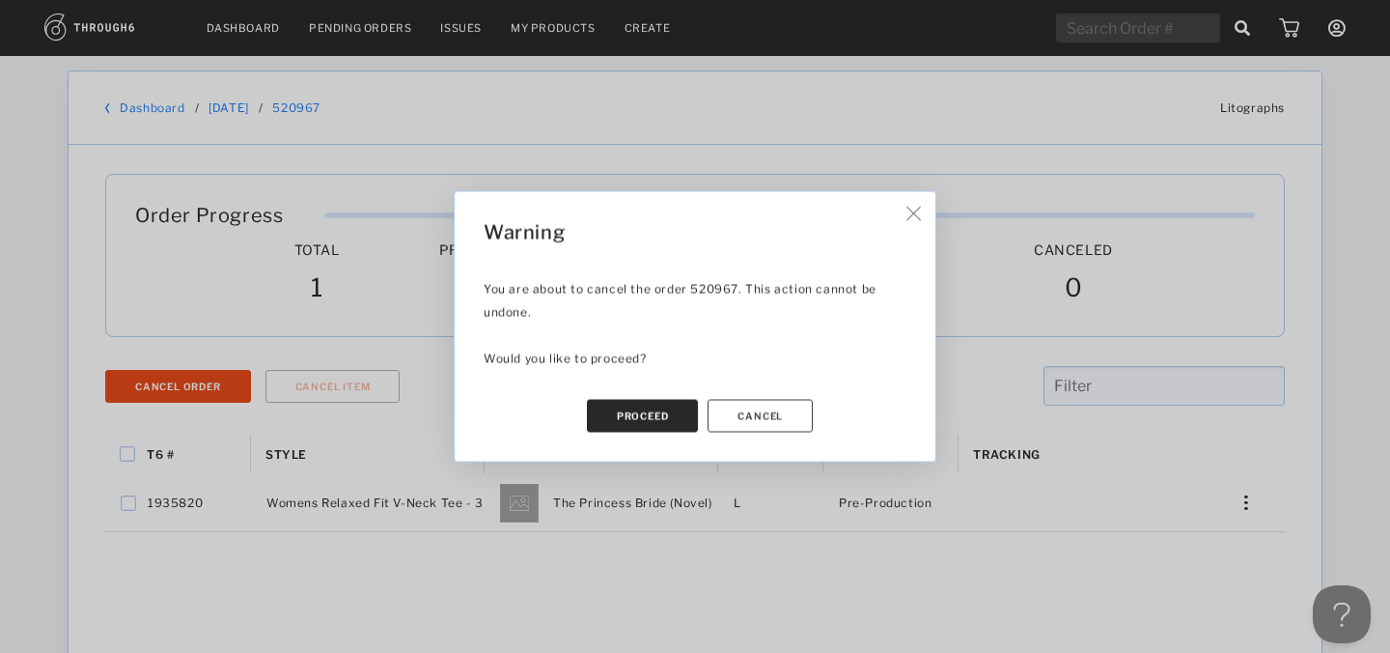
click at [626, 431] on button "Proceed" at bounding box center [643, 416] width 112 height 33
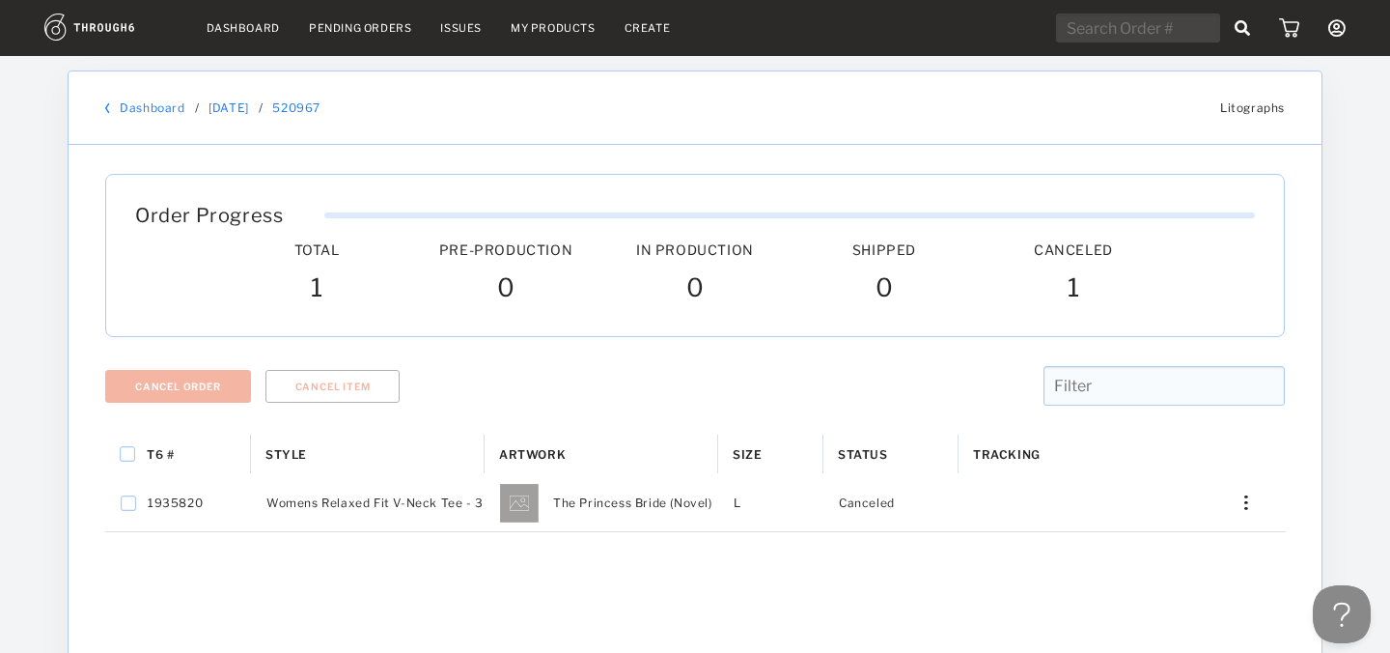
click at [1121, 15] on input "text" at bounding box center [1138, 28] width 164 height 29
paste input "521006"
type input "521006"
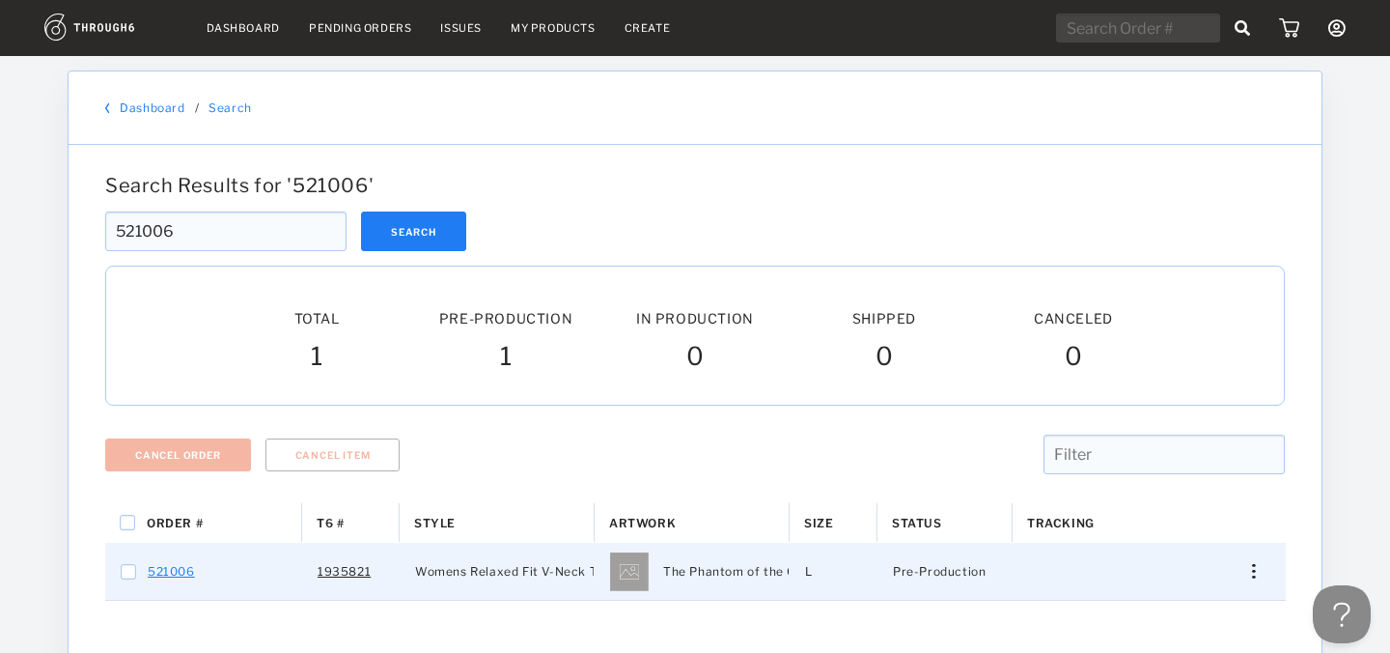
click at [157, 568] on link "521006" at bounding box center [171, 571] width 47 height 25
checkbox input "true"
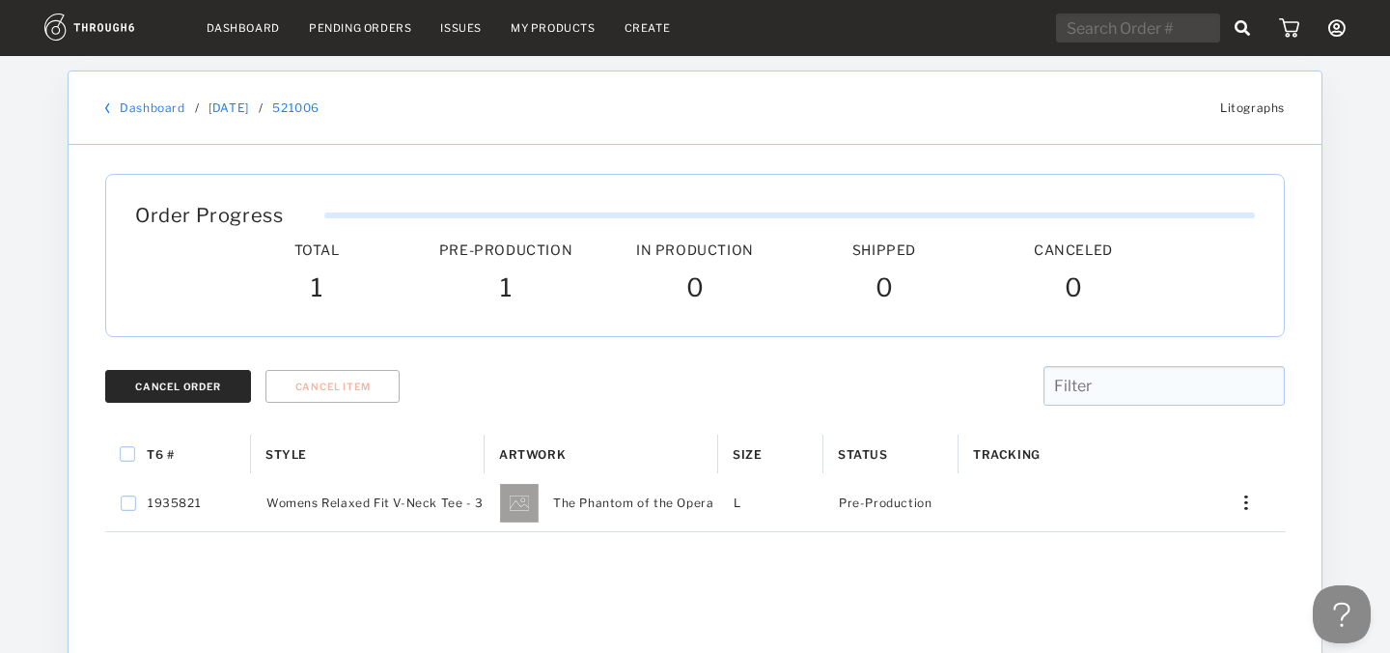
click at [182, 390] on div "Cancel Order" at bounding box center [178, 386] width 86 height 12
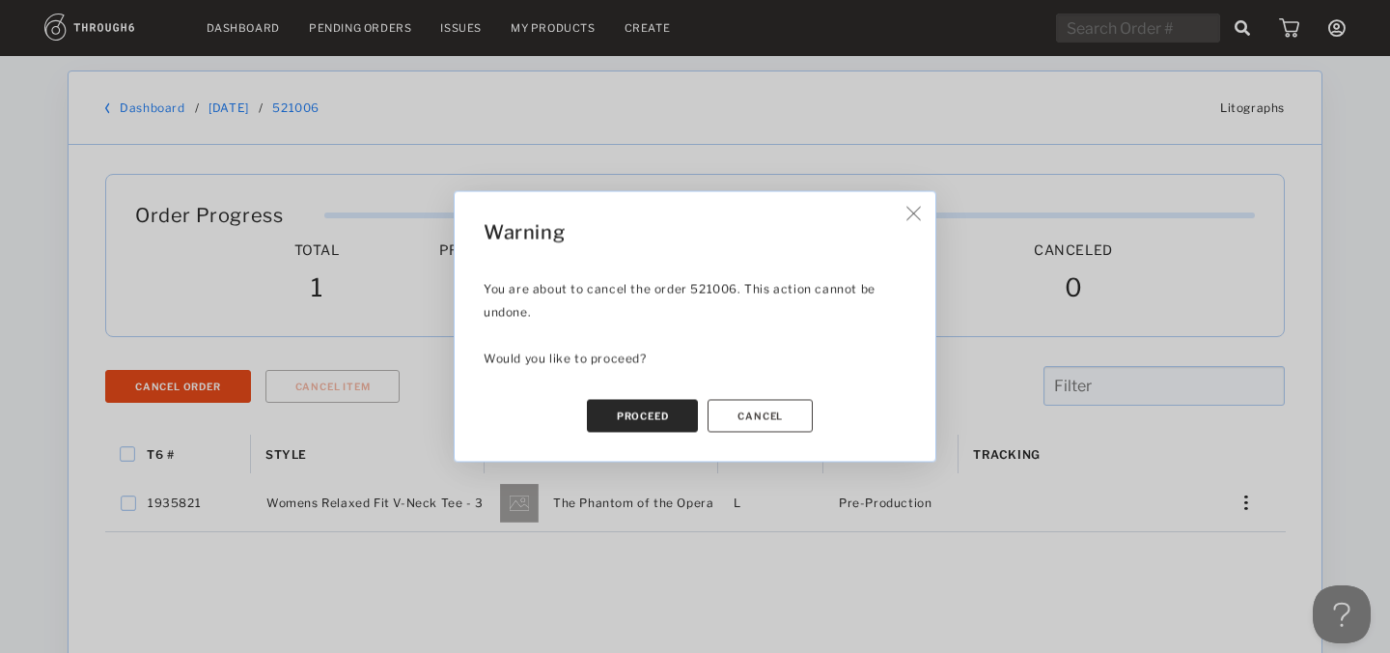
click at [615, 416] on button "Proceed" at bounding box center [643, 416] width 112 height 33
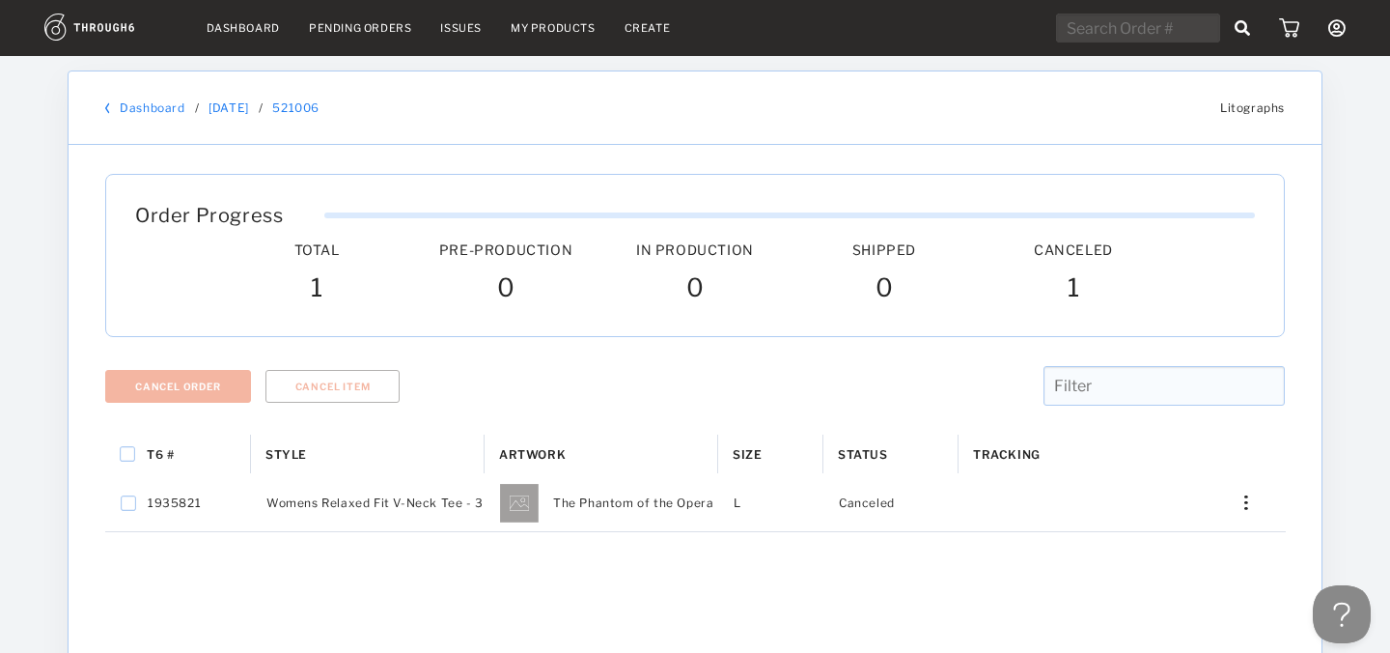
click at [1162, 36] on input "text" at bounding box center [1138, 28] width 164 height 29
paste input "521008"
type input "521008"
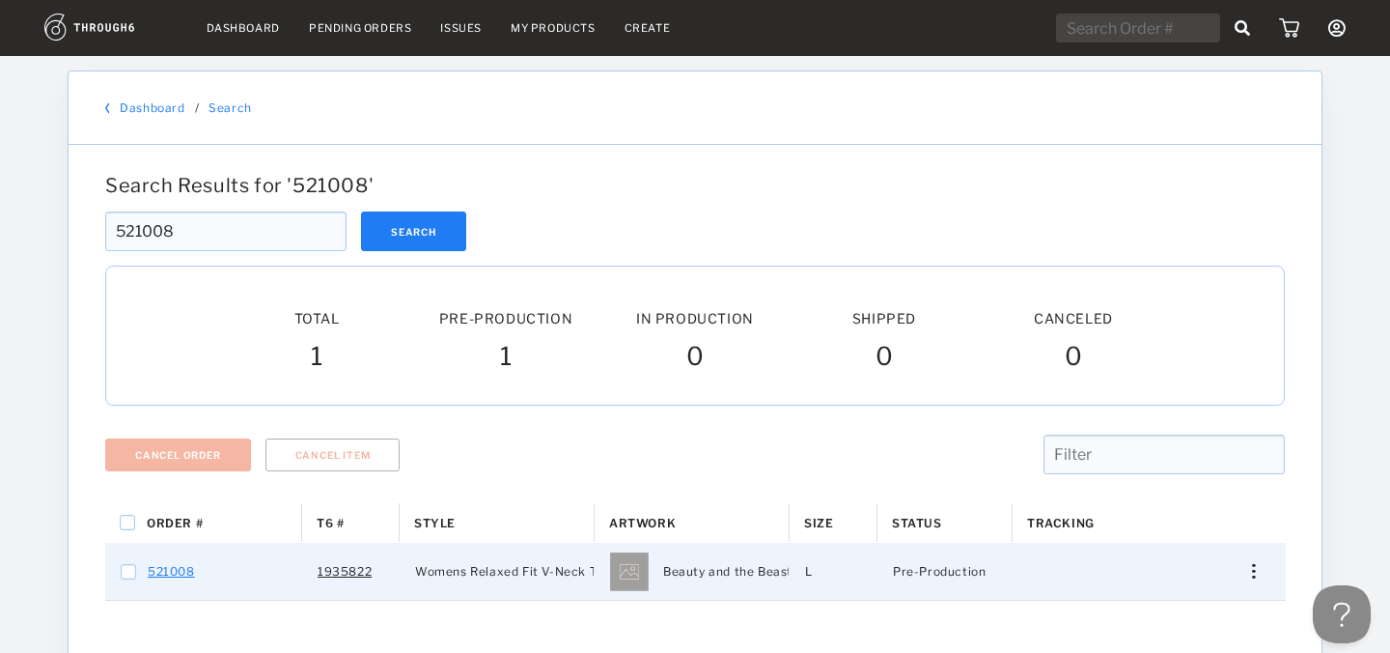
click at [164, 578] on link "521008" at bounding box center [171, 571] width 47 height 25
checkbox input "true"
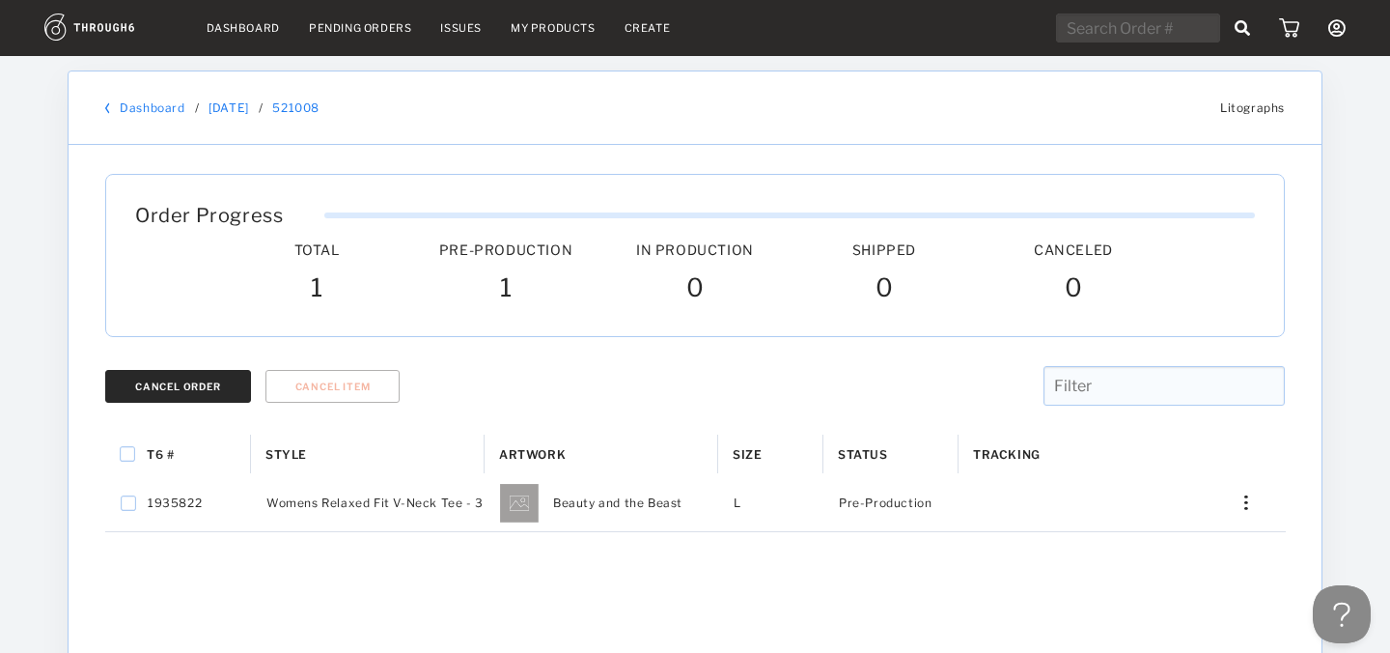
click at [197, 382] on div "Cancel Order" at bounding box center [178, 386] width 86 height 12
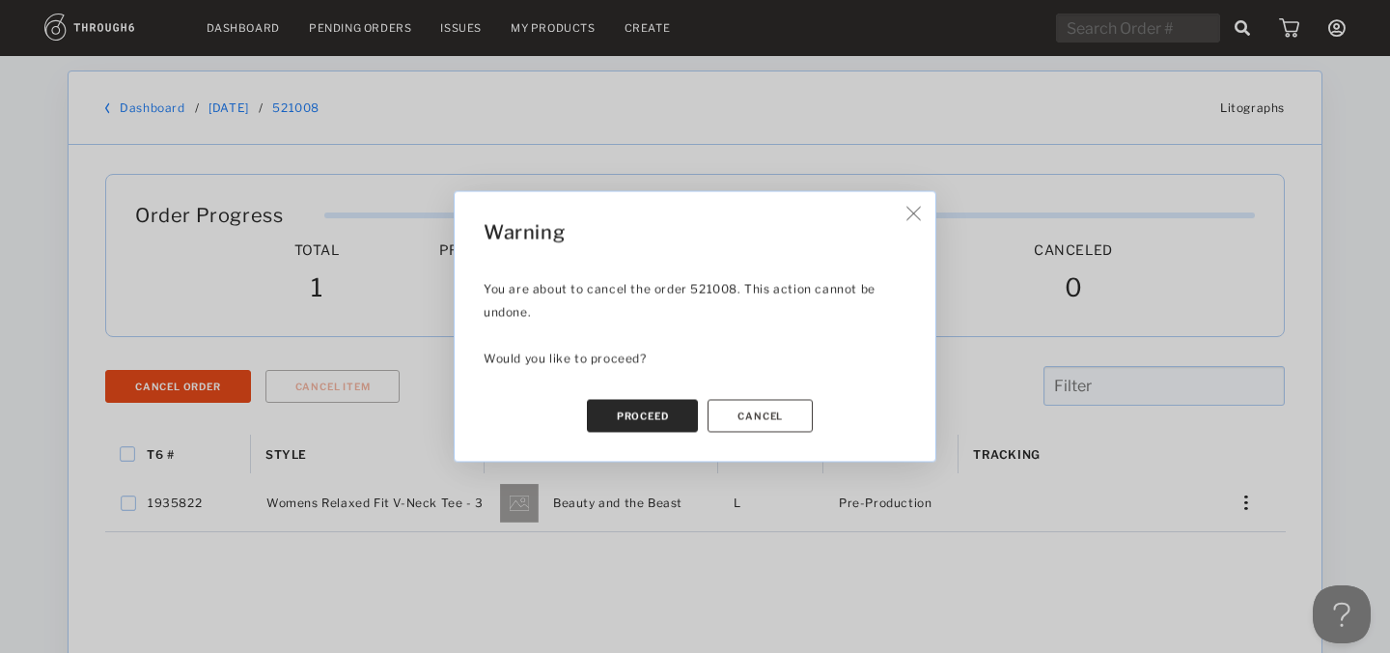
click at [657, 430] on button "Proceed" at bounding box center [643, 416] width 112 height 33
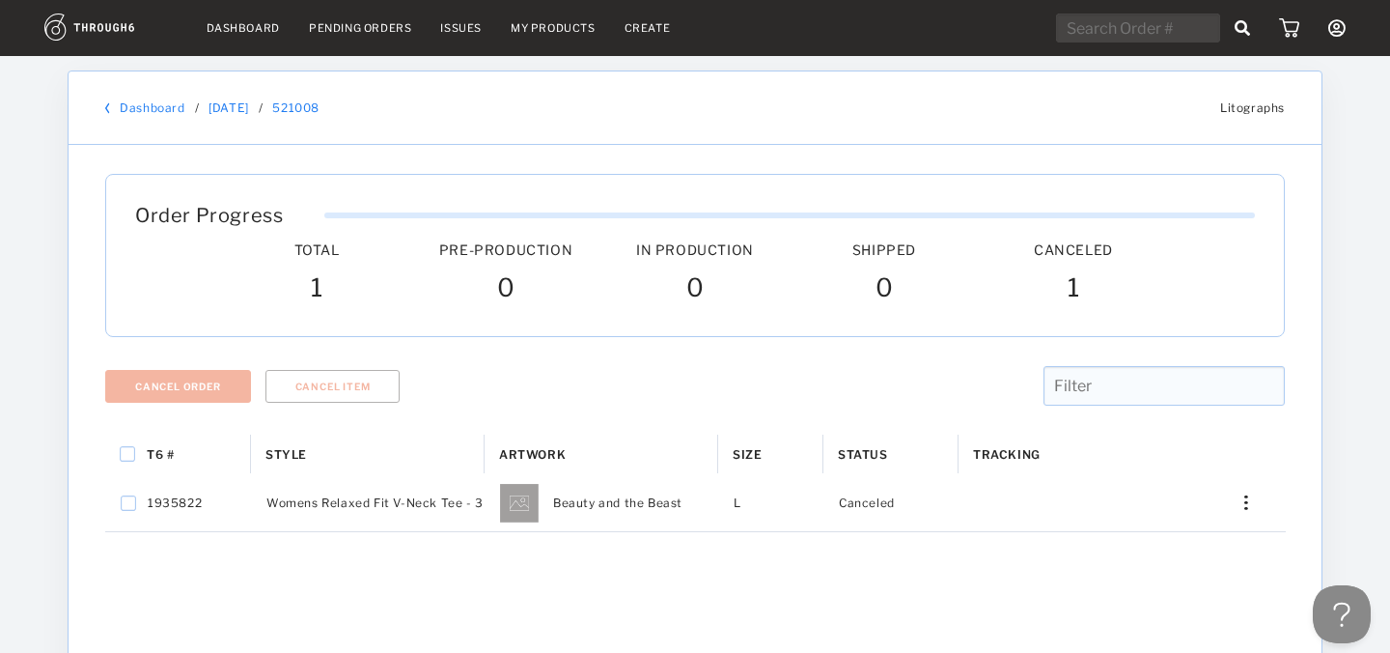
click at [1107, 23] on input "text" at bounding box center [1138, 28] width 164 height 29
paste input "520957"
type input "520957"
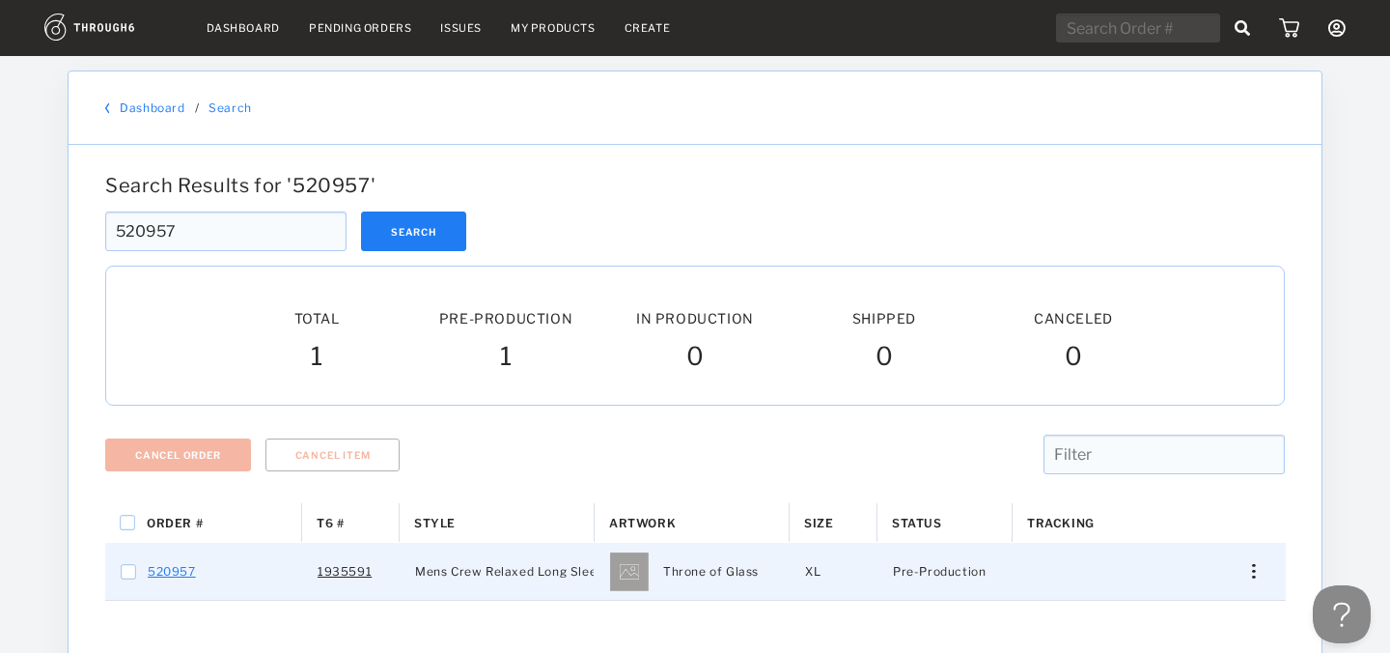
click at [172, 568] on link "520957" at bounding box center [172, 571] width 48 height 25
checkbox input "true"
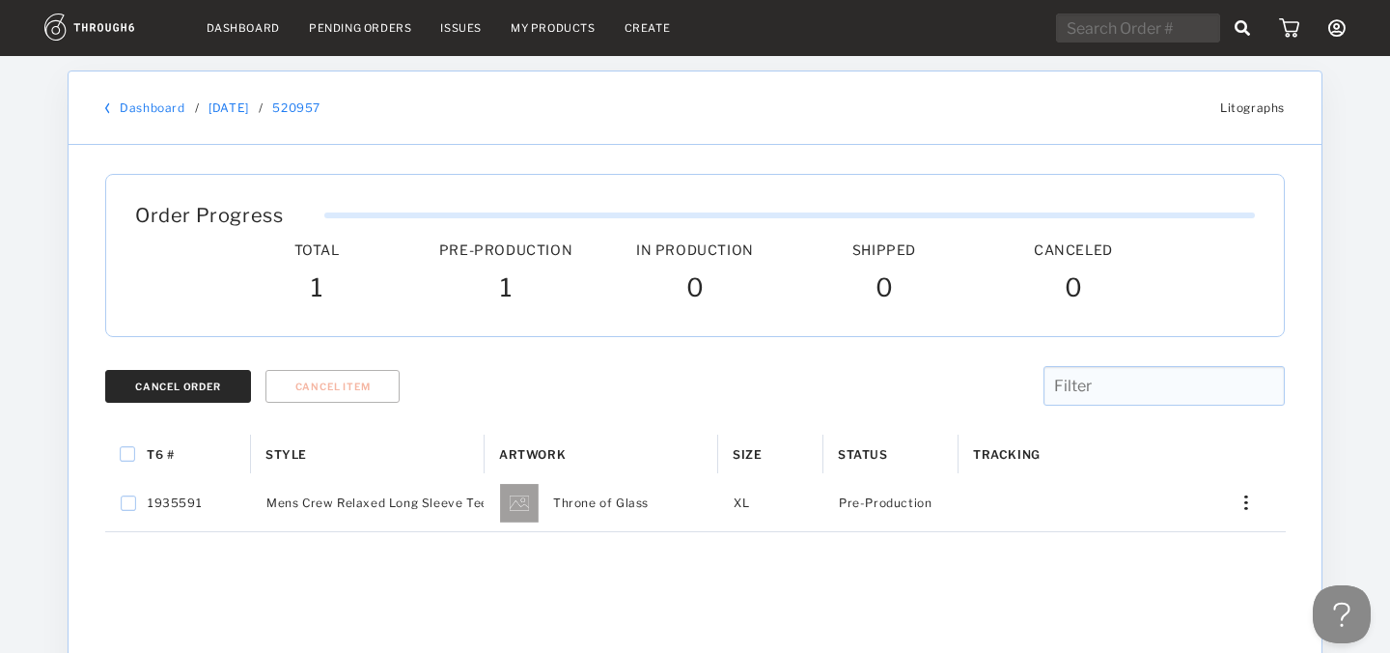
click at [205, 391] on div "Cancel Order" at bounding box center [178, 386] width 86 height 12
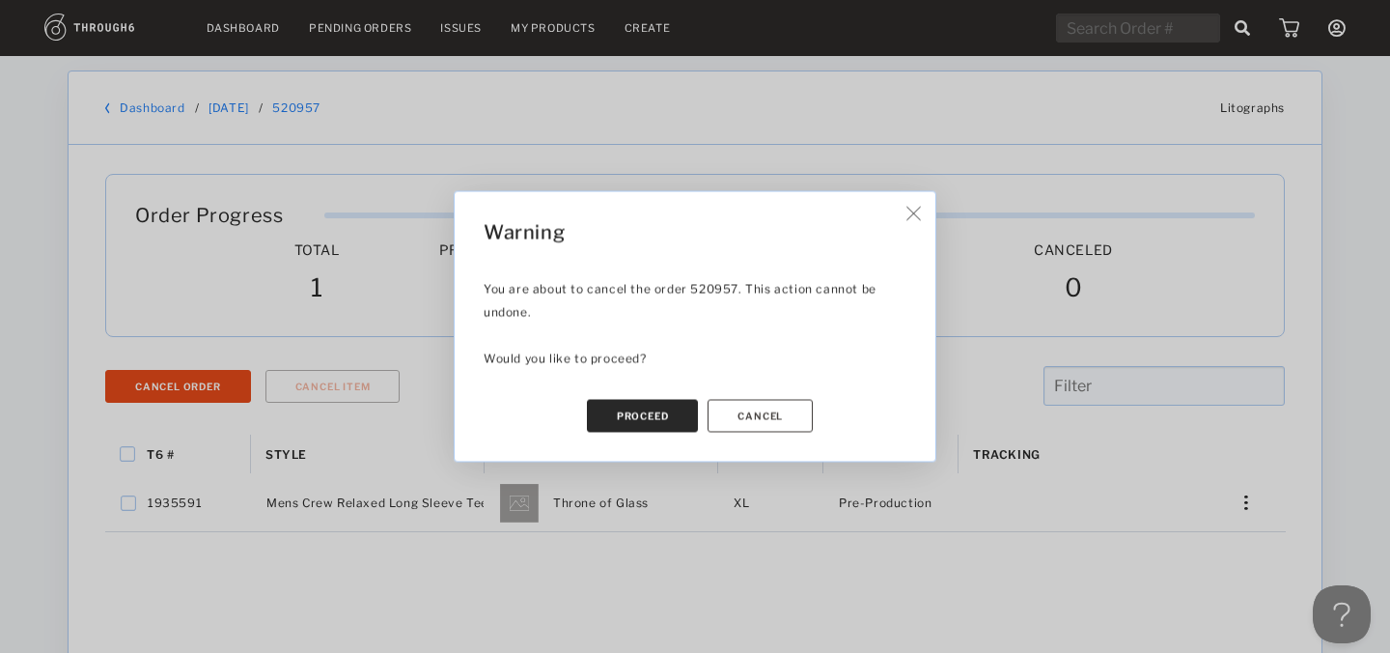
click at [598, 418] on button "Proceed" at bounding box center [643, 416] width 112 height 33
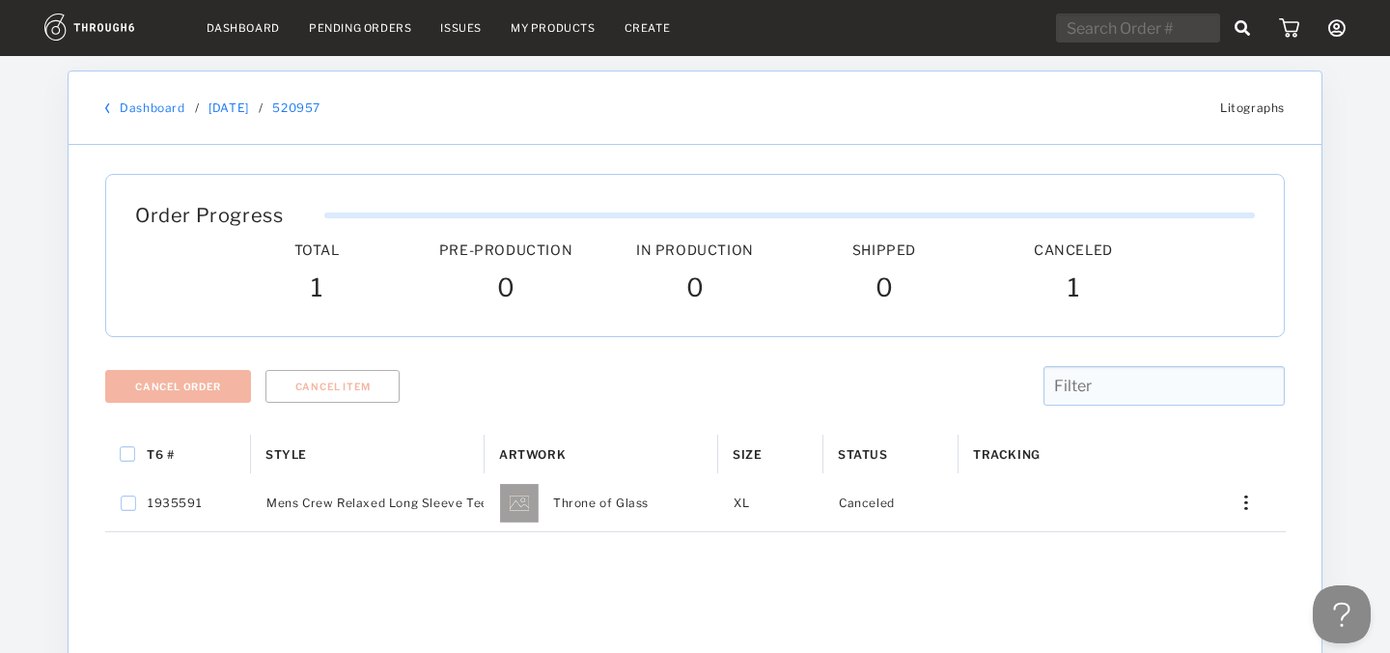
click at [1105, 34] on input "text" at bounding box center [1138, 28] width 164 height 29
paste input "520978"
type input "520978"
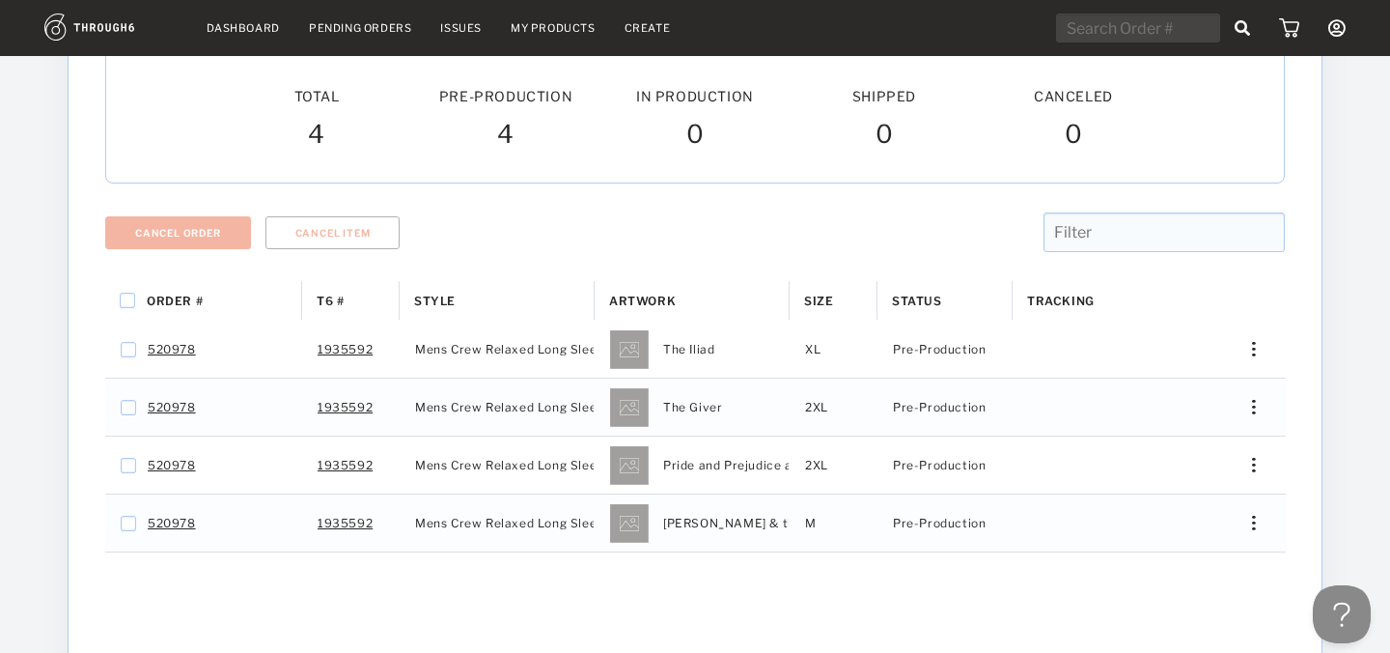
scroll to position [225, 0]
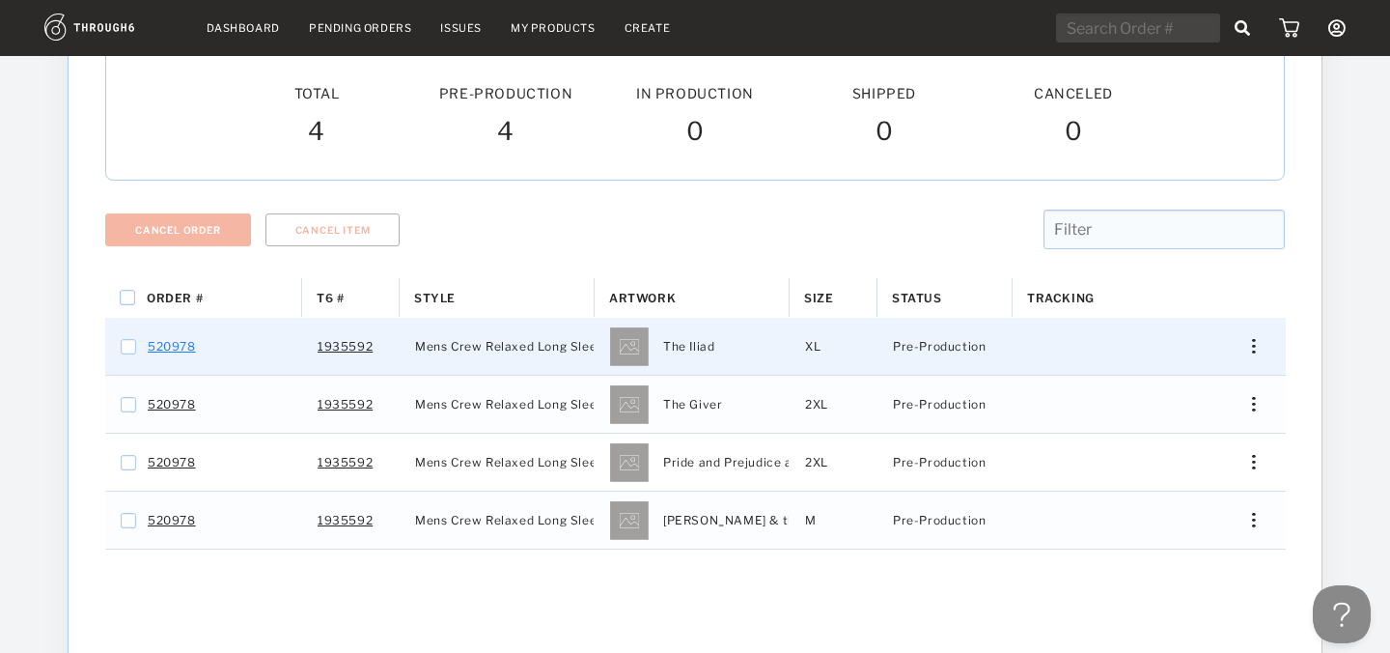
click at [175, 351] on link "520978" at bounding box center [172, 346] width 48 height 25
checkbox input "false"
checkbox input "true"
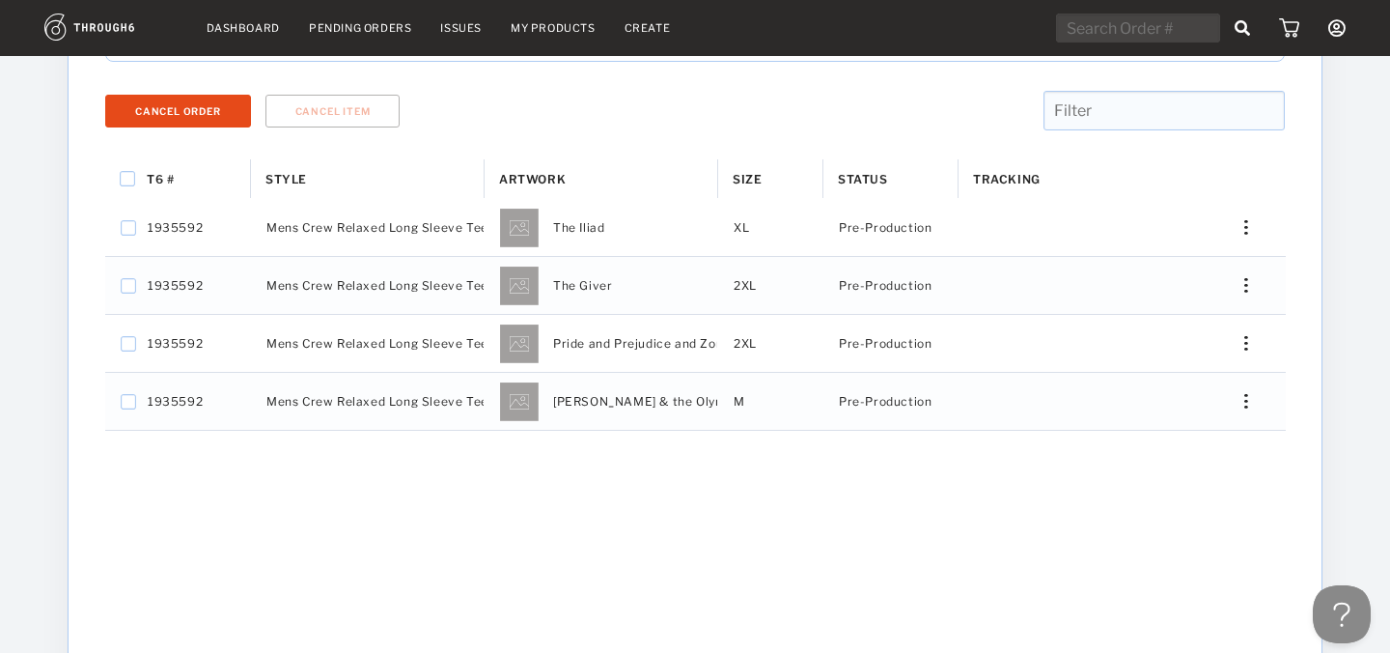
scroll to position [187, 0]
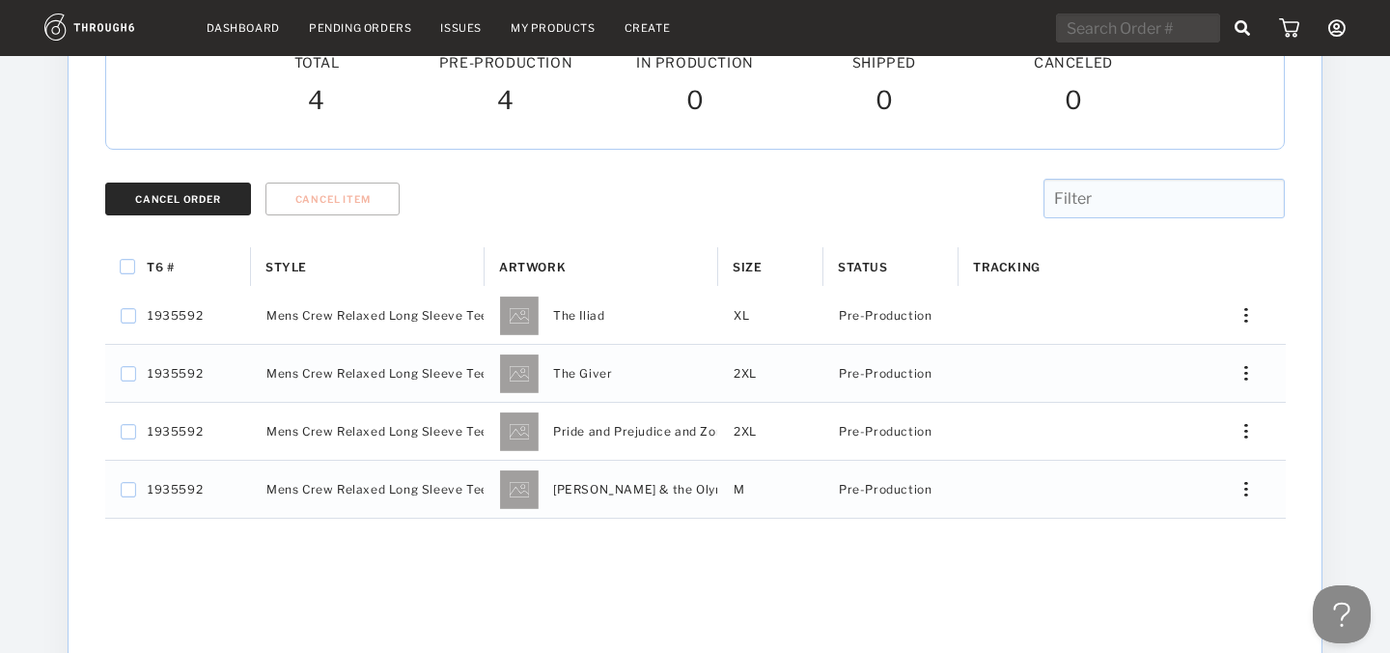
click at [199, 206] on button "Cancel Order" at bounding box center [178, 198] width 146 height 33
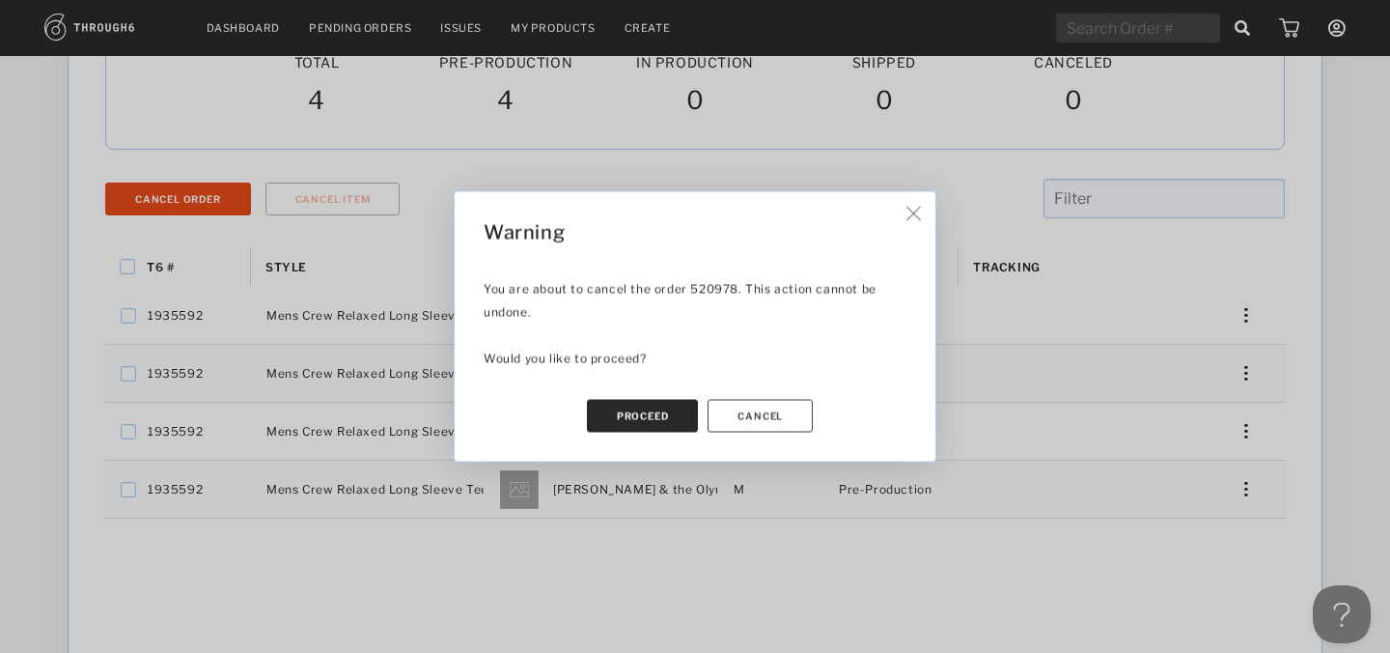
click at [658, 415] on button "Proceed" at bounding box center [643, 416] width 112 height 33
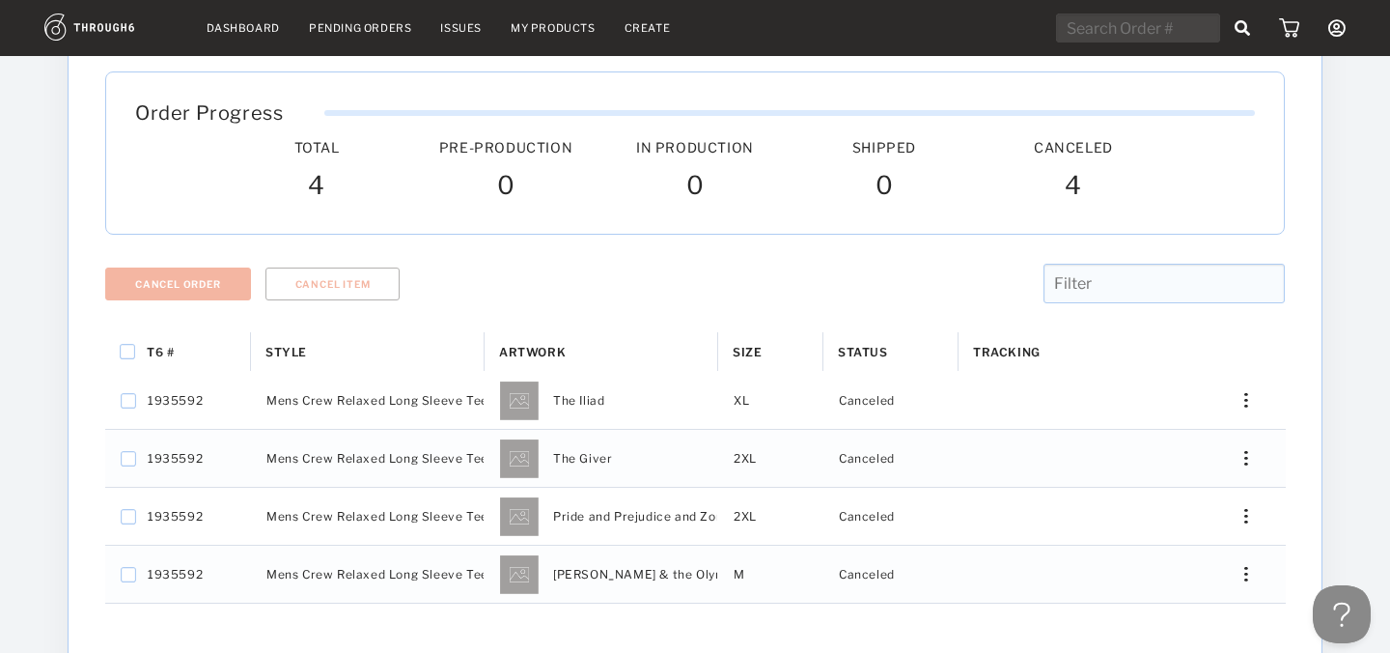
scroll to position [0, 0]
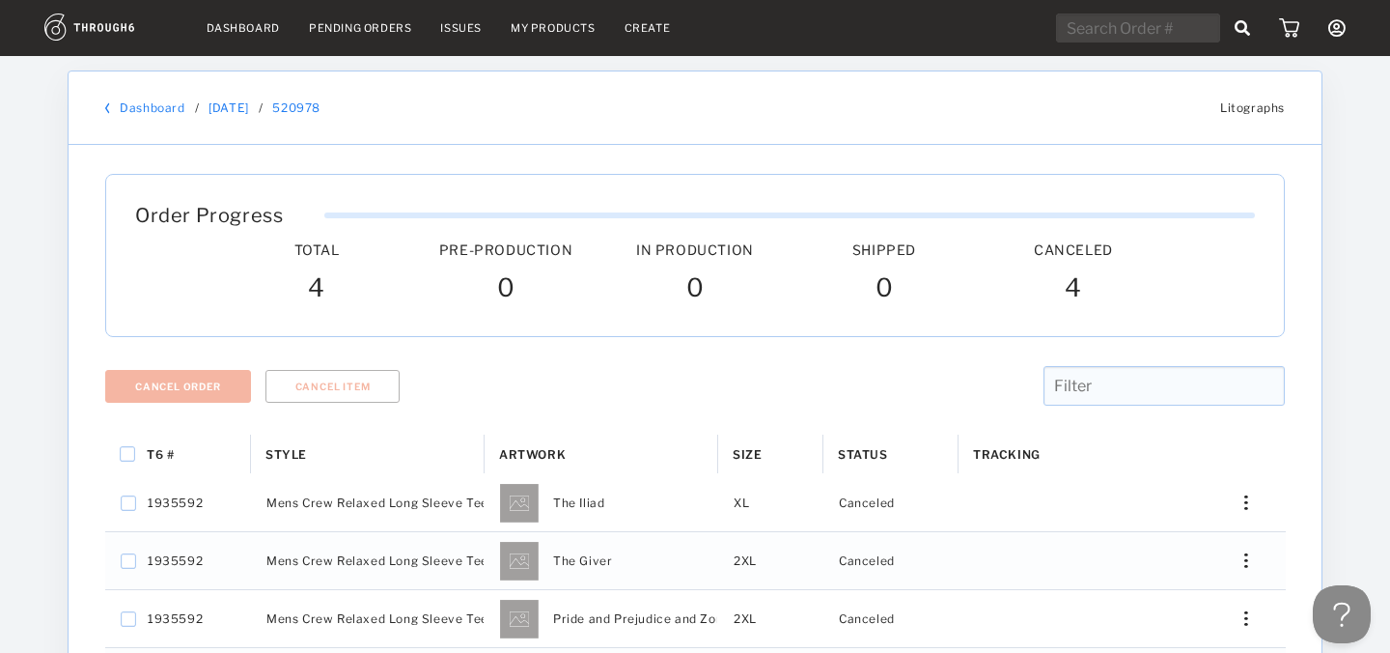
click at [1159, 40] on input "text" at bounding box center [1138, 28] width 164 height 29
paste input "520978"
type input "520978"
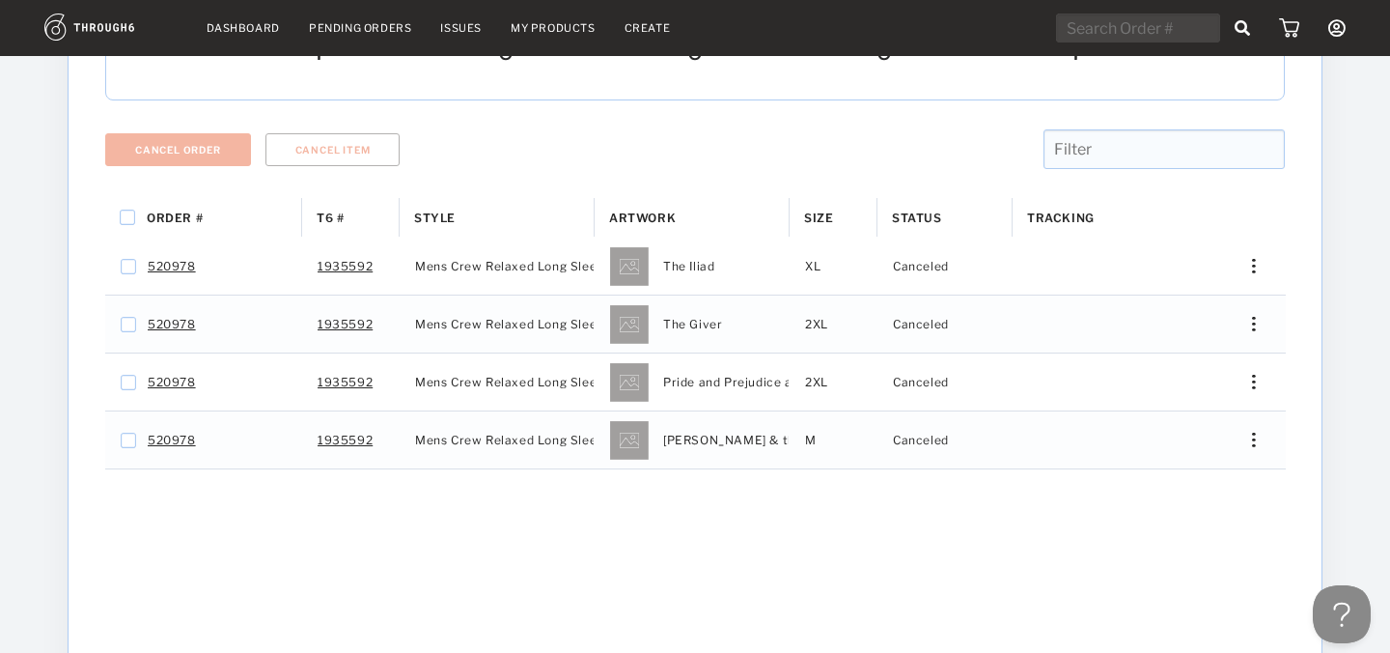
scroll to position [306, 0]
click at [1114, 12] on div "Dashboard Pending Orders Issues My Products Create My Account Create New Brand …" at bounding box center [695, 28] width 1390 height 56
click at [1112, 25] on input "text" at bounding box center [1138, 28] width 164 height 29
paste input "520907"
type input "520907"
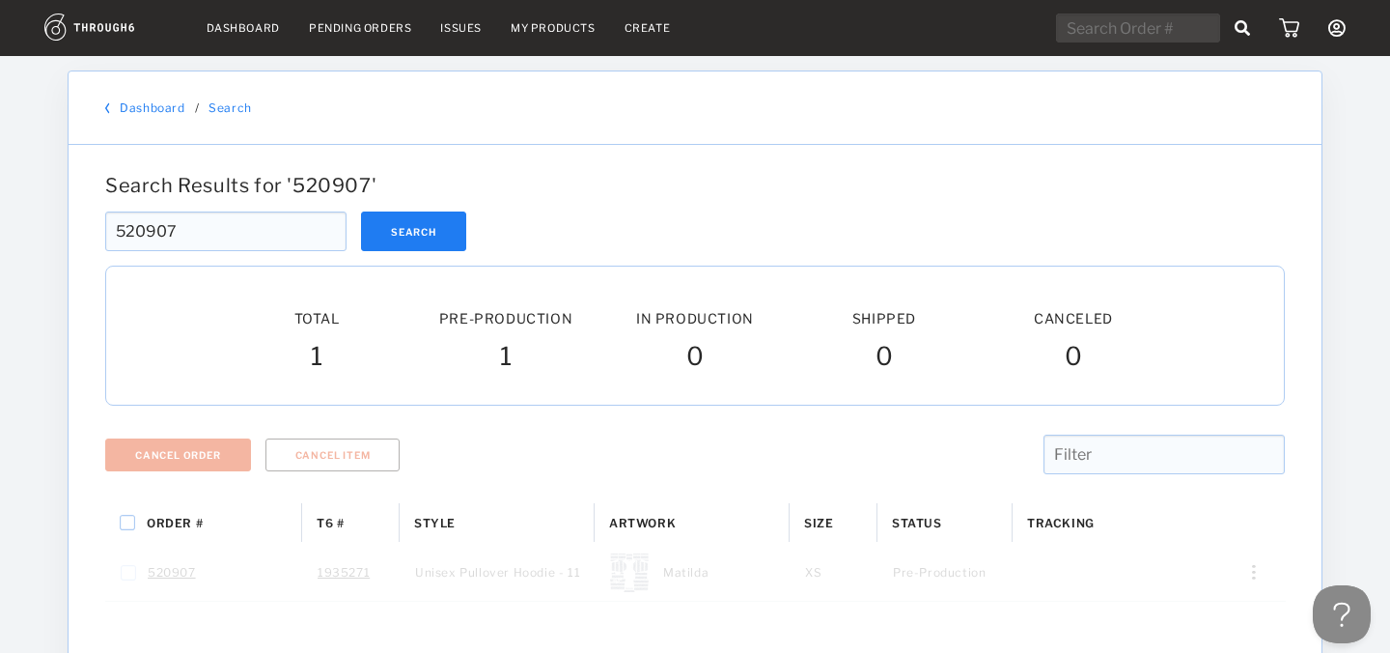
scroll to position [47, 0]
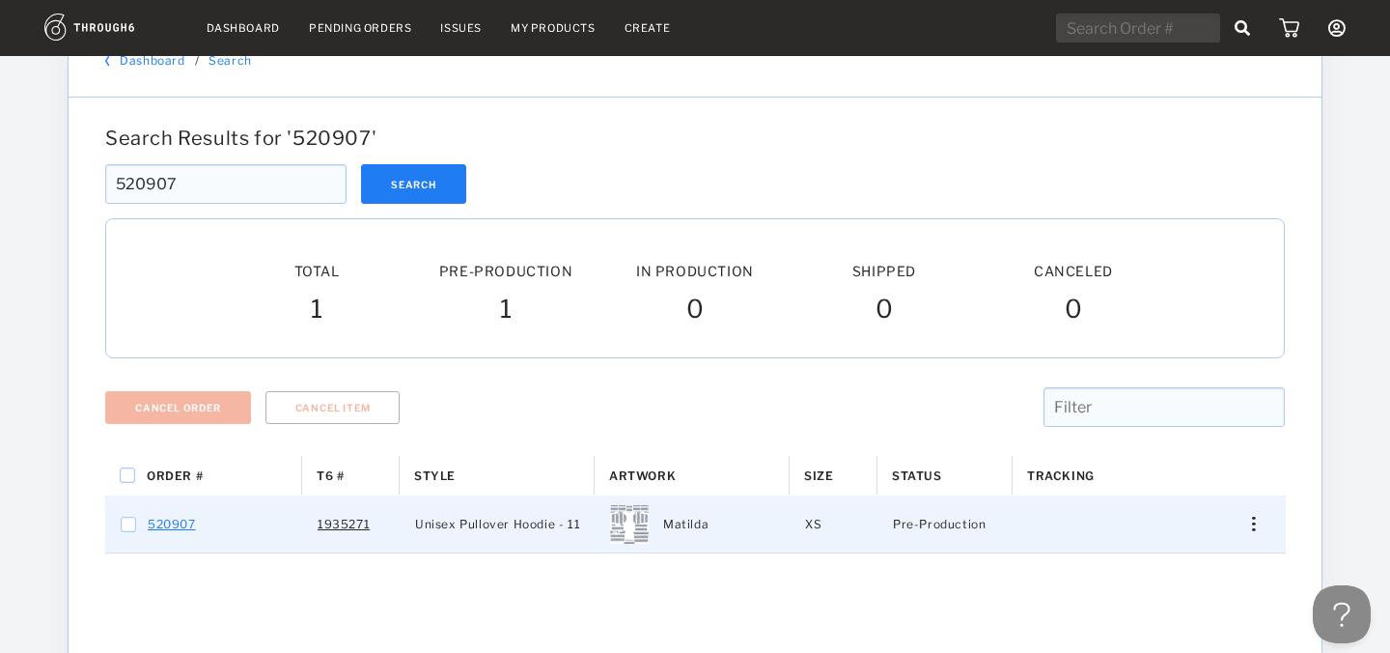
click at [180, 528] on link "520907" at bounding box center [172, 524] width 48 height 25
checkbox input "true"
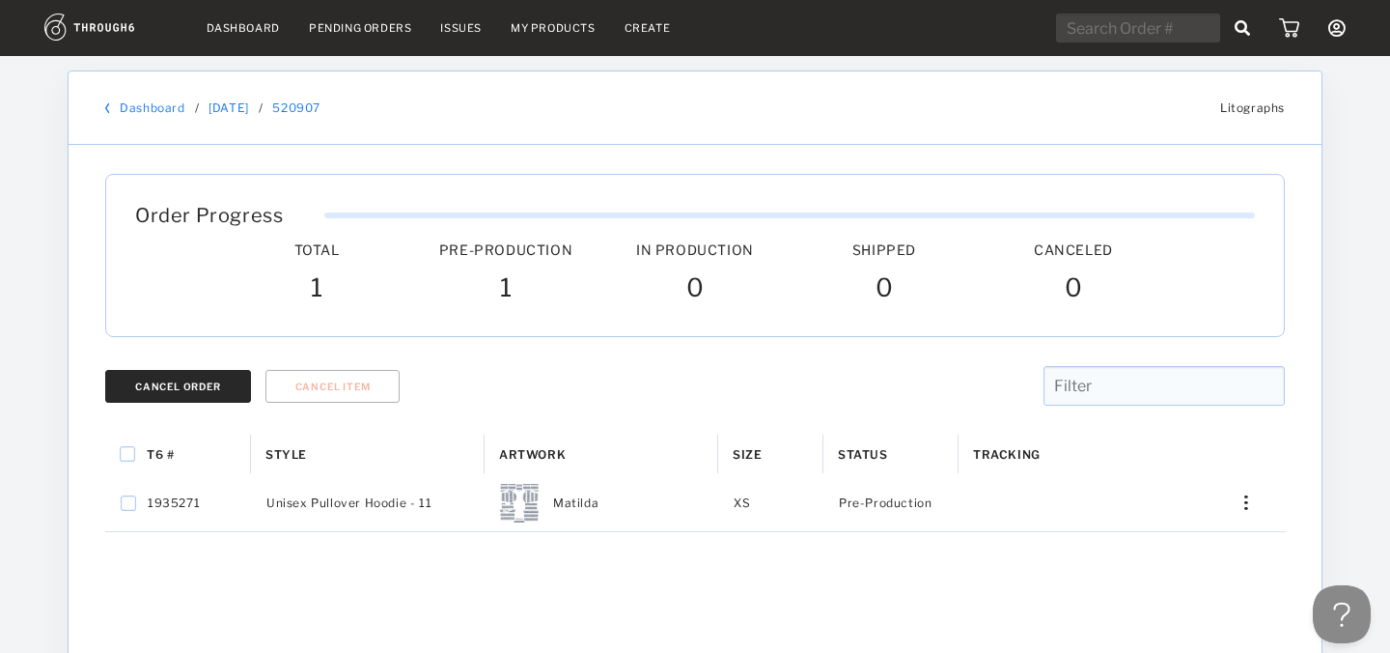
click at [202, 382] on div "Cancel Order" at bounding box center [178, 386] width 86 height 12
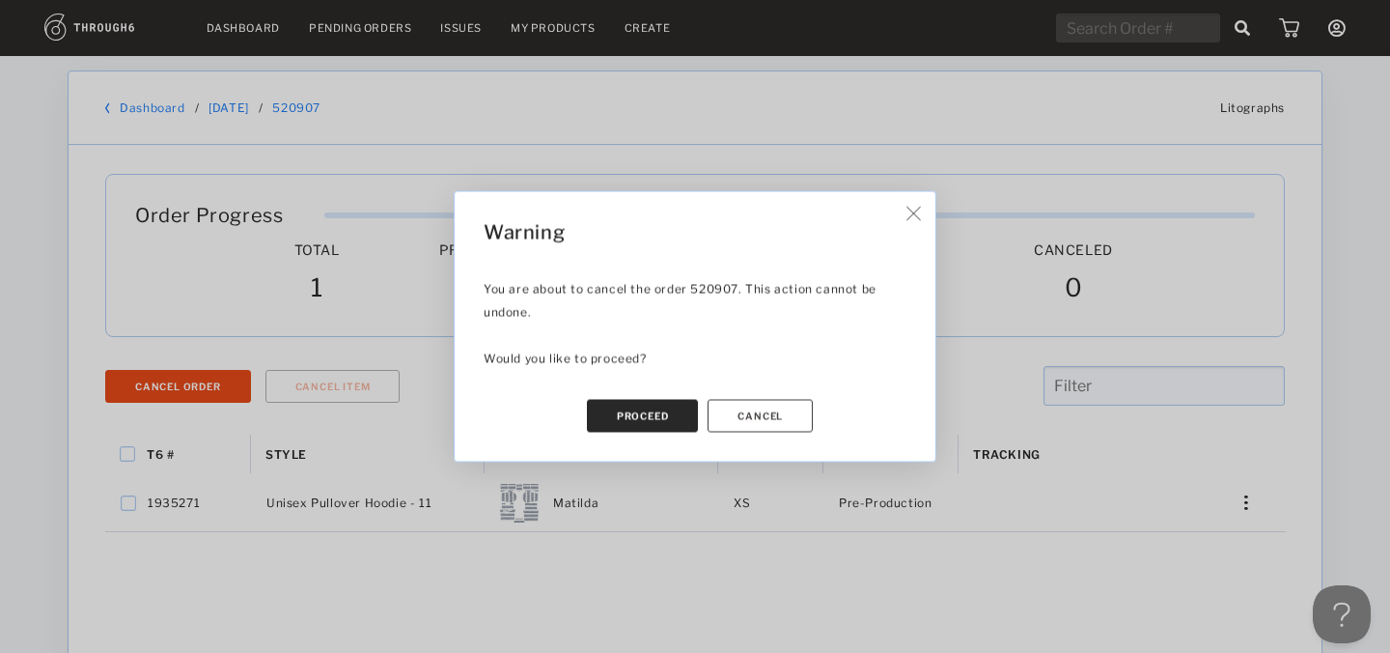
click at [644, 409] on button "Proceed" at bounding box center [643, 416] width 112 height 33
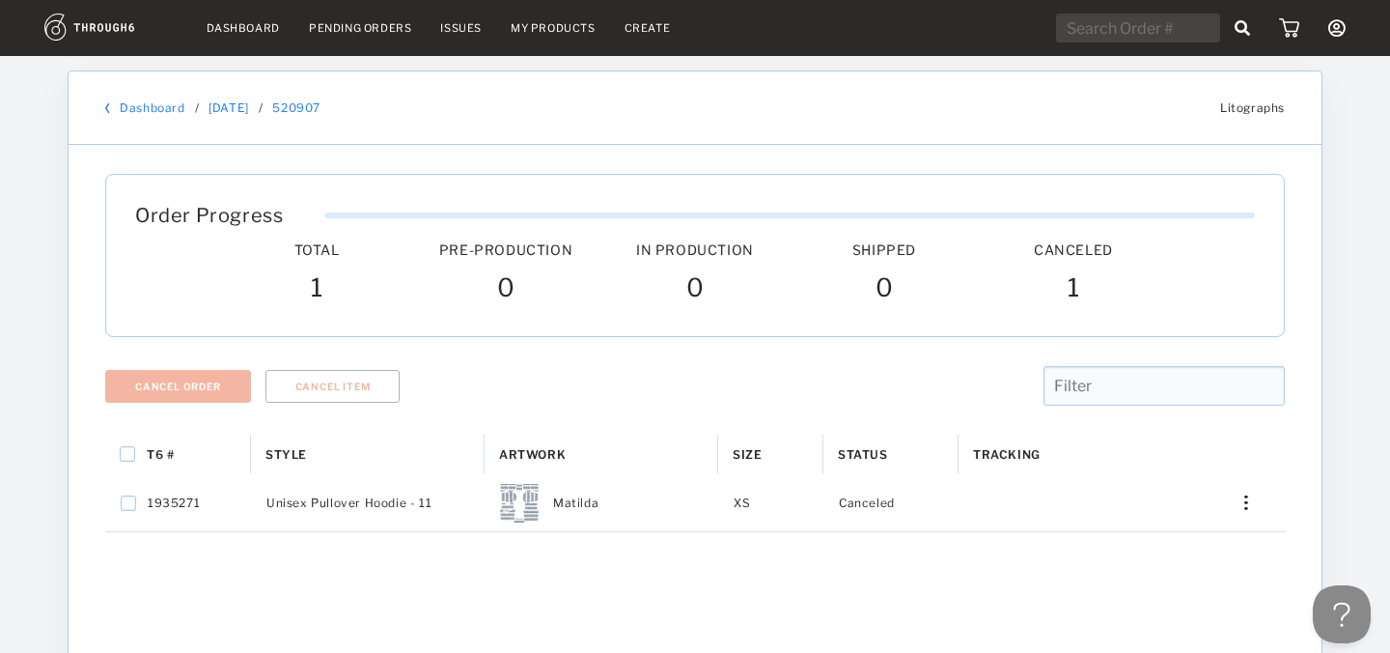
click at [1083, 29] on input "text" at bounding box center [1138, 28] width 164 height 29
paste input "520931"
type input "520931"
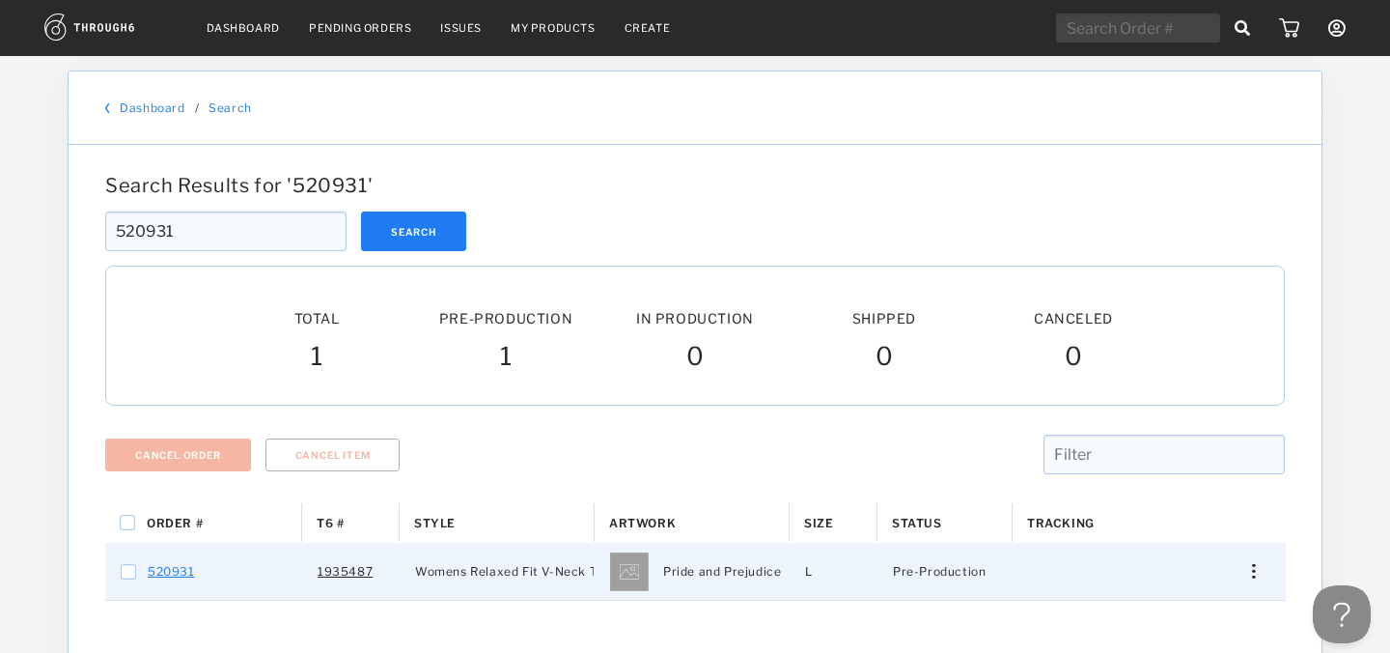
click at [152, 571] on link "520931" at bounding box center [171, 571] width 47 height 25
checkbox input "true"
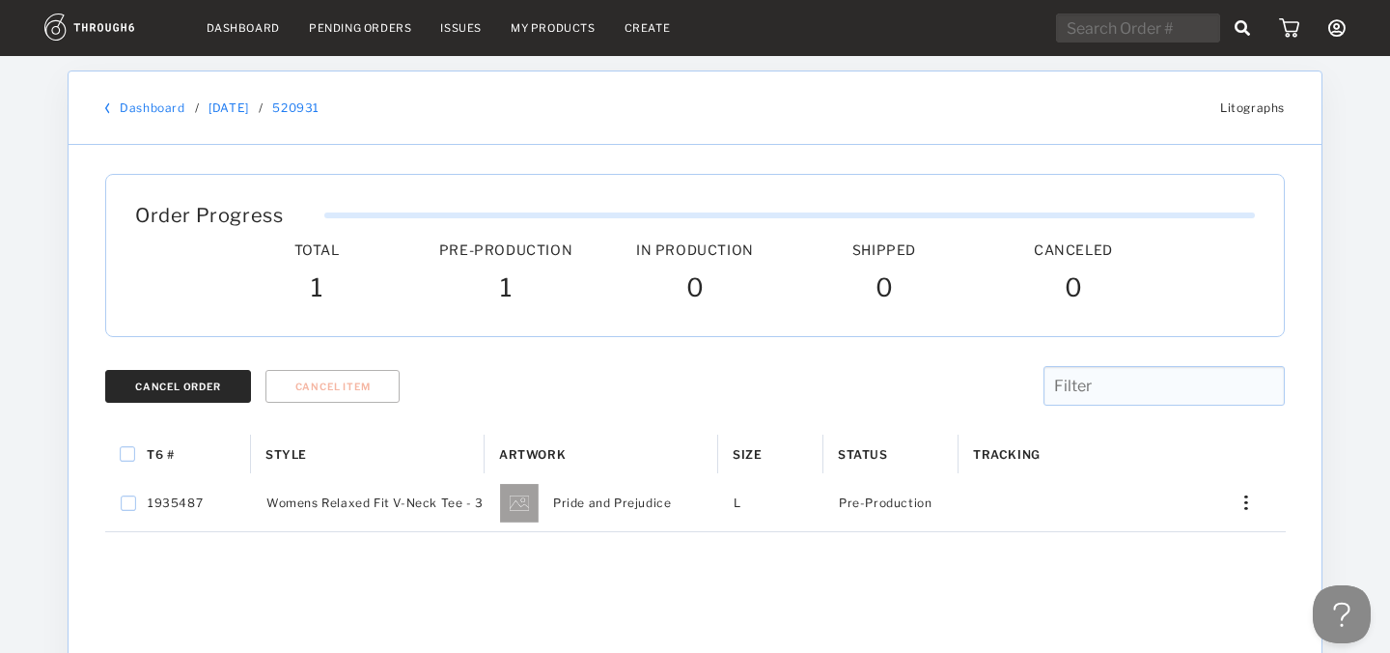
click at [198, 395] on button "Cancel Order" at bounding box center [178, 386] width 146 height 33
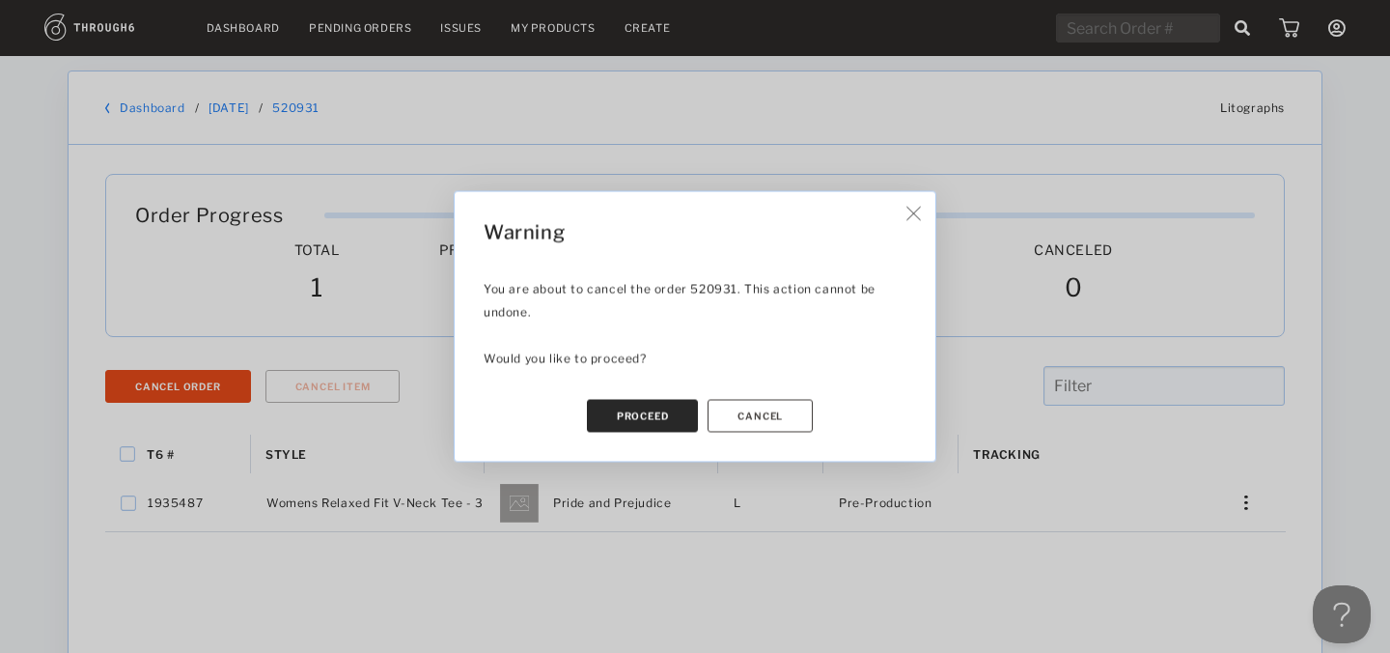
click at [661, 409] on button "Proceed" at bounding box center [643, 416] width 112 height 33
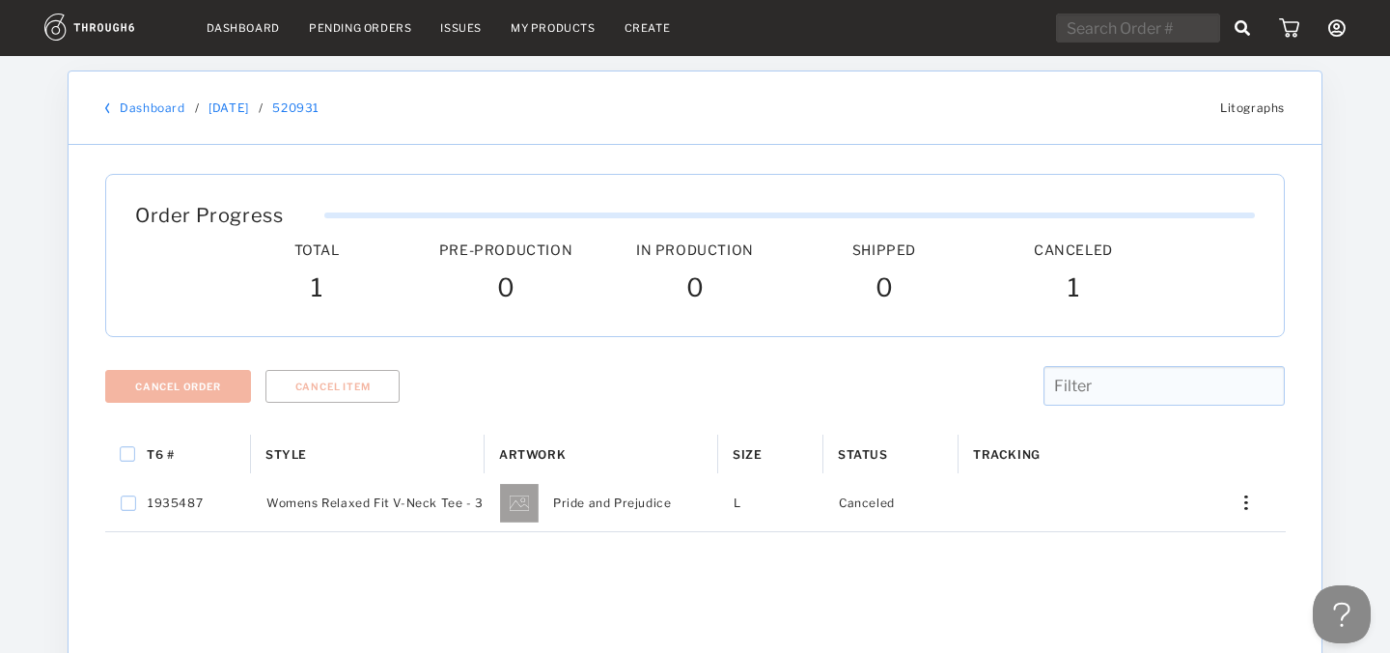
click at [1102, 24] on input "text" at bounding box center [1138, 28] width 164 height 29
paste input "520816"
type input "520816"
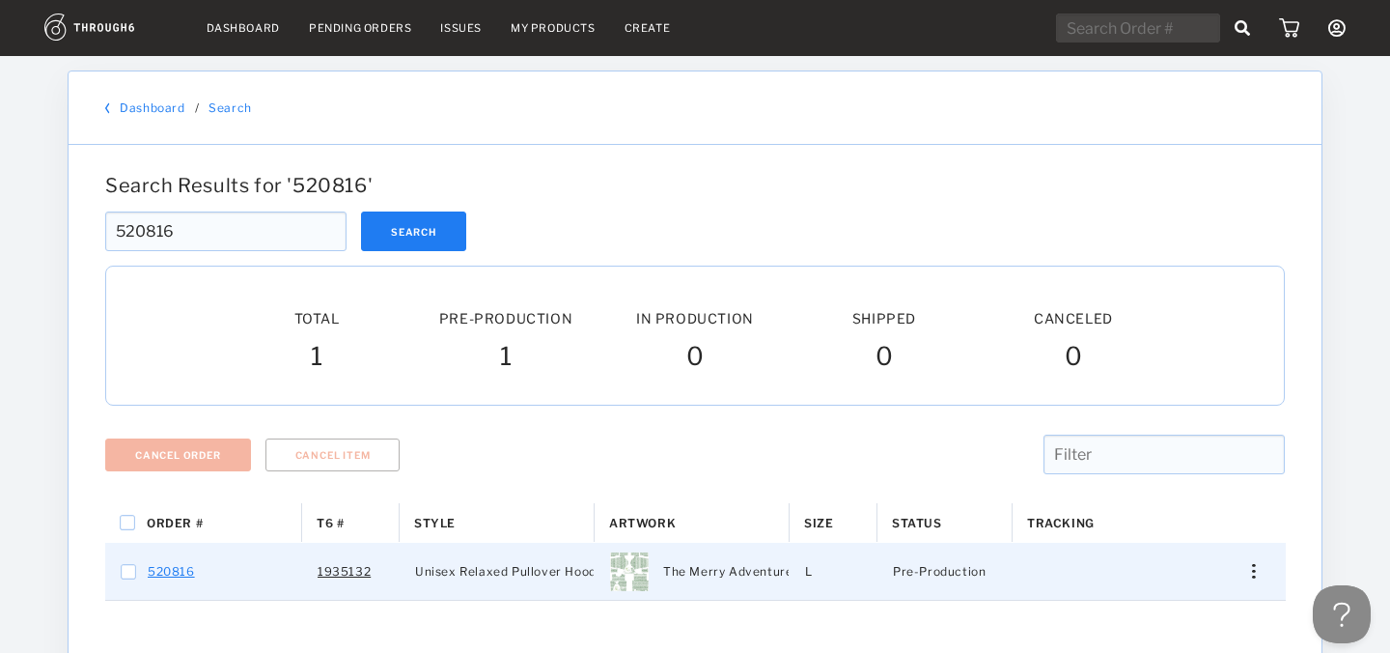
click at [178, 571] on link "520816" at bounding box center [171, 571] width 47 height 25
checkbox input "true"
click at [346, 573] on link "1935132" at bounding box center [344, 571] width 53 height 25
checkbox input "false"
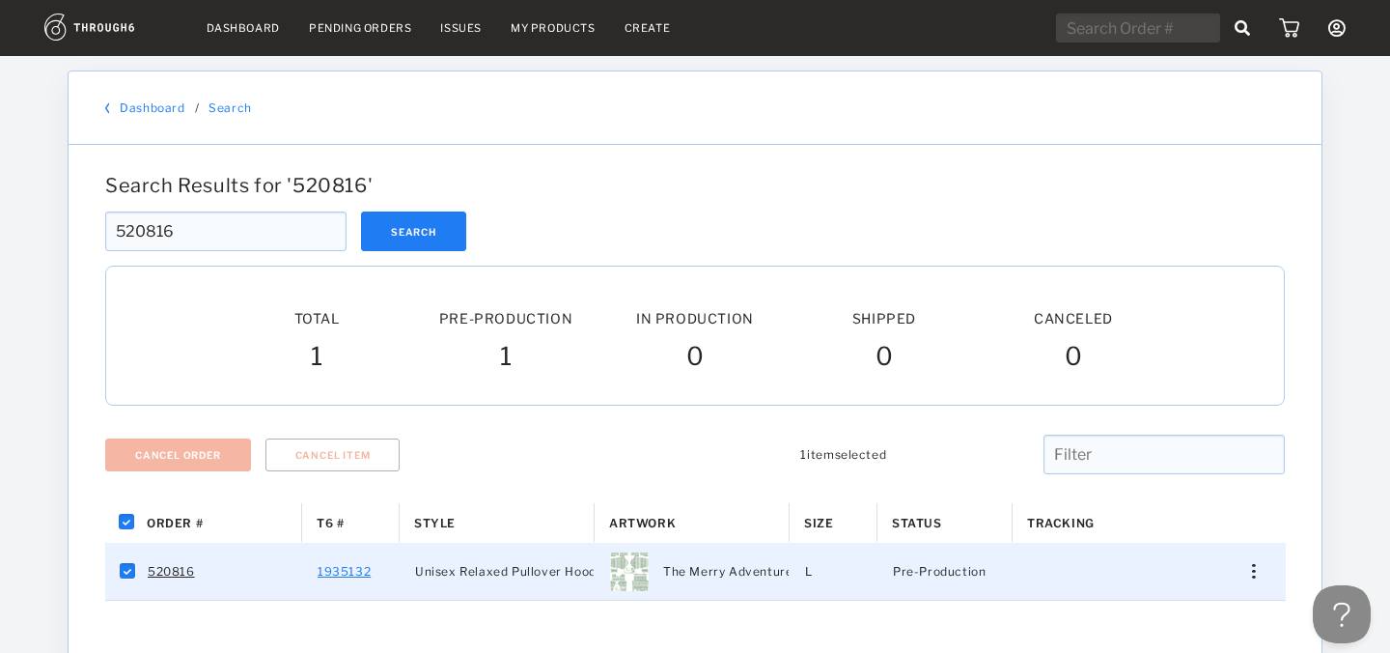
checkbox input "false"
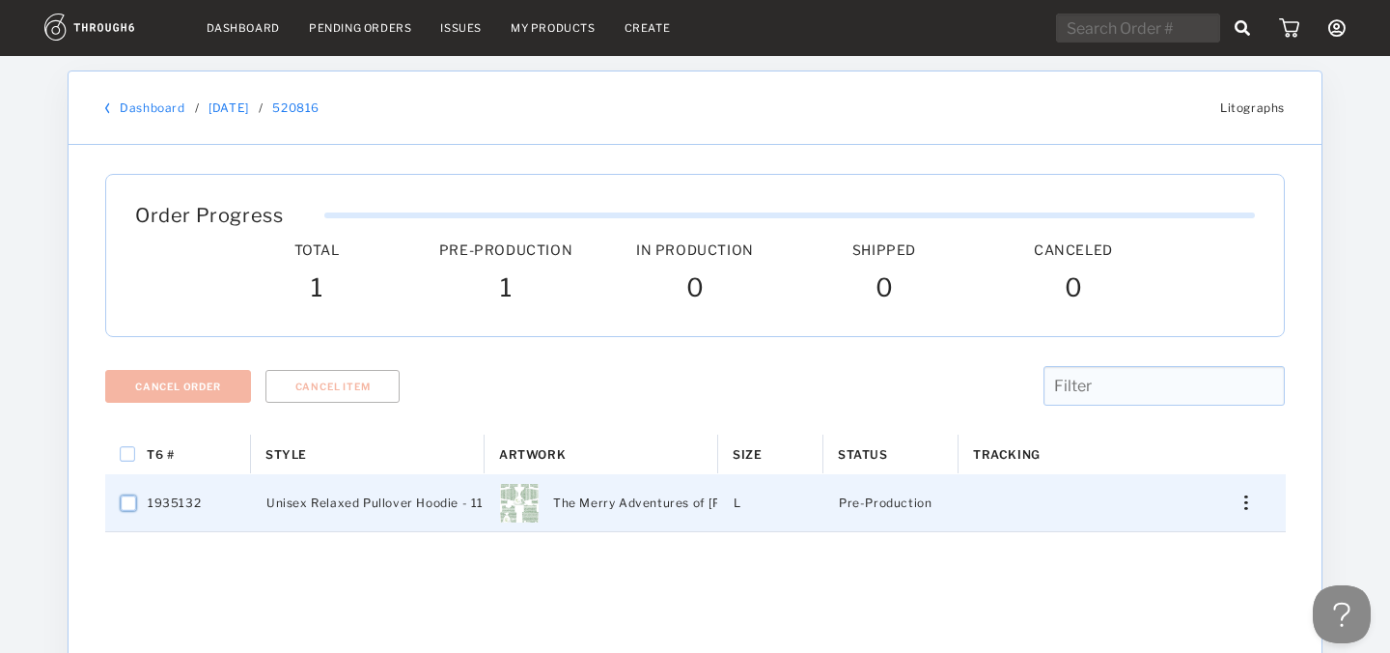
click at [130, 505] on input "Press Space to toggle row selection (unchecked)" at bounding box center [128, 502] width 15 height 15
checkbox input "true"
click at [126, 500] on input "Press Space to toggle row selection (checked)" at bounding box center [128, 502] width 15 height 15
checkbox input "false"
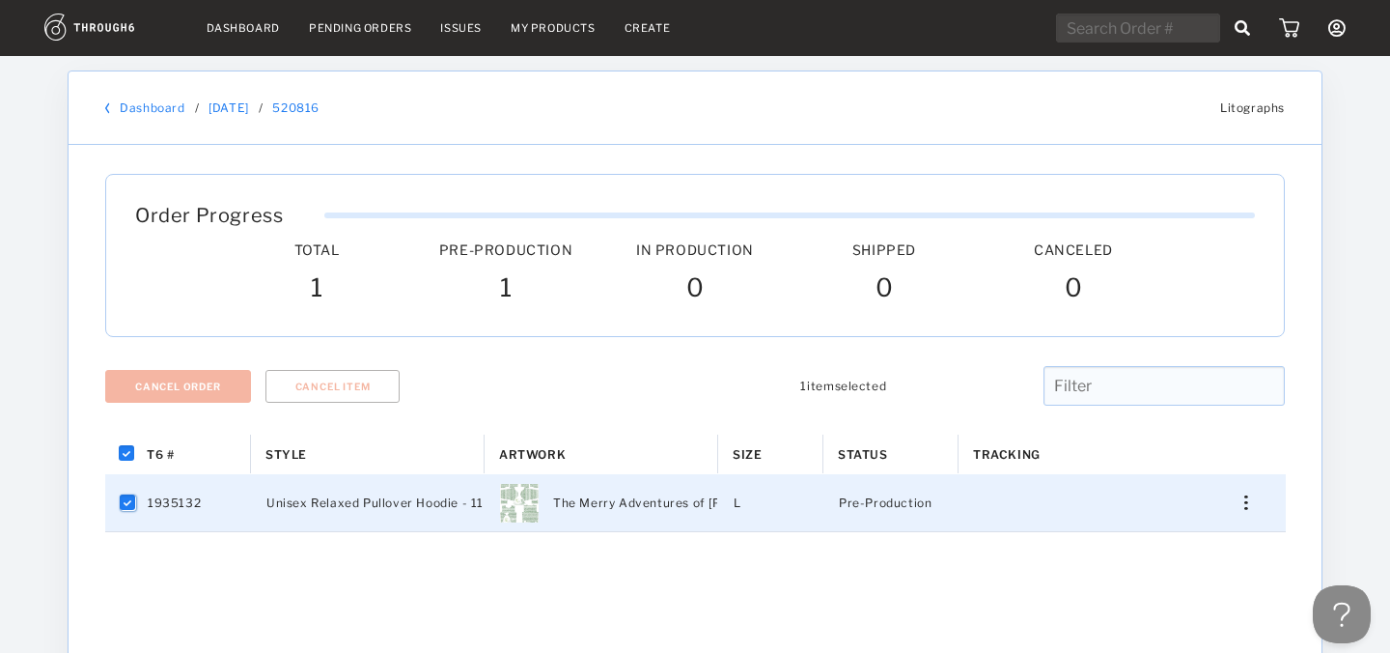
checkbox input "false"
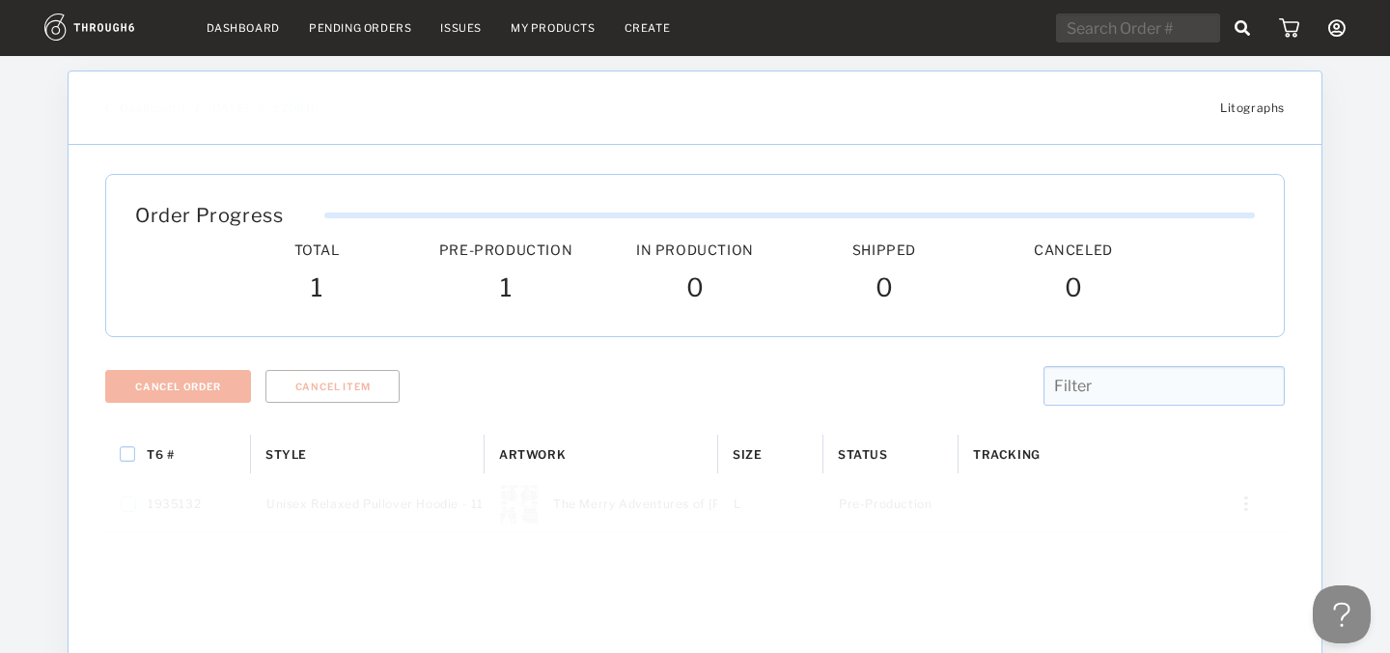
click at [1118, 35] on input "text" at bounding box center [1138, 28] width 164 height 29
paste input "520844"
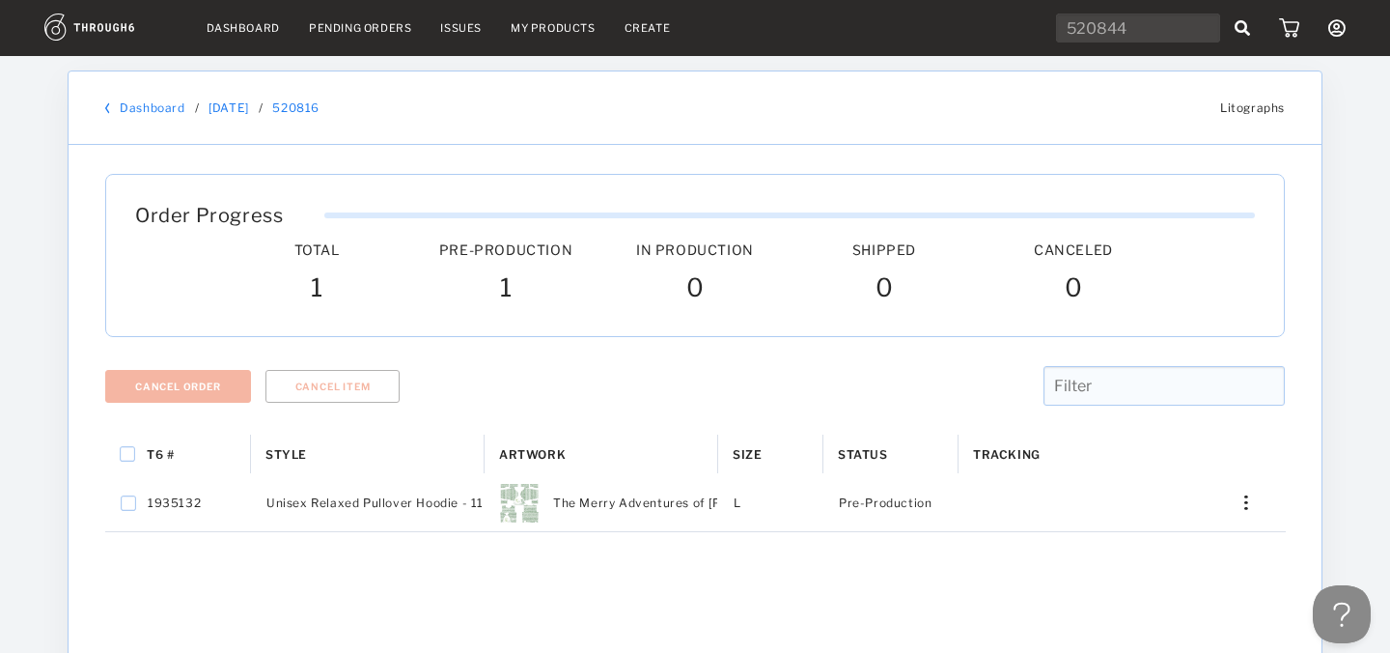
type input "520844"
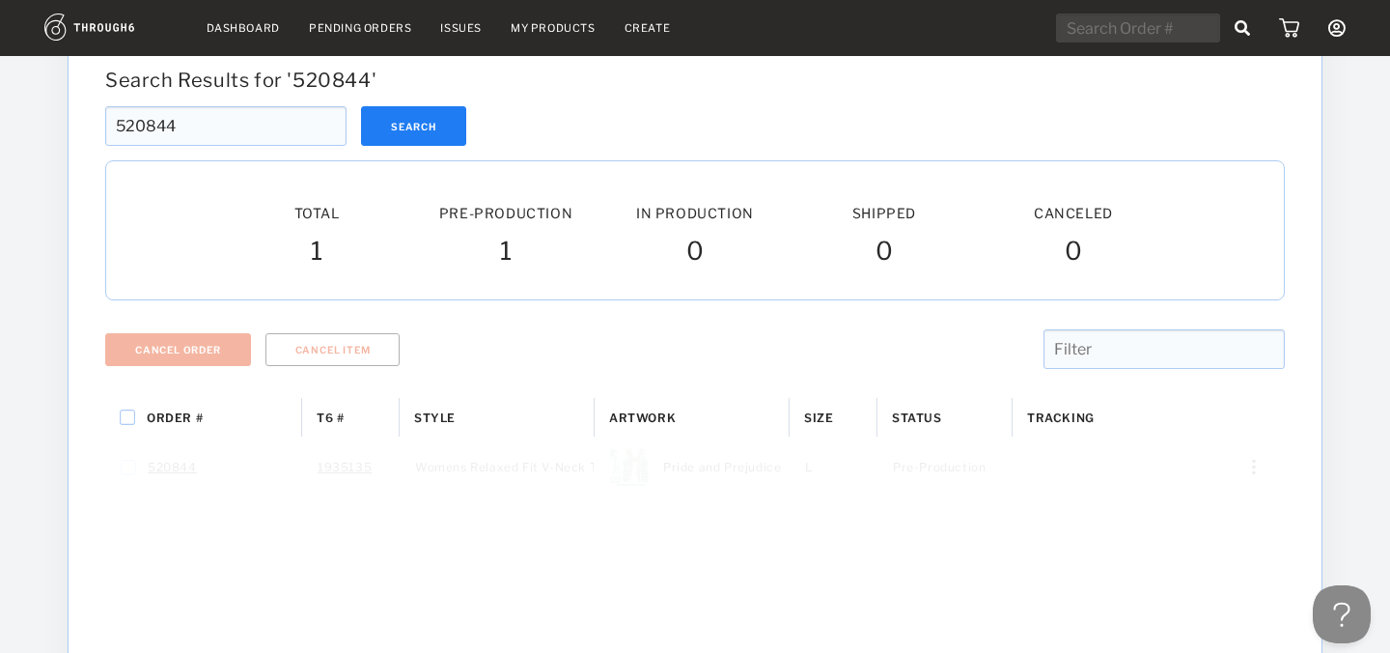
scroll to position [178, 0]
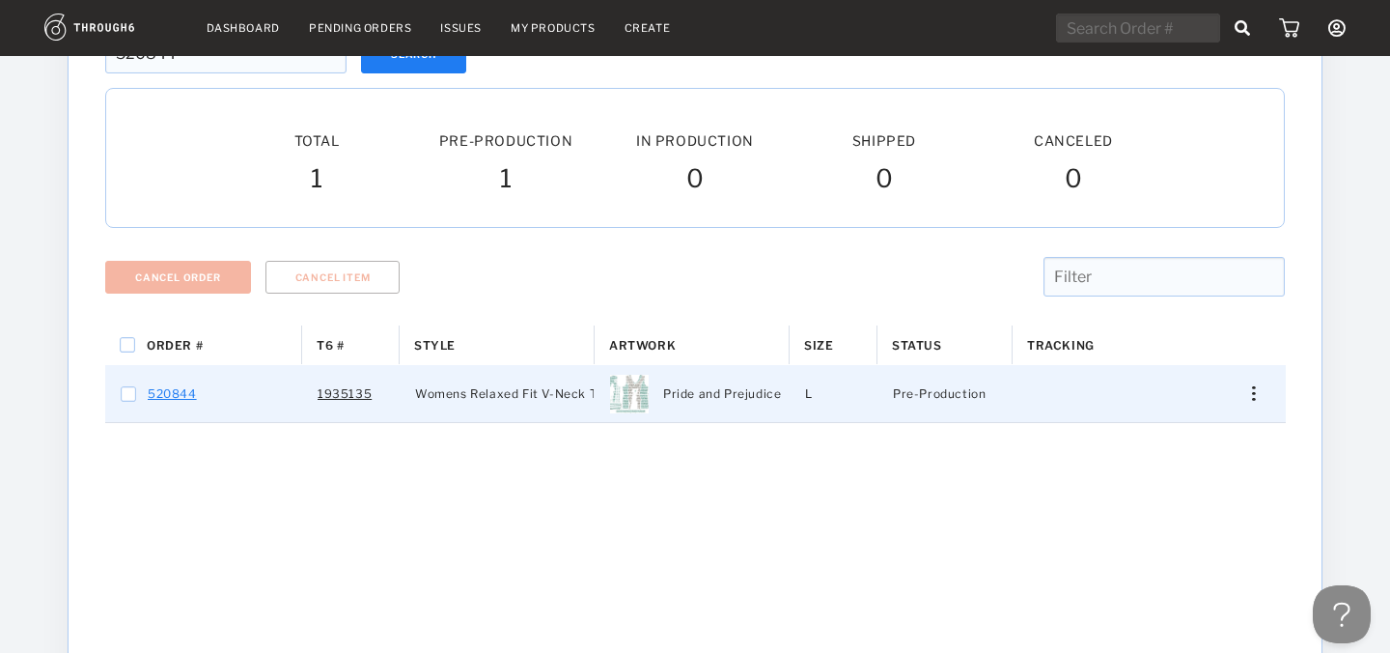
click at [180, 393] on link "520844" at bounding box center [172, 393] width 49 height 25
checkbox input "true"
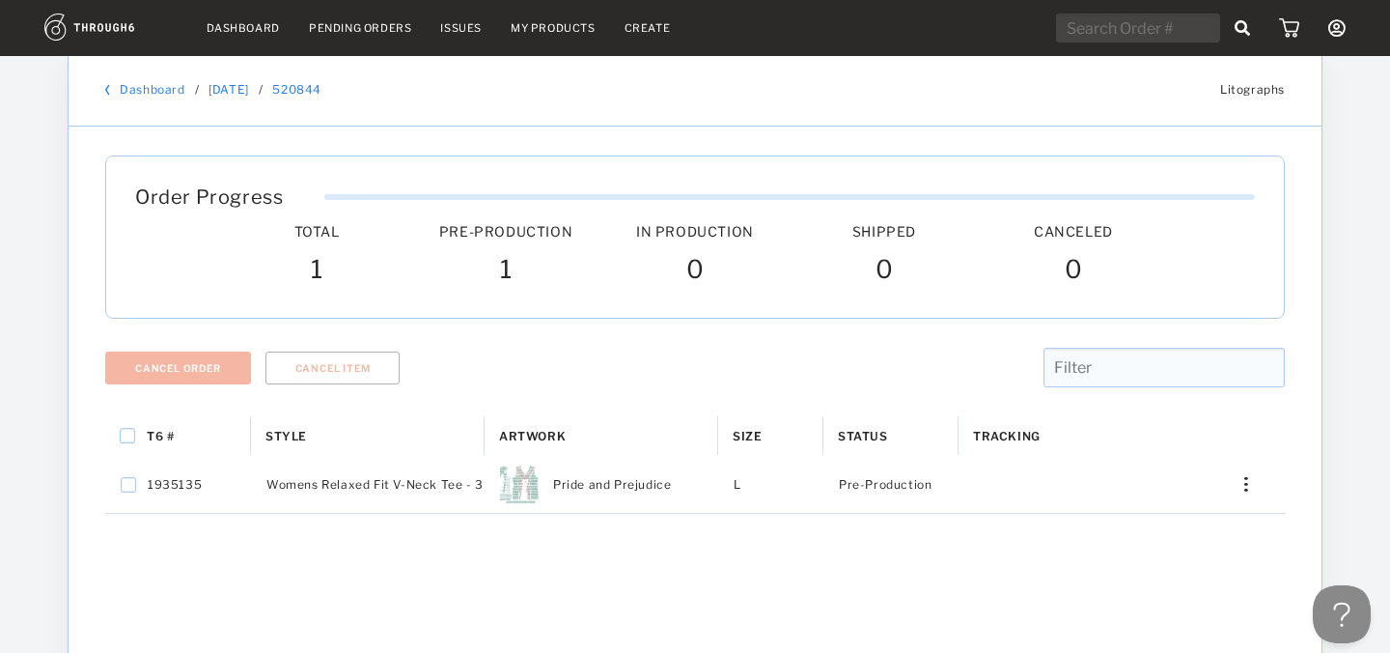
scroll to position [22, 0]
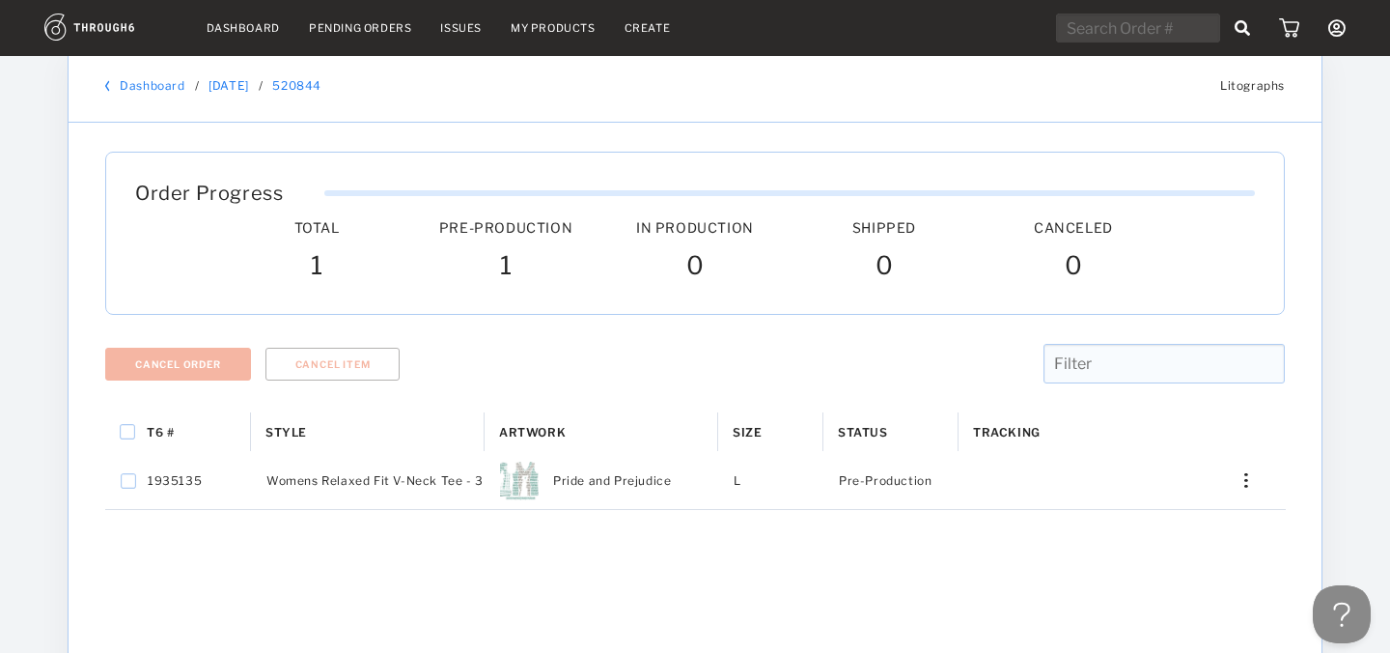
click at [1098, 28] on input "text" at bounding box center [1138, 28] width 164 height 29
paste input "520809"
type input "520809"
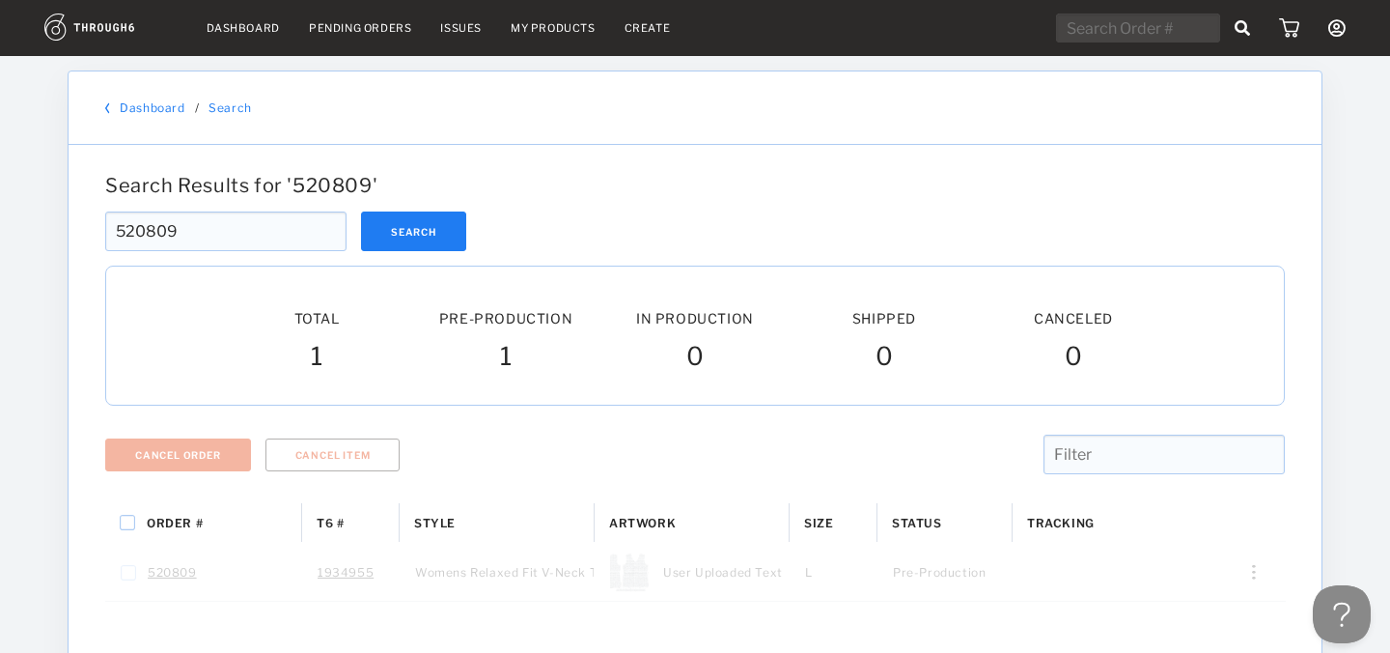
scroll to position [80, 0]
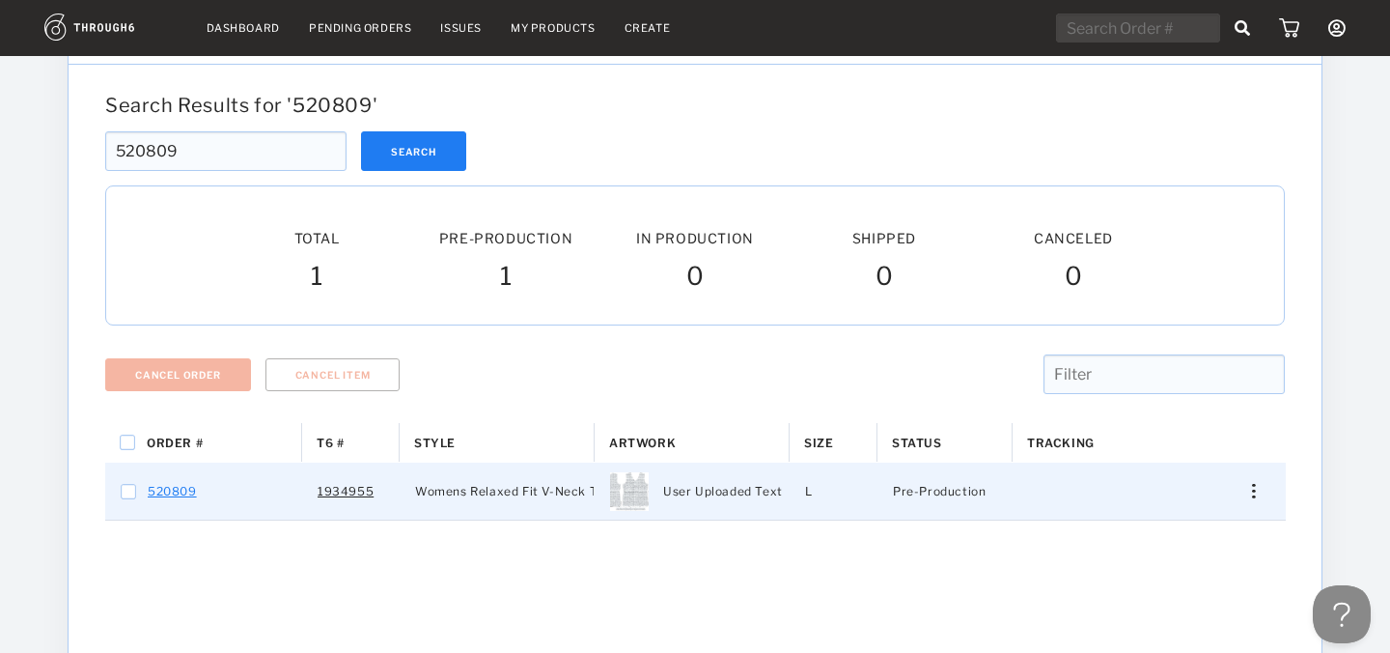
click at [183, 494] on link "520809" at bounding box center [172, 491] width 49 height 25
checkbox input "true"
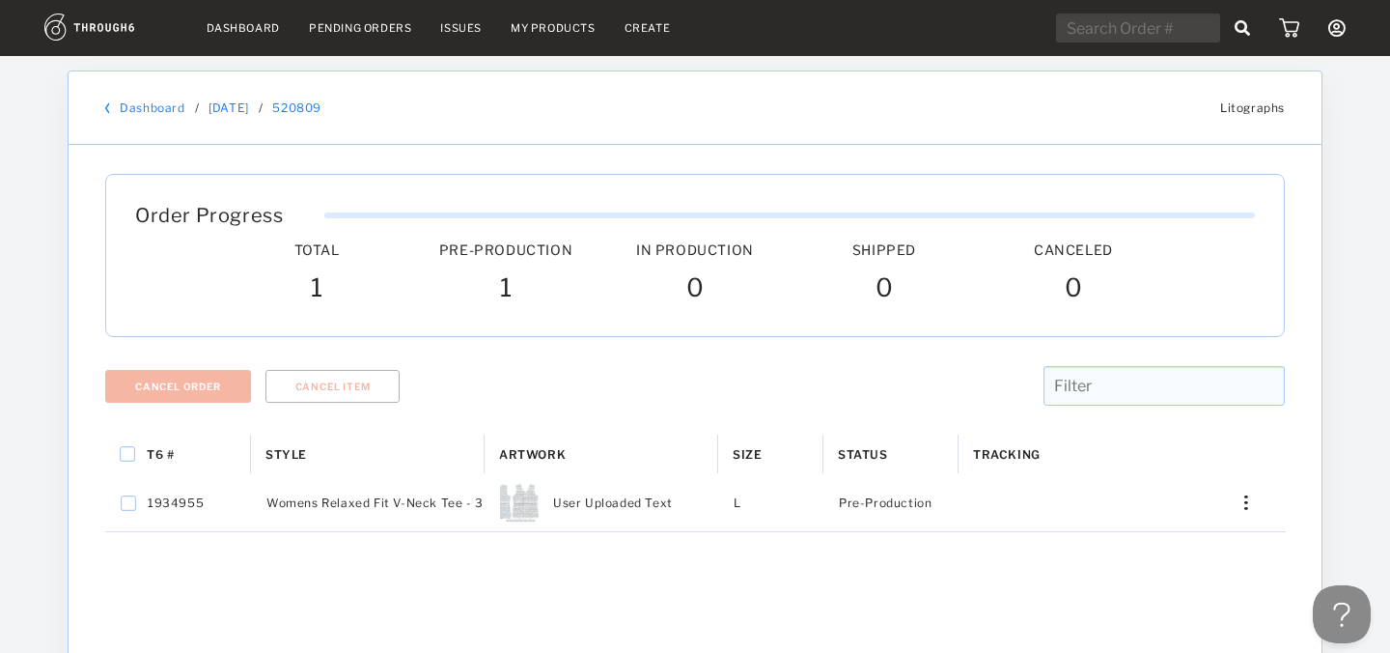
click at [1125, 47] on div "Dashboard Pending Orders Issues My Products Create My Account Create New Brand …" at bounding box center [695, 28] width 1390 height 56
click at [1108, 33] on input "text" at bounding box center [1138, 28] width 164 height 29
paste input "520819"
type input "520819"
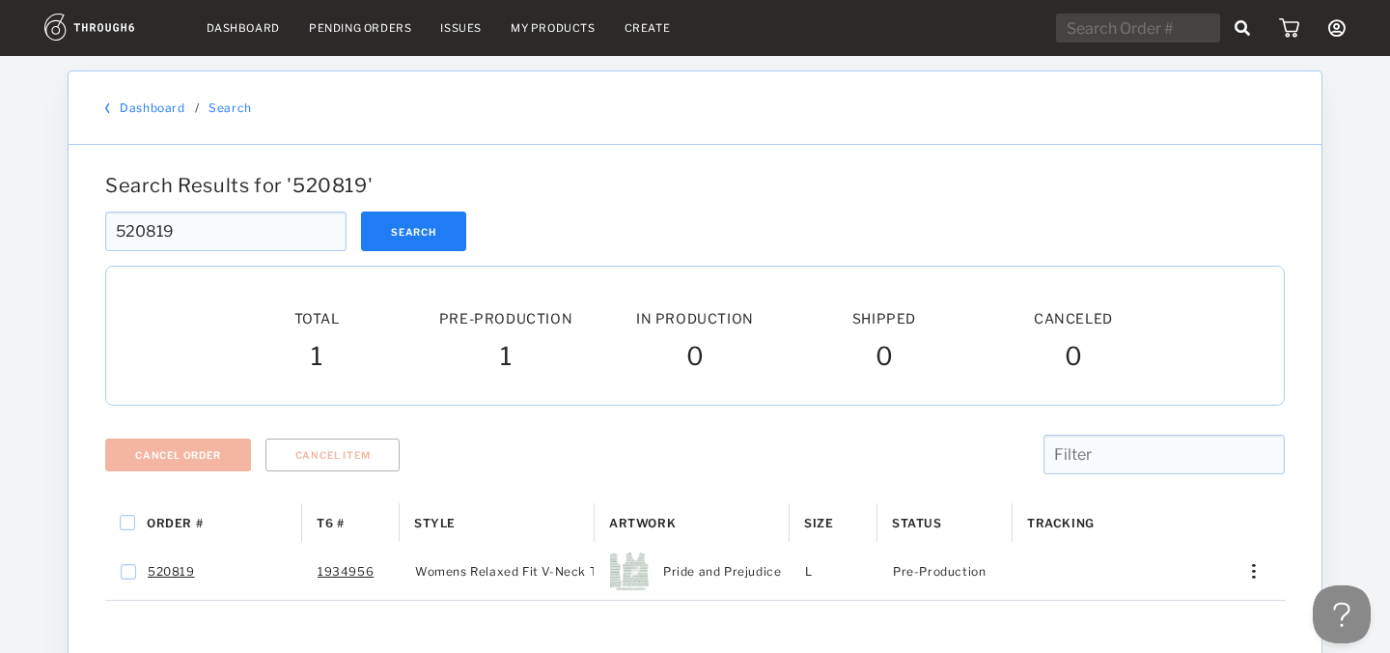
scroll to position [127, 0]
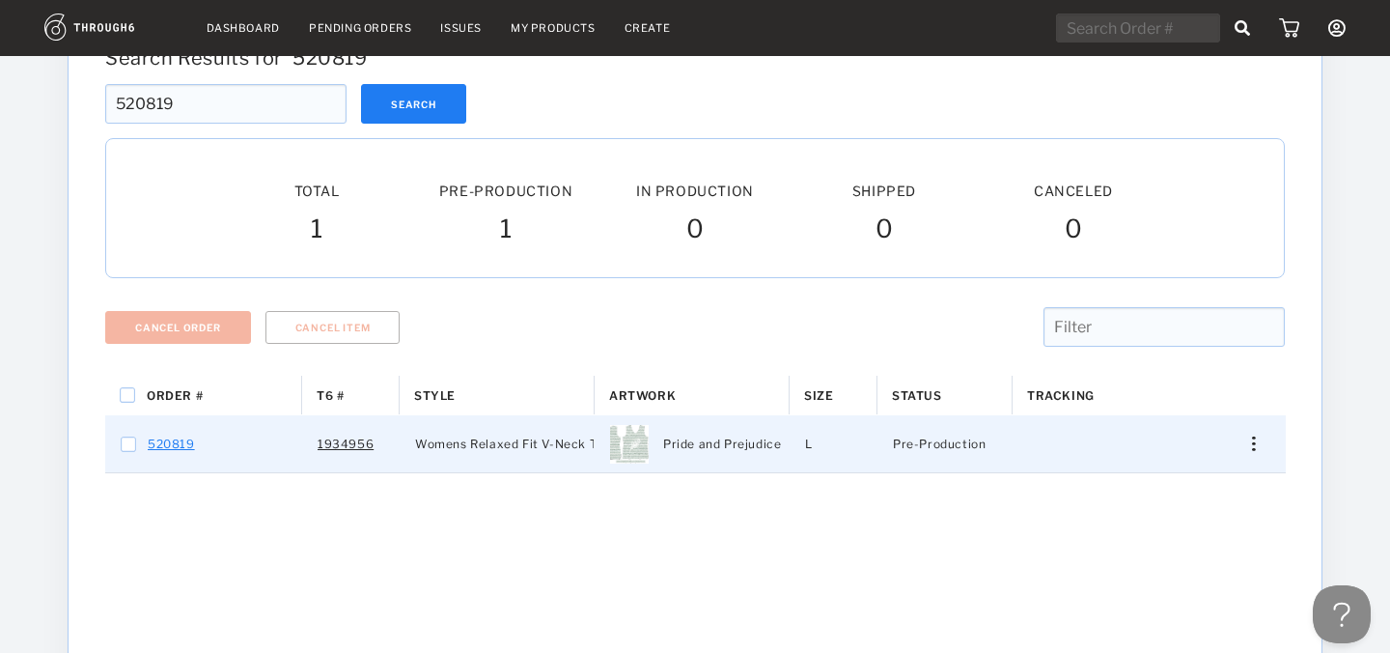
click at [177, 448] on link "520819" at bounding box center [171, 444] width 47 height 25
checkbox input "true"
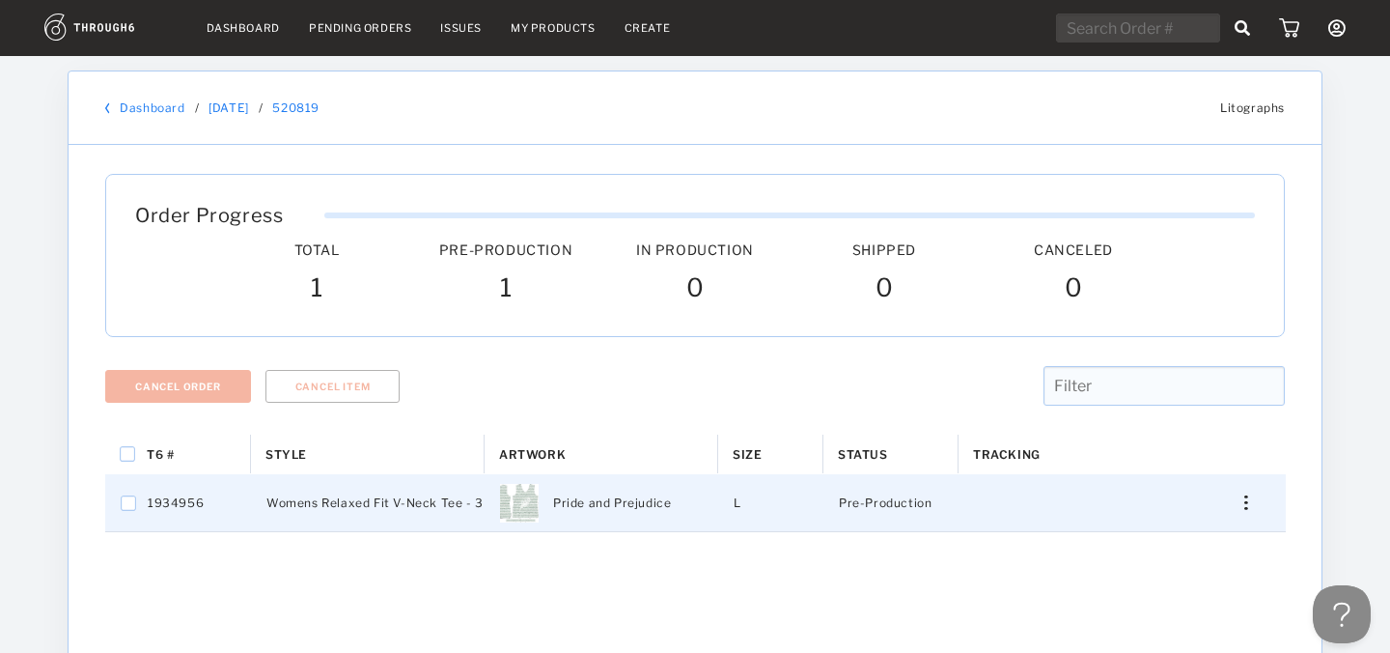
scroll to position [135, 0]
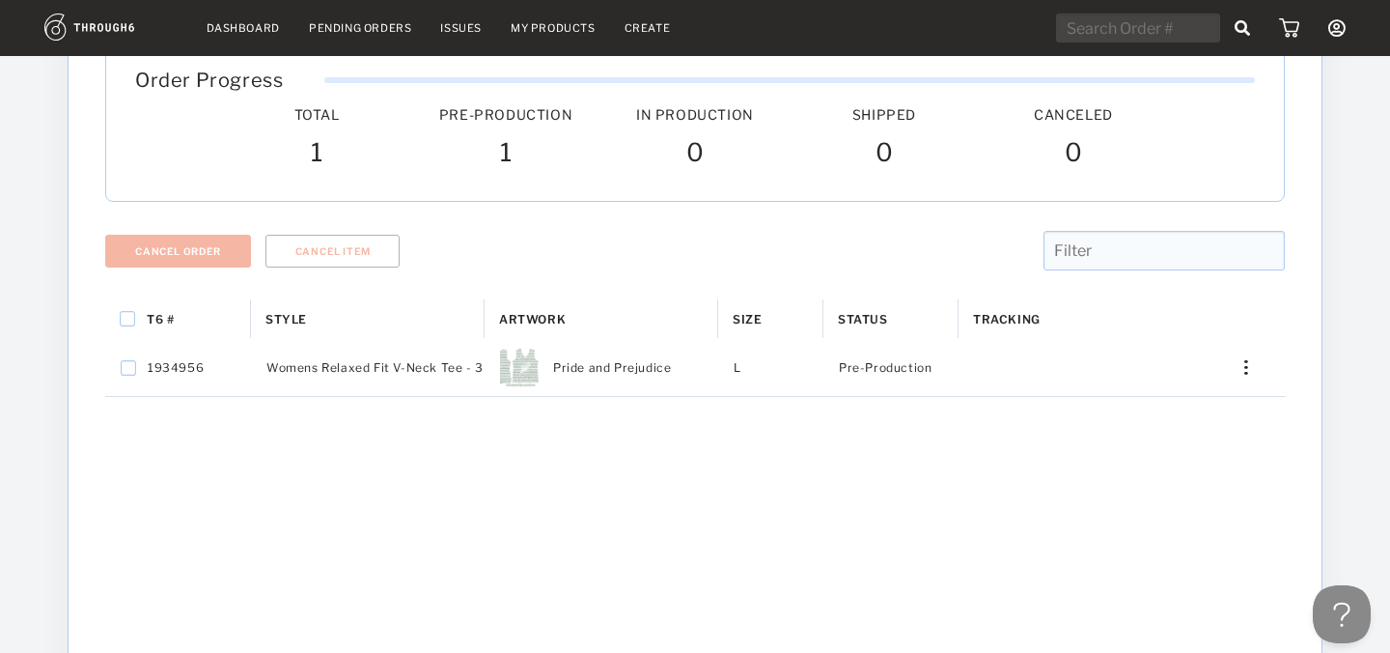
click at [328, 449] on div "T6 # Style Artwork" at bounding box center [695, 625] width 1180 height 652
click at [1126, 15] on input "text" at bounding box center [1138, 28] width 164 height 29
paste input "520683"
type input "520683"
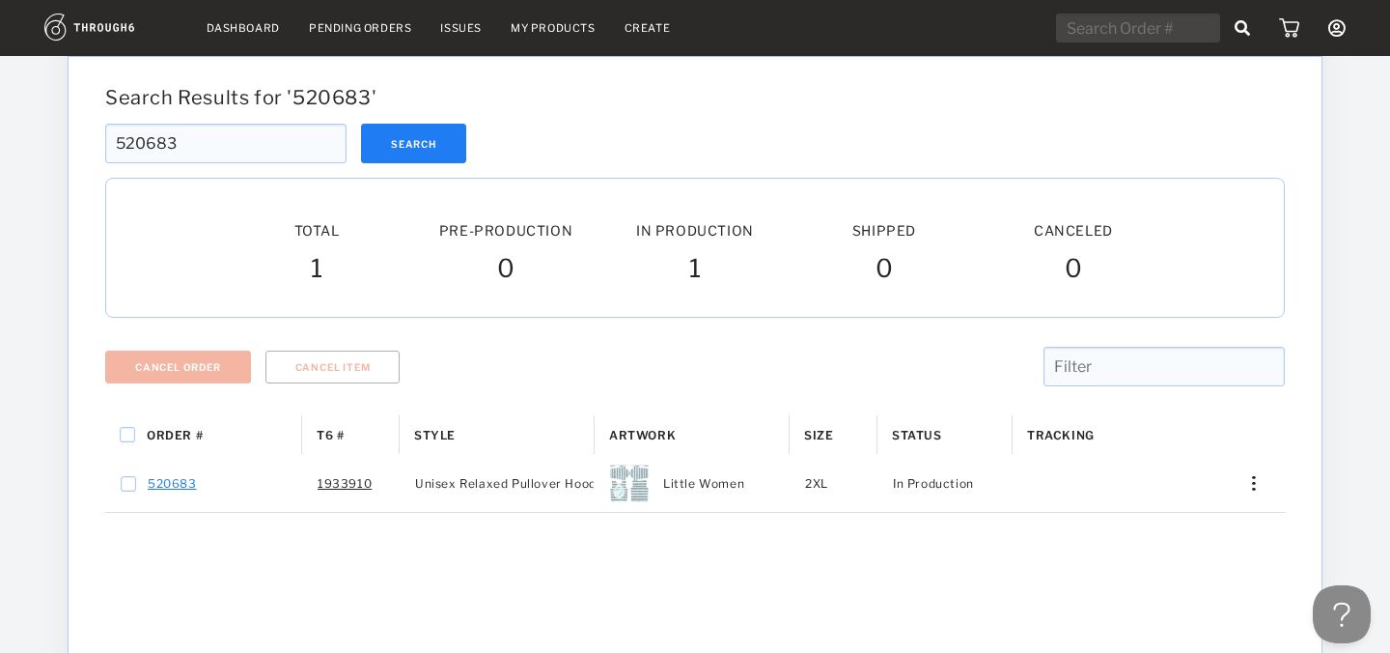
scroll to position [94, 0]
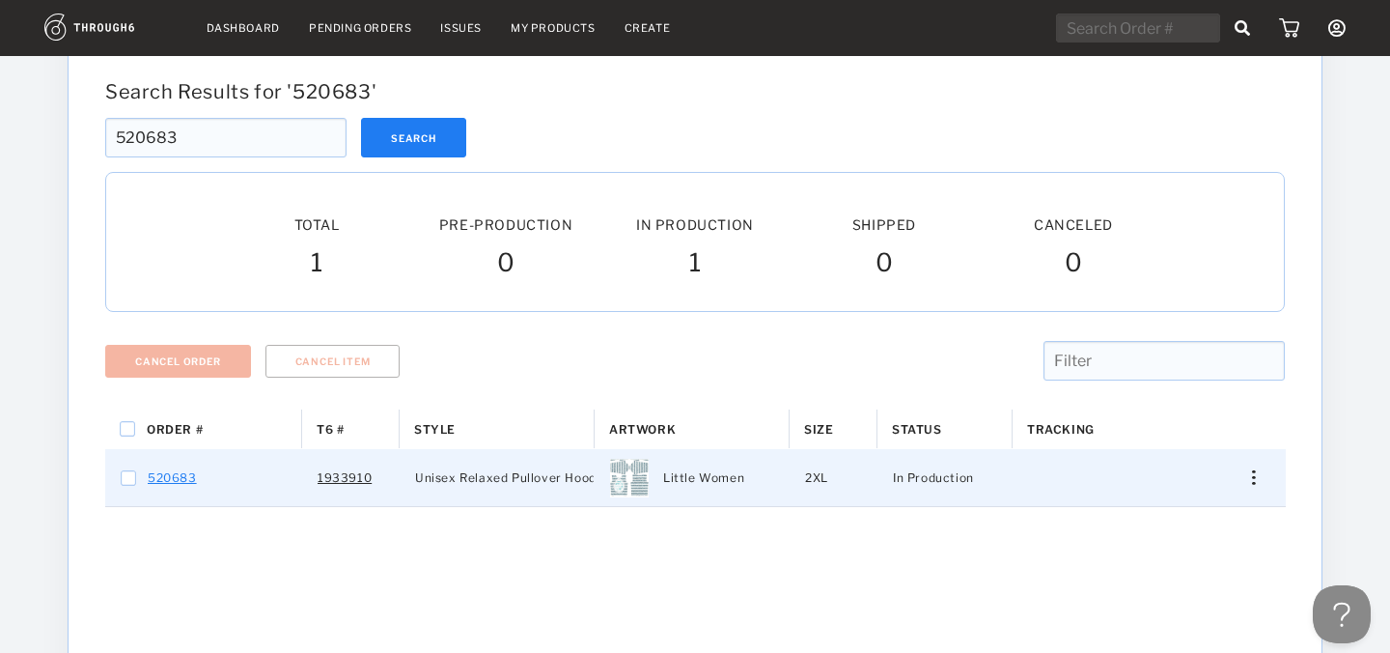
click at [180, 481] on link "520683" at bounding box center [172, 477] width 49 height 25
checkbox input "true"
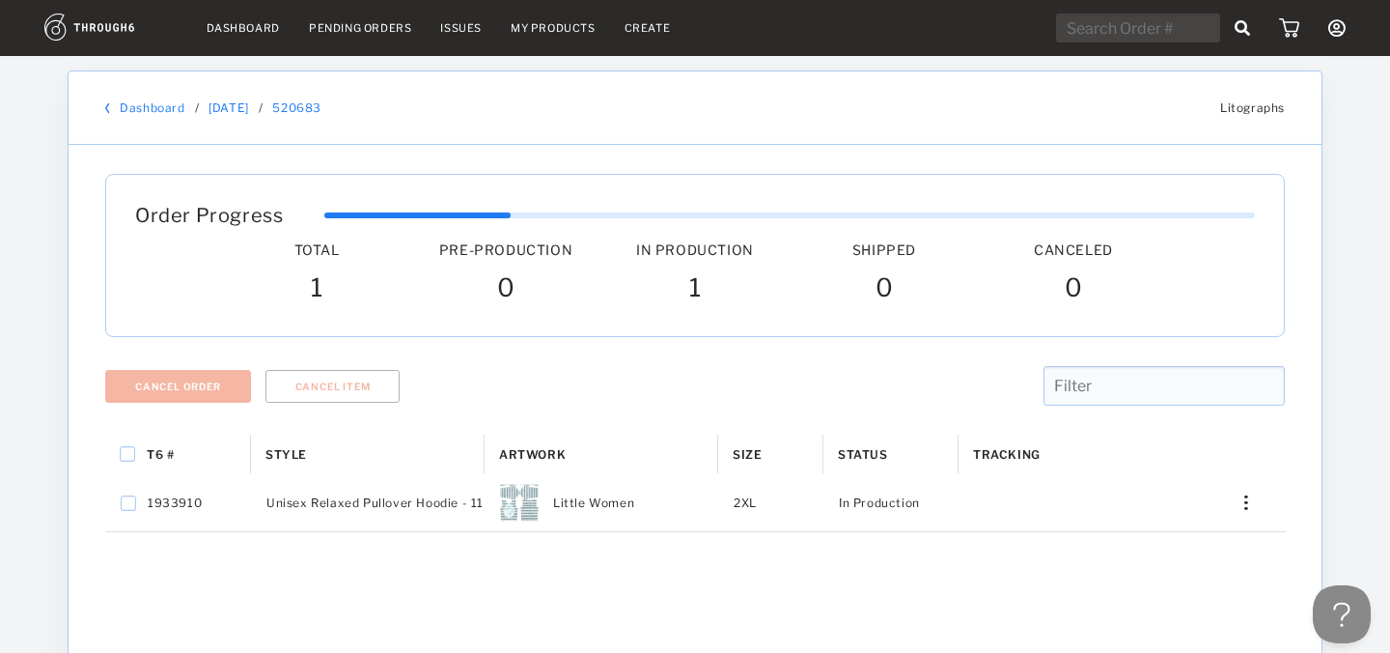
click at [1118, 25] on input "text" at bounding box center [1138, 28] width 164 height 29
paste input "520698"
type input "520698"
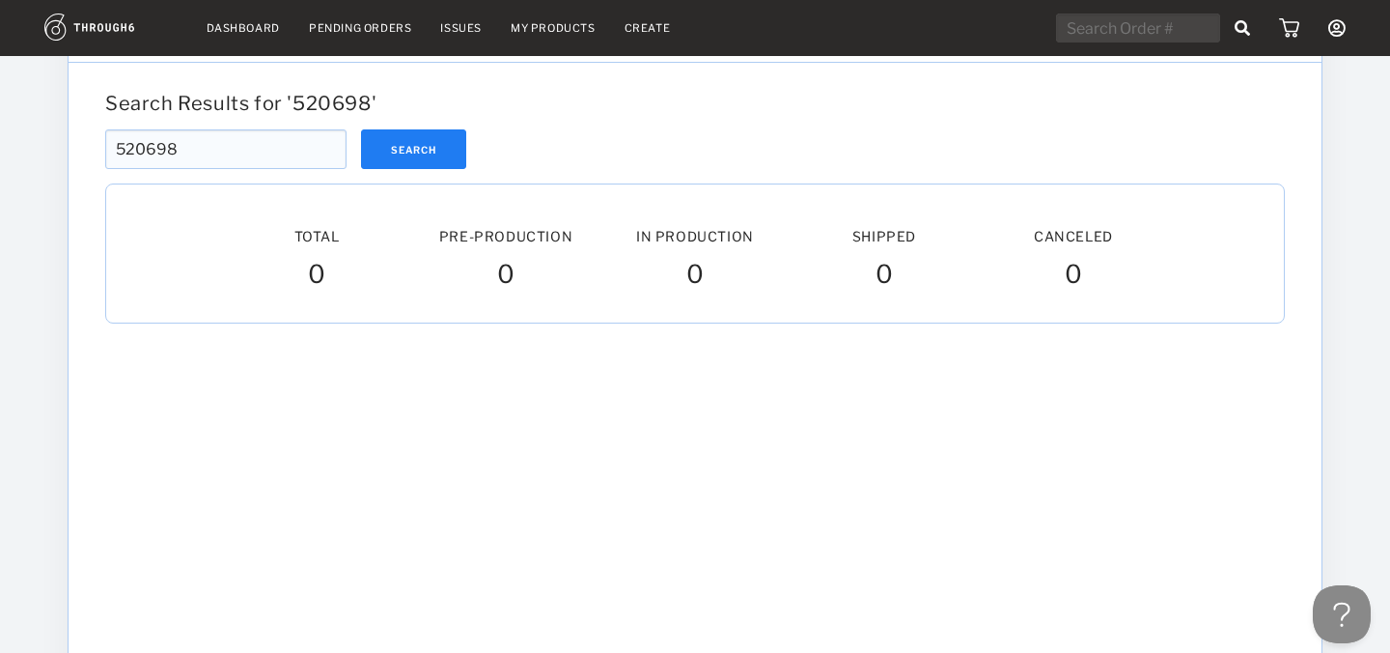
scroll to position [92, 0]
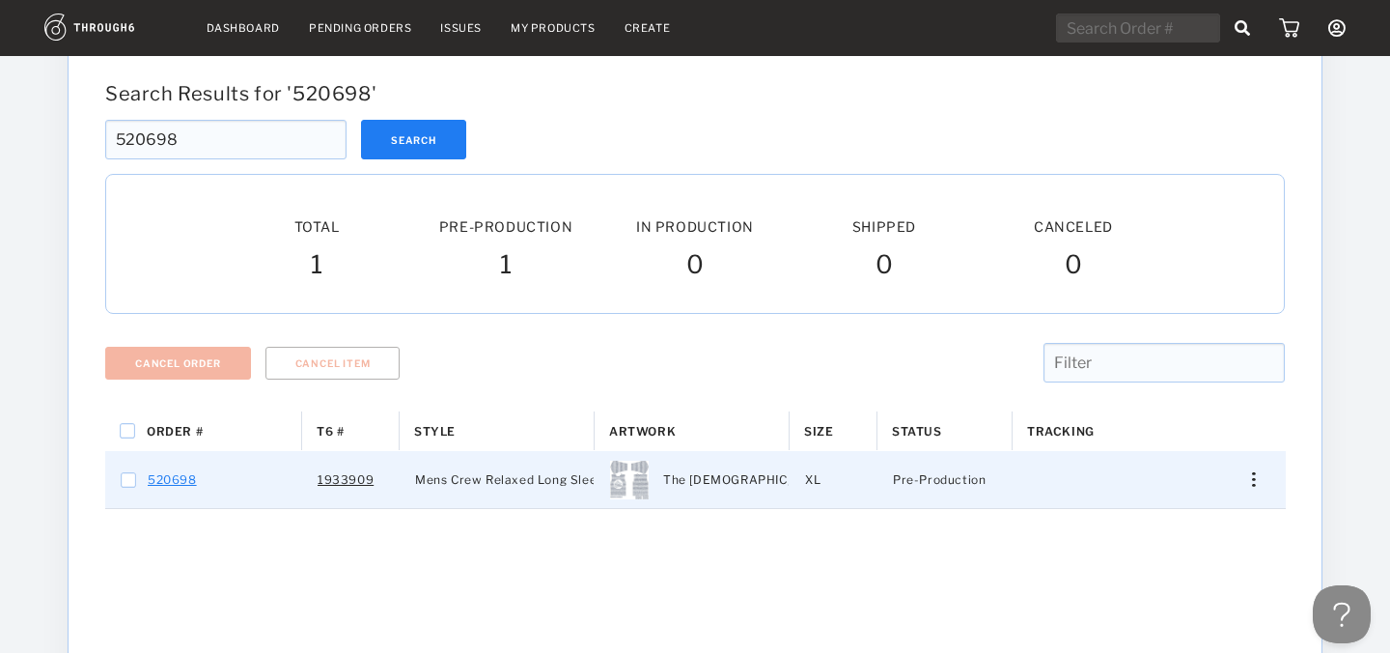
click at [176, 481] on link "520698" at bounding box center [172, 479] width 49 height 25
checkbox input "true"
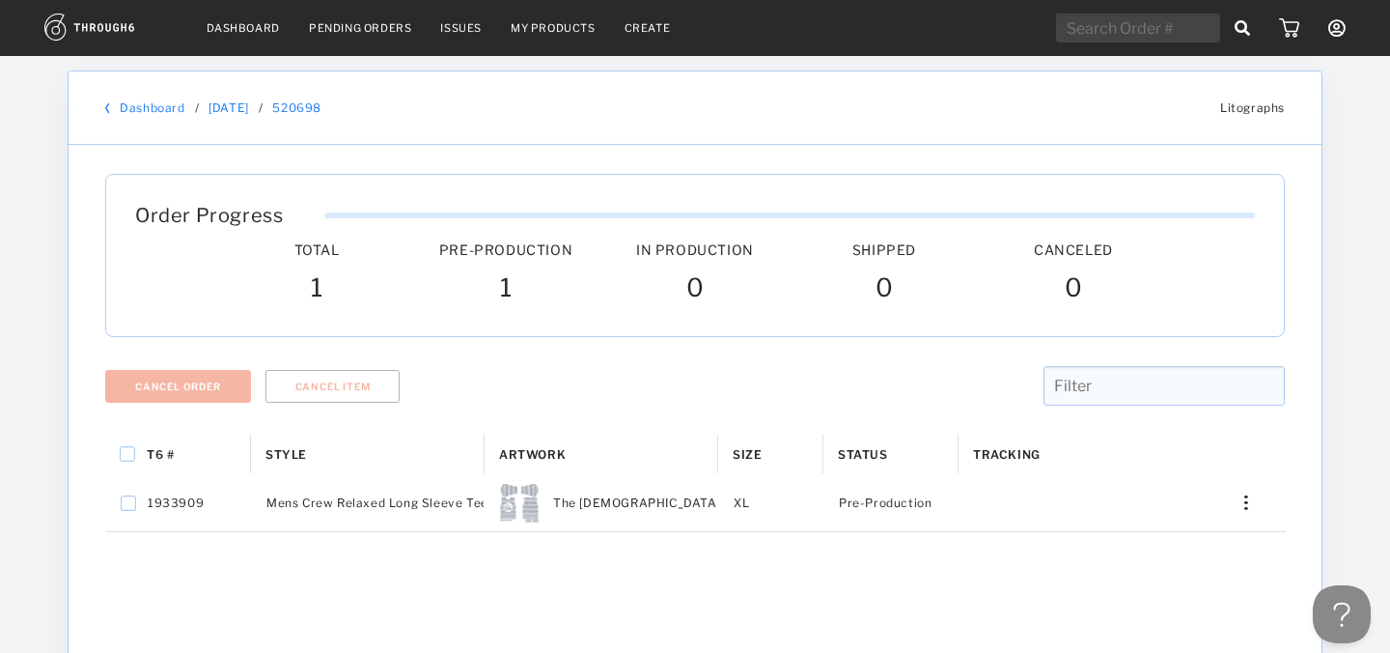
click at [1099, 38] on input "text" at bounding box center [1138, 28] width 164 height 29
paste input "520349"
type input "520349"
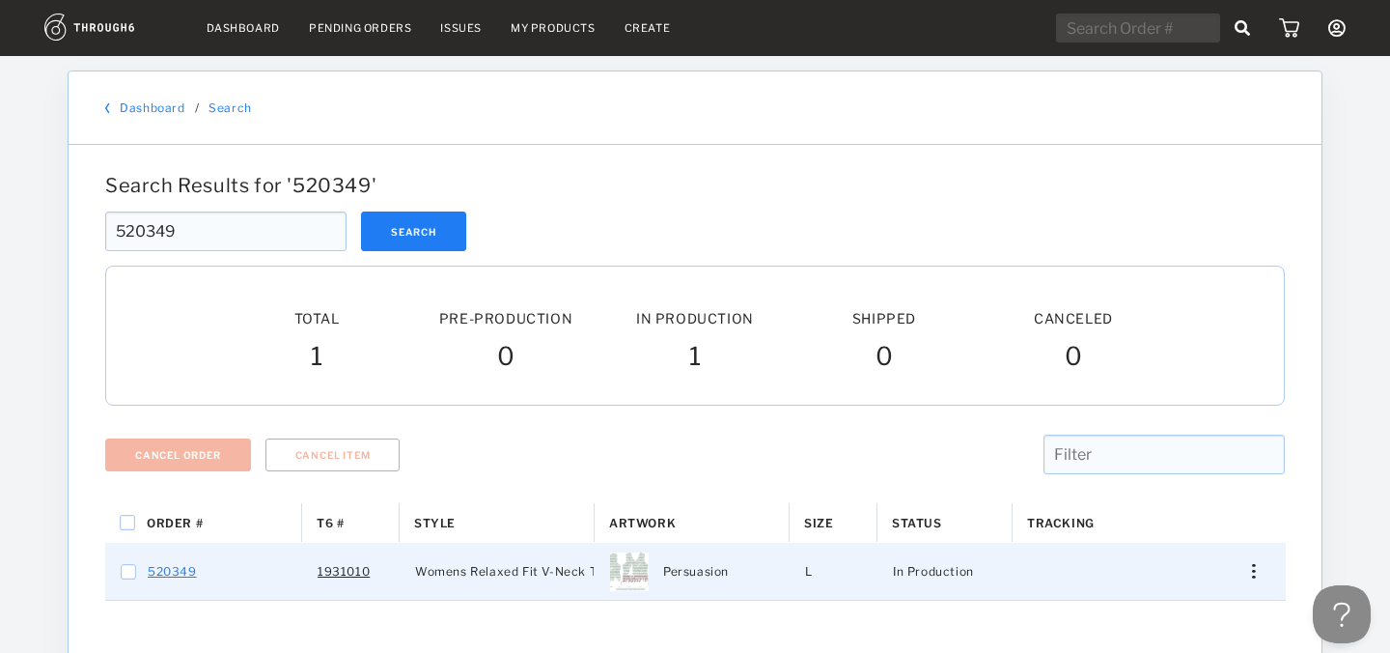
click at [161, 560] on link "520349" at bounding box center [172, 571] width 49 height 25
checkbox input "true"
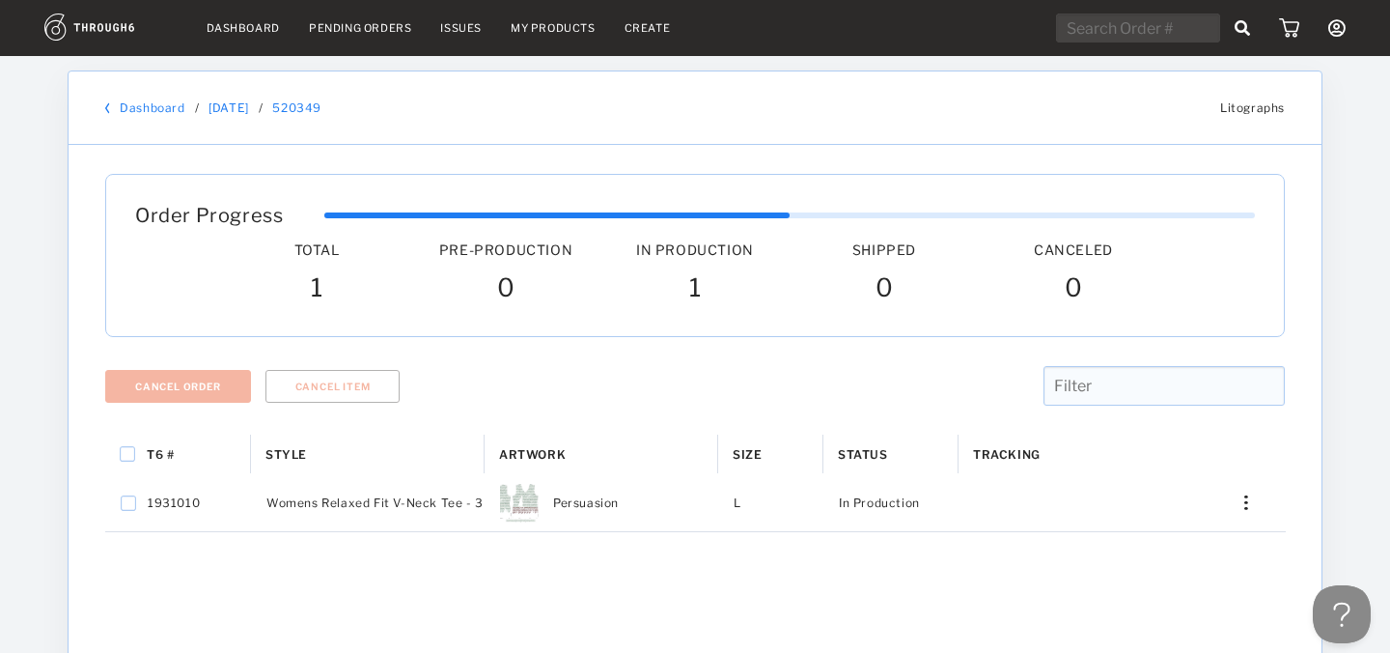
click at [1156, 42] on nav "Dashboard Pending Orders Issues My Products Create My Account Create New Brand …" at bounding box center [694, 29] width 1301 height 30
click at [1138, 42] on input "text" at bounding box center [1138, 28] width 164 height 29
paste input "519808"
type input "519808"
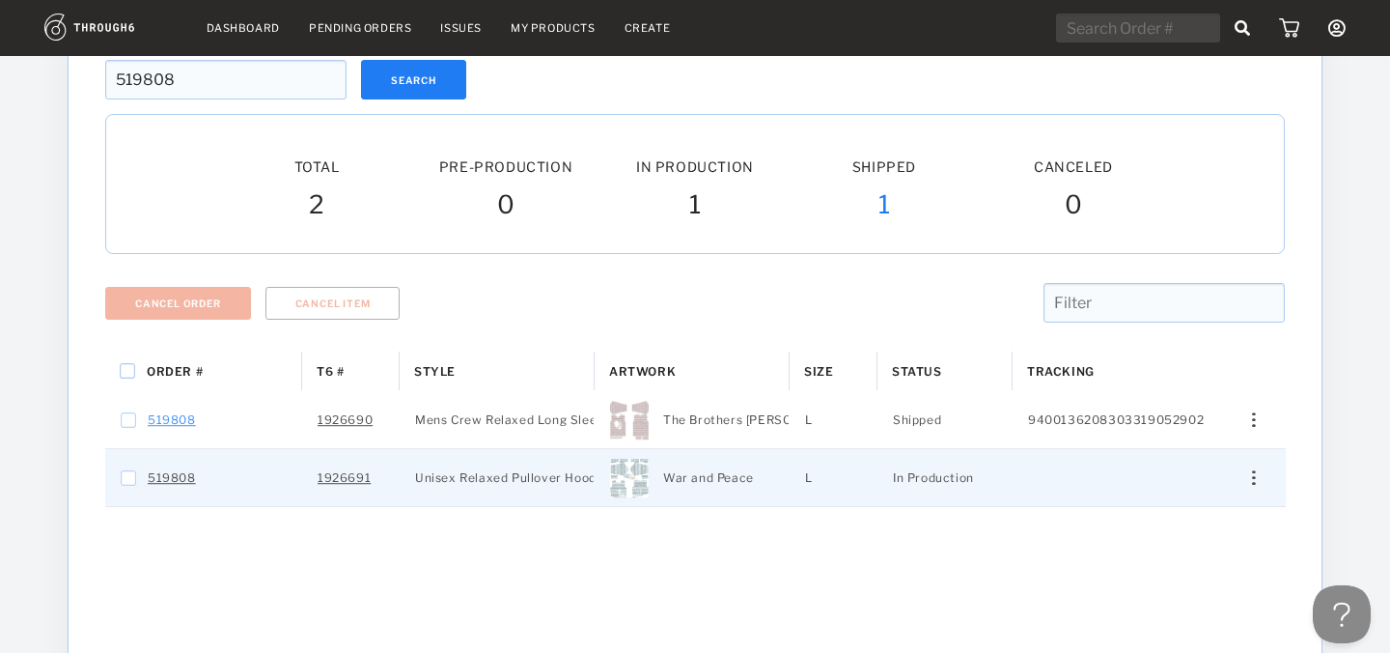
scroll to position [154, 0]
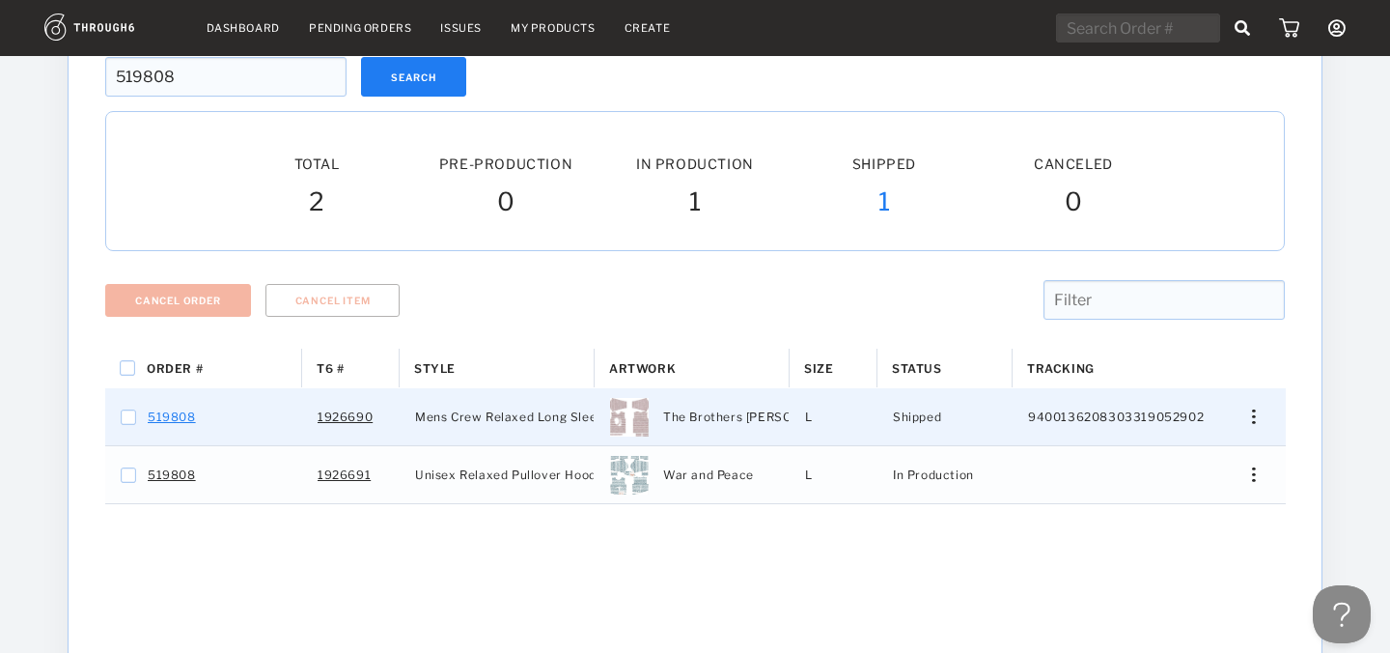
click at [182, 426] on link "519808" at bounding box center [172, 417] width 48 height 25
checkbox input "false"
checkbox input "true"
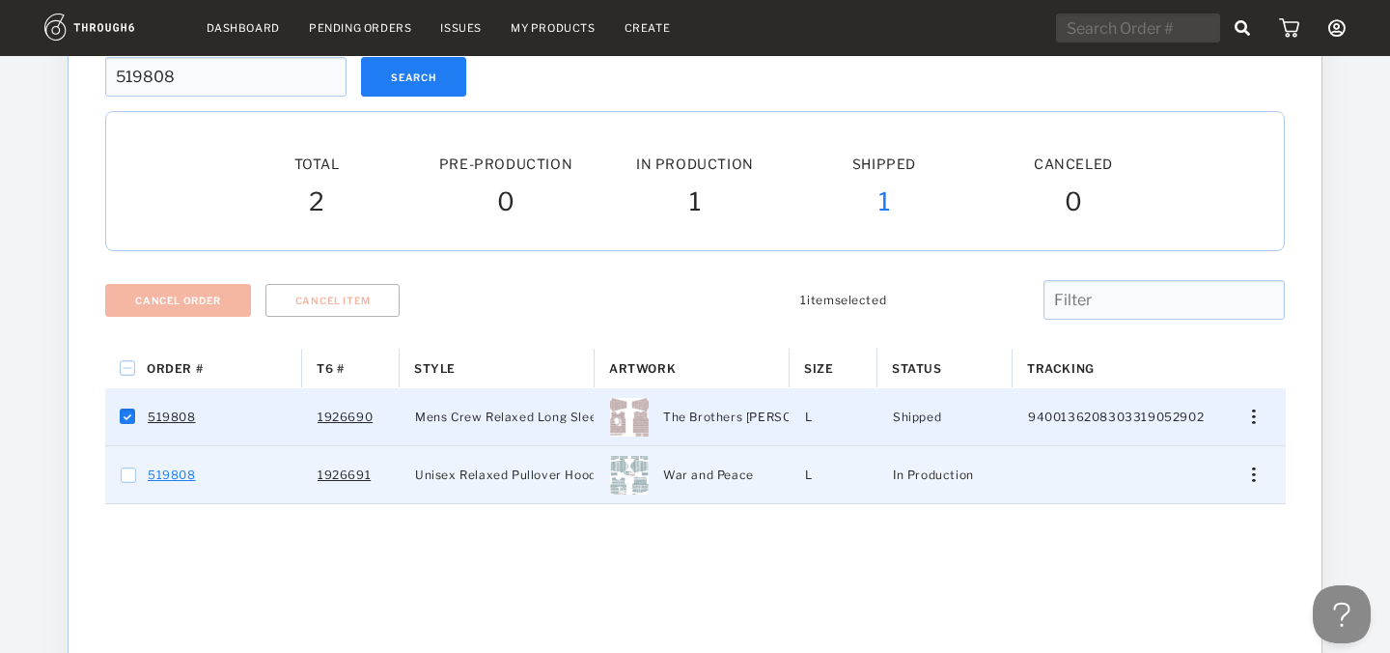
click at [175, 478] on link "519808" at bounding box center [172, 474] width 48 height 25
checkbox input "true"
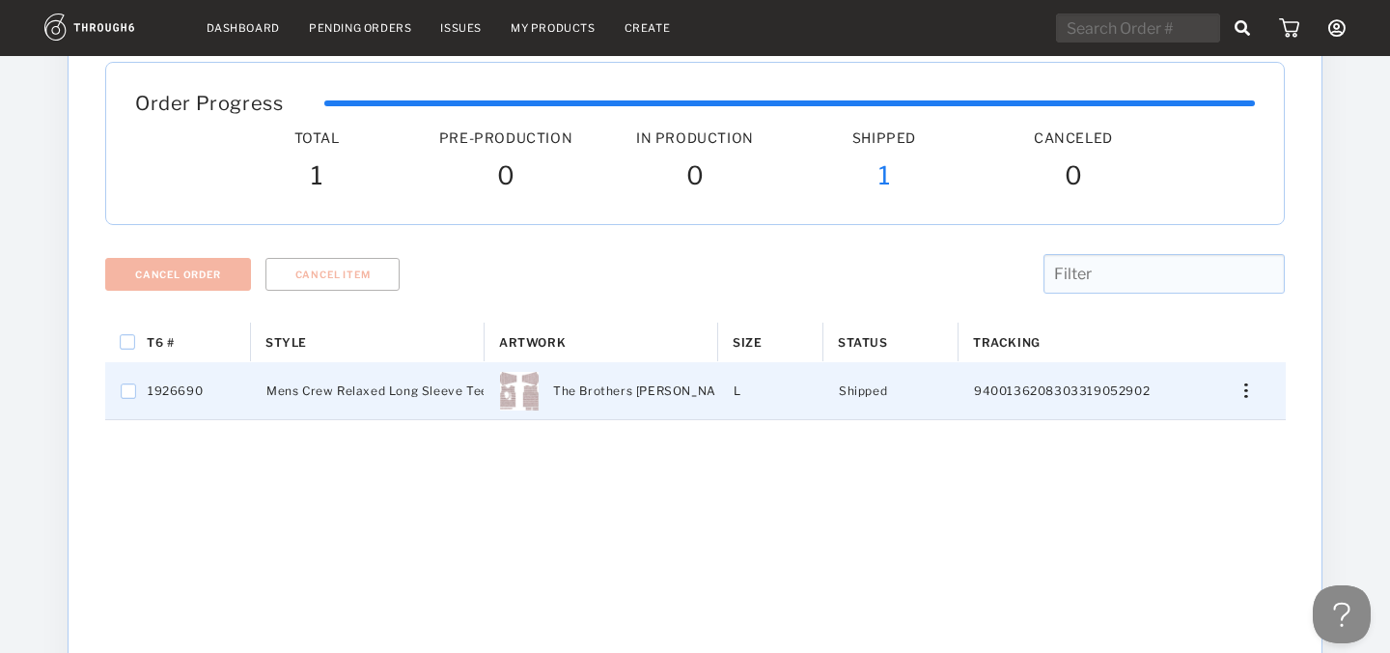
scroll to position [111, 0]
